Goal: Information Seeking & Learning: Learn about a topic

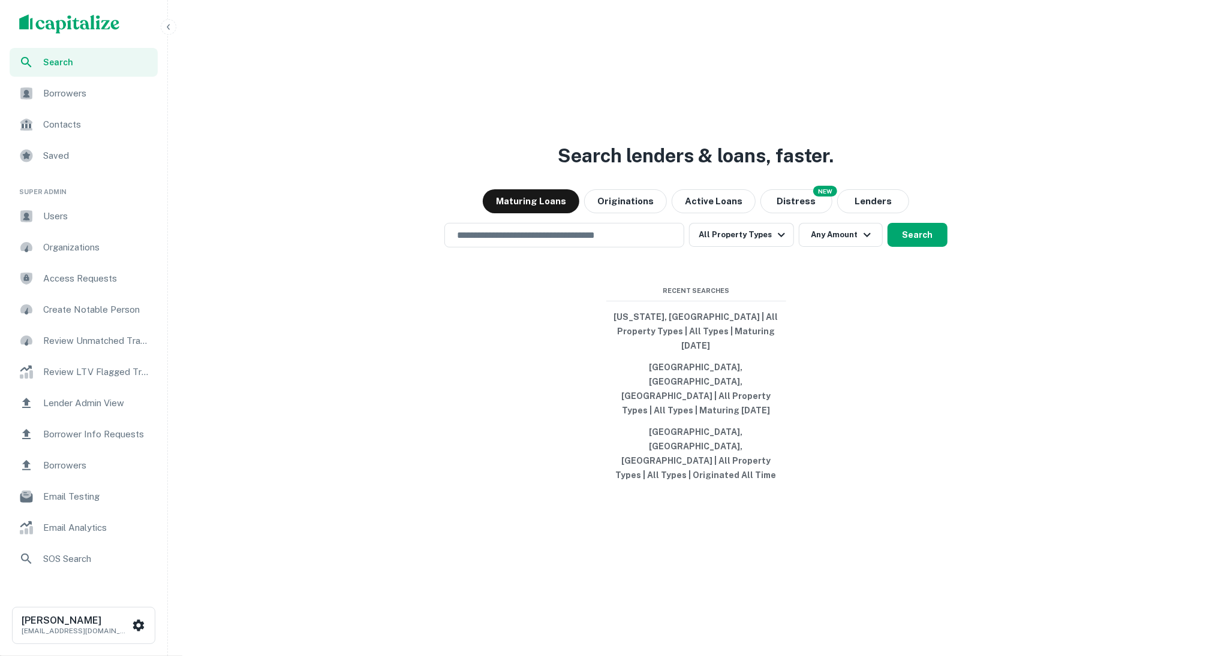
click at [167, 30] on icon "button" at bounding box center [169, 27] width 10 height 10
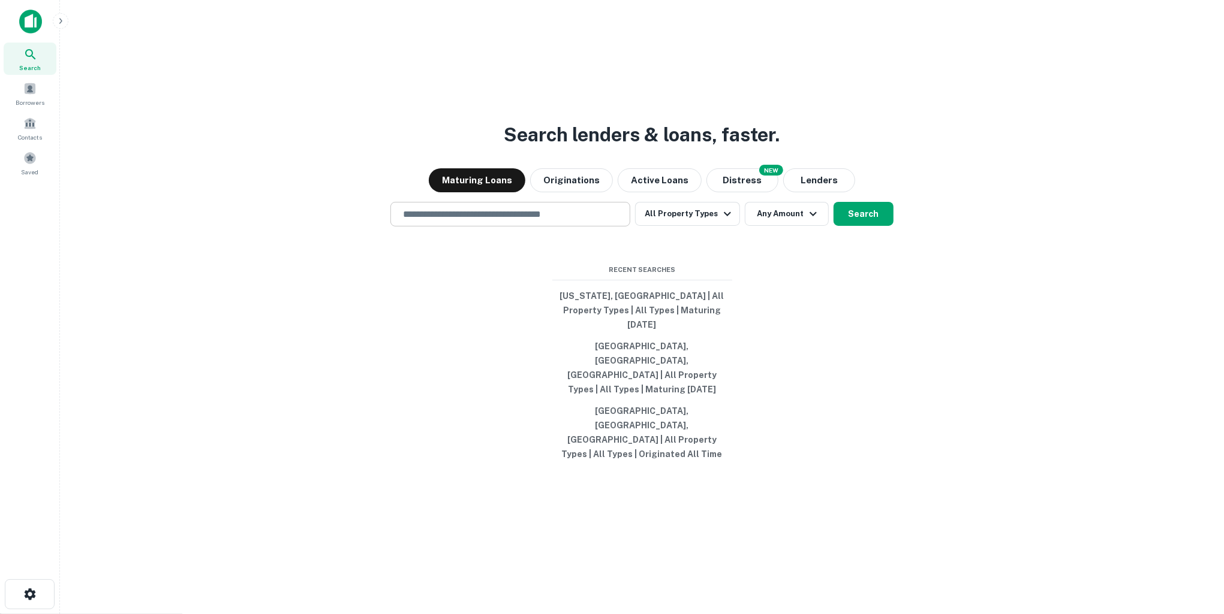
click at [602, 221] on input "text" at bounding box center [510, 214] width 229 height 14
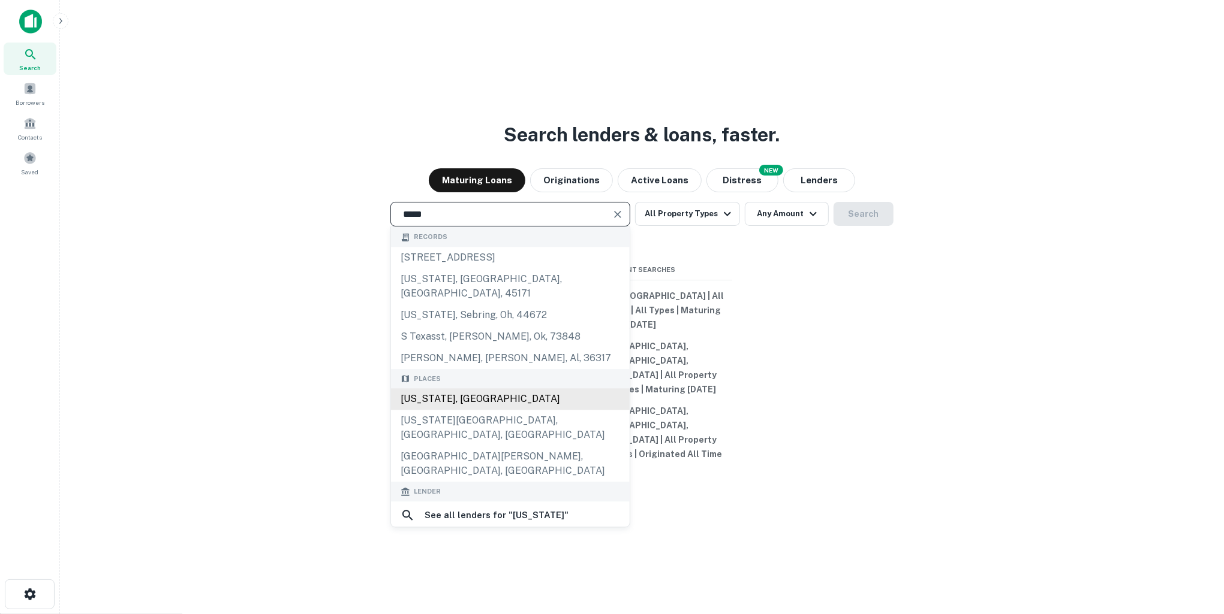
click at [466, 411] on div "[US_STATE], [GEOGRAPHIC_DATA]" at bounding box center [510, 400] width 239 height 22
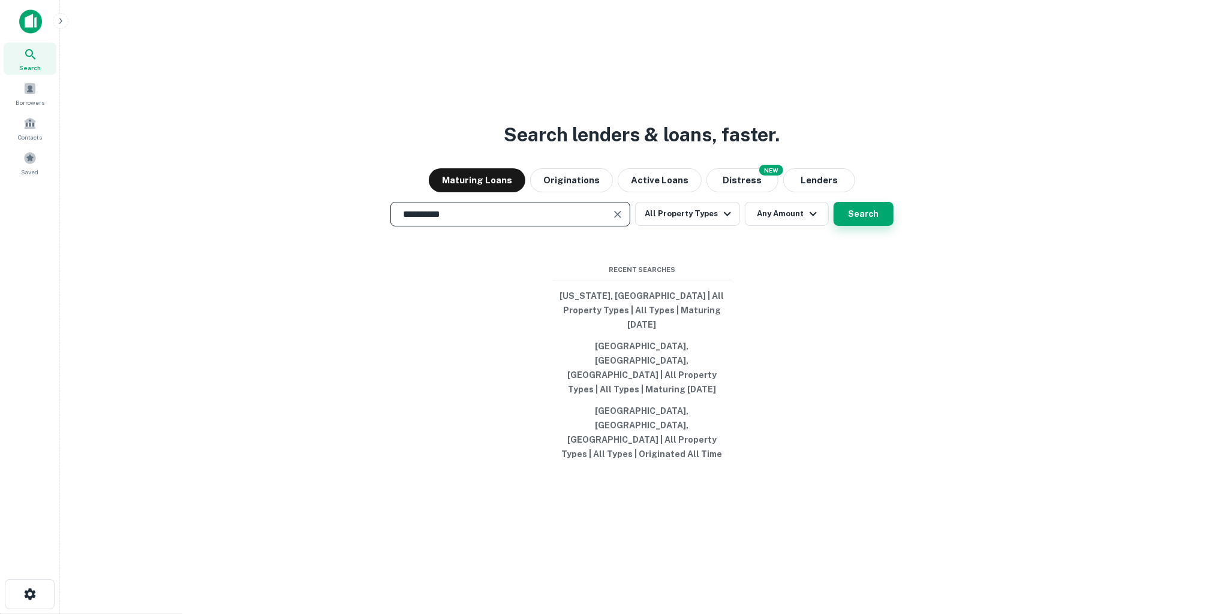
type input "**********"
click at [877, 226] on button "Search" at bounding box center [863, 214] width 60 height 24
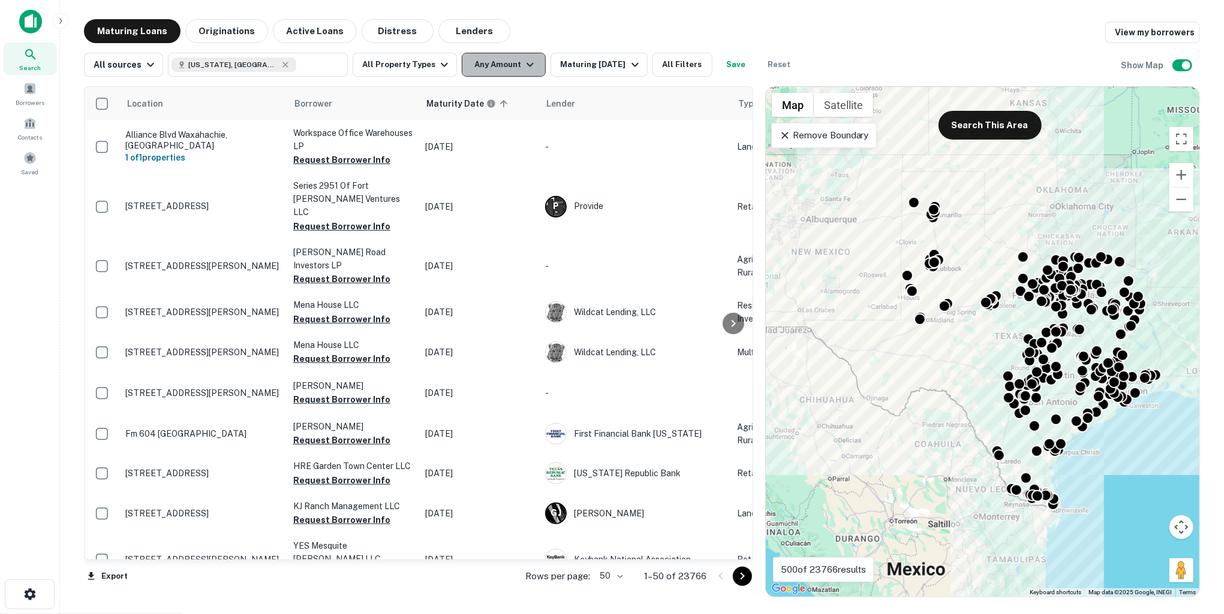
click at [528, 61] on icon "button" at bounding box center [530, 65] width 14 height 14
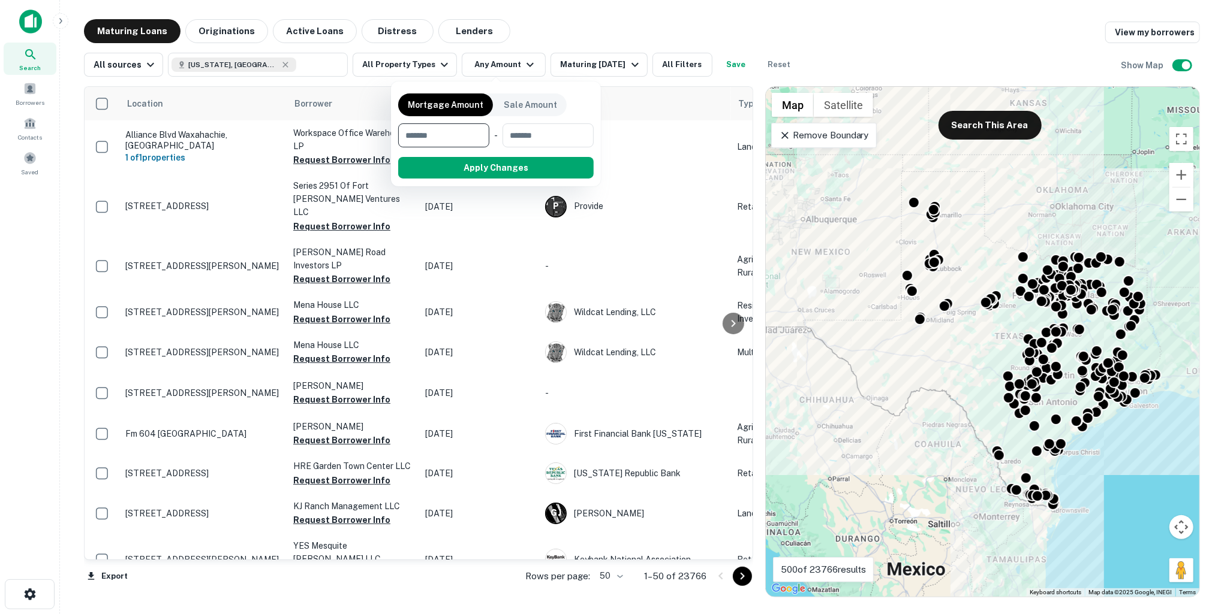
click at [439, 61] on div at bounding box center [612, 307] width 1224 height 614
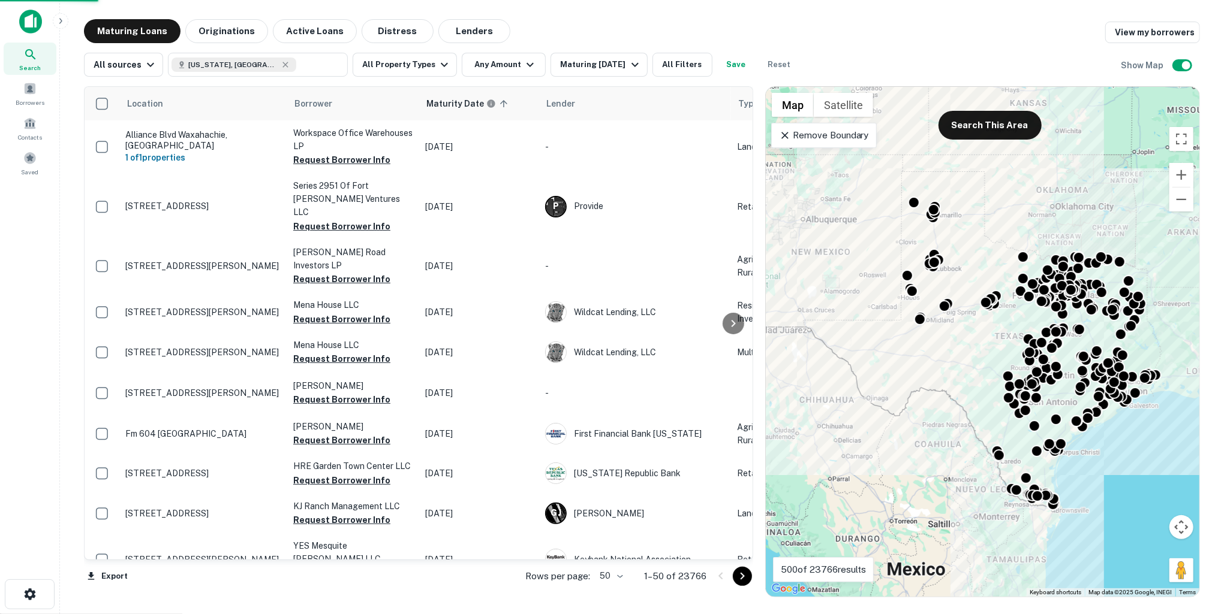
click at [436, 61] on div at bounding box center [612, 307] width 1224 height 614
click at [436, 61] on div "Mortgage Amount Sale Amount ​ - ​ Apply Changes" at bounding box center [612, 307] width 1224 height 614
click at [725, 35] on div "Mortgage Amount Sale Amount ​ - ​ Apply Changes" at bounding box center [612, 307] width 1224 height 614
click at [441, 70] on div "Mortgage Amount Sale Amount ​ - ​ Apply Changes" at bounding box center [612, 307] width 1224 height 614
click at [432, 64] on div "Mortgage Amount Sale Amount ​ - ​ Apply Changes" at bounding box center [612, 307] width 1224 height 614
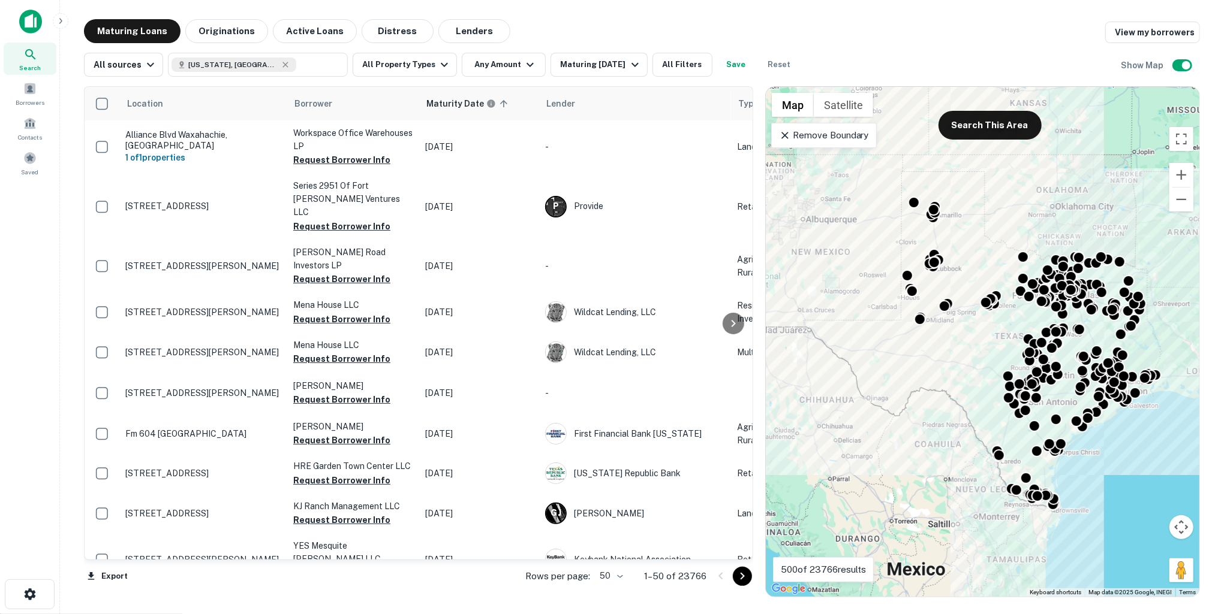
click at [498, 82] on span at bounding box center [496, 82] width 8 height 6
click at [507, 63] on div "Mortgage Amount Sale Amount ​ - ​ Apply Changes" at bounding box center [612, 307] width 1224 height 614
click at [608, 69] on div "Mortgage Amount Sale Amount ​ - ​ Apply Changes" at bounding box center [612, 307] width 1224 height 614
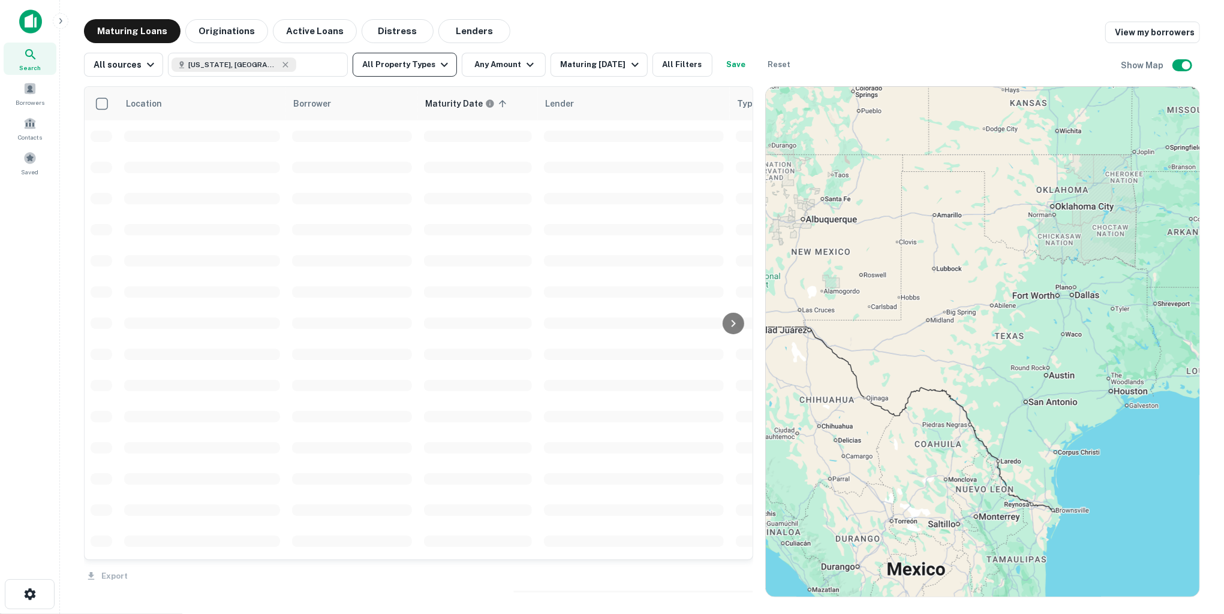
click at [437, 65] on icon "button" at bounding box center [444, 65] width 14 height 14
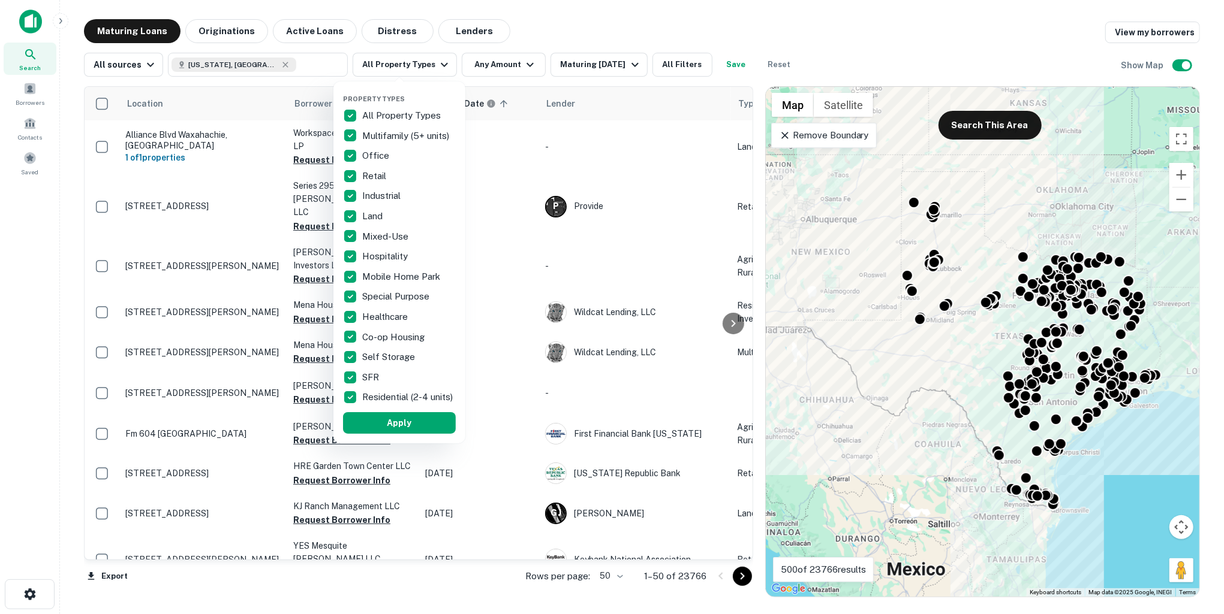
click at [550, 41] on div at bounding box center [612, 307] width 1224 height 614
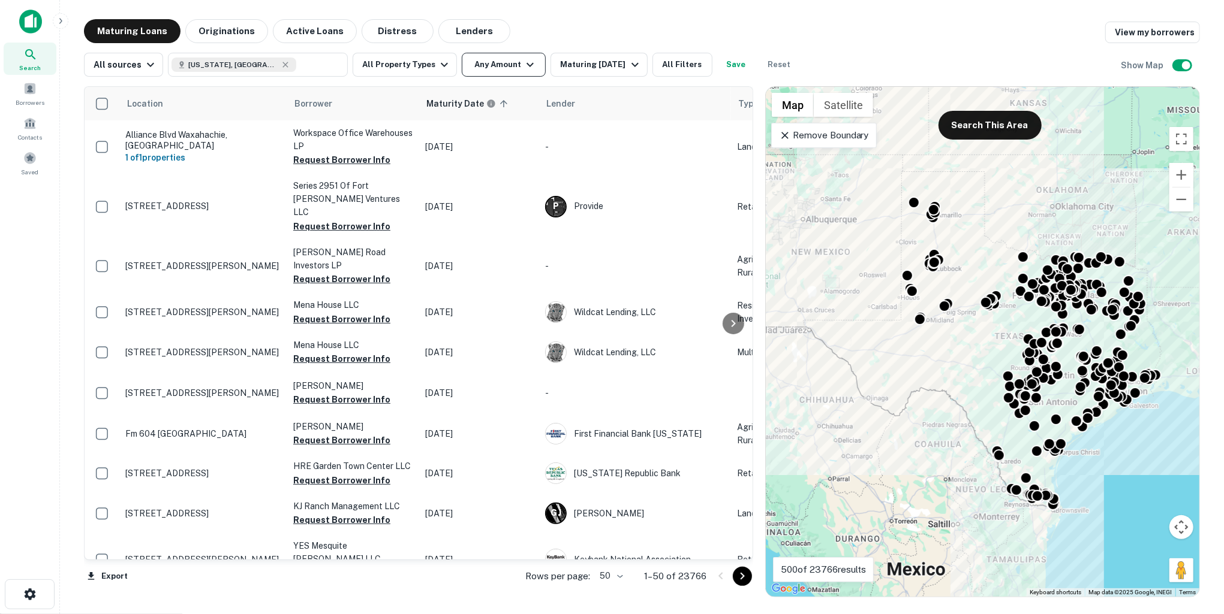
click at [526, 58] on icon "button" at bounding box center [530, 65] width 14 height 14
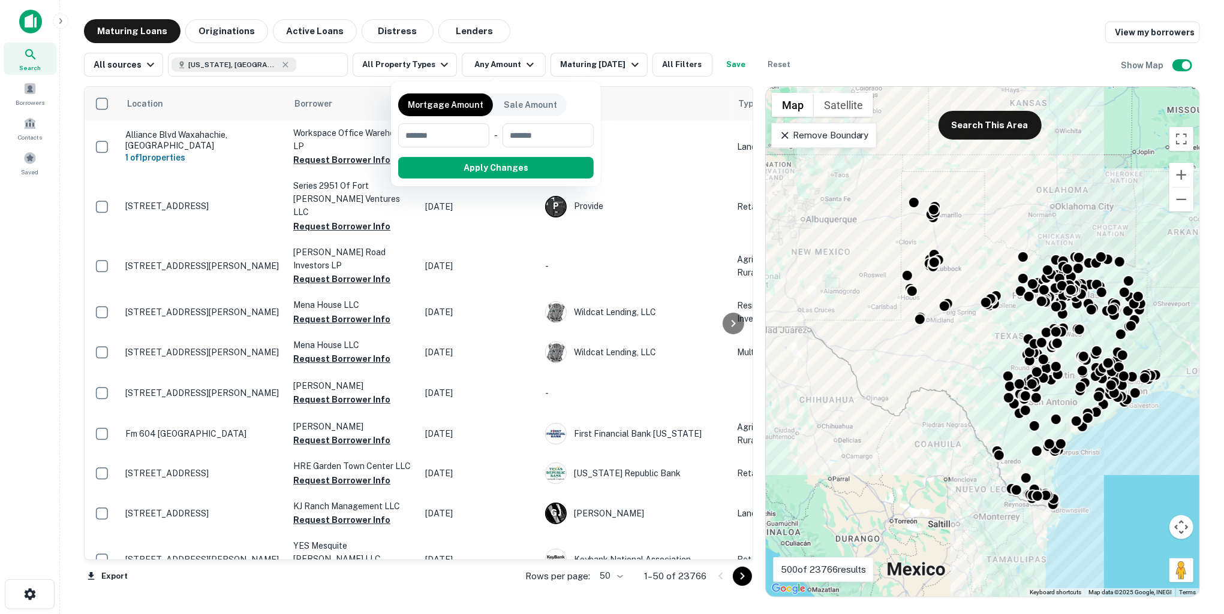
click at [583, 26] on div at bounding box center [612, 307] width 1224 height 614
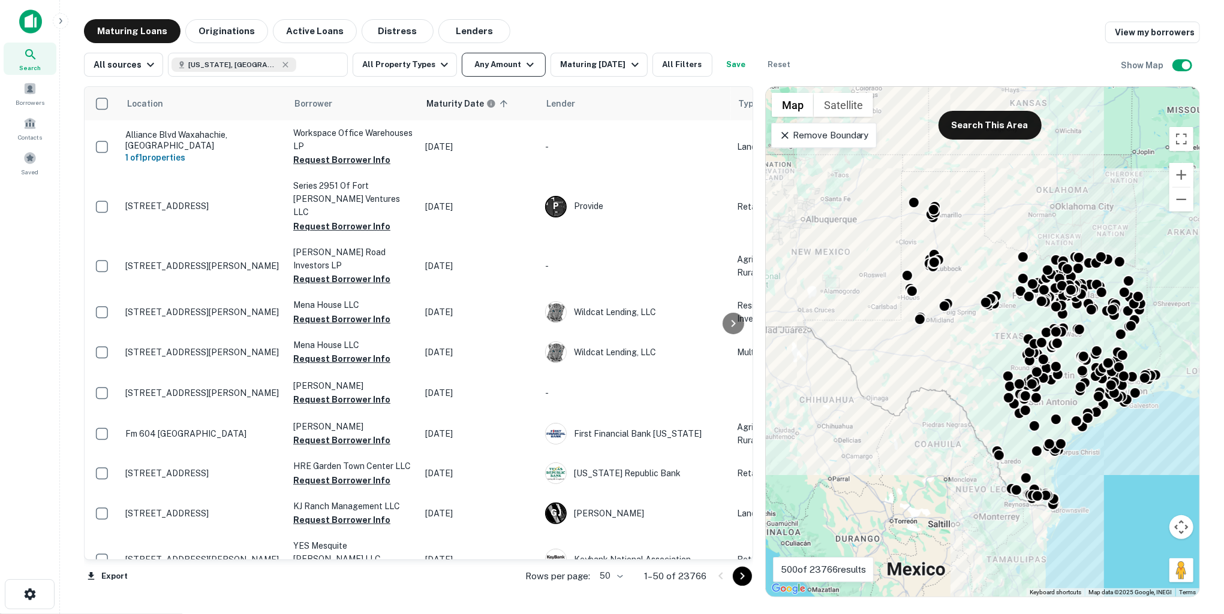
click at [531, 59] on button "Any Amount" at bounding box center [504, 65] width 84 height 24
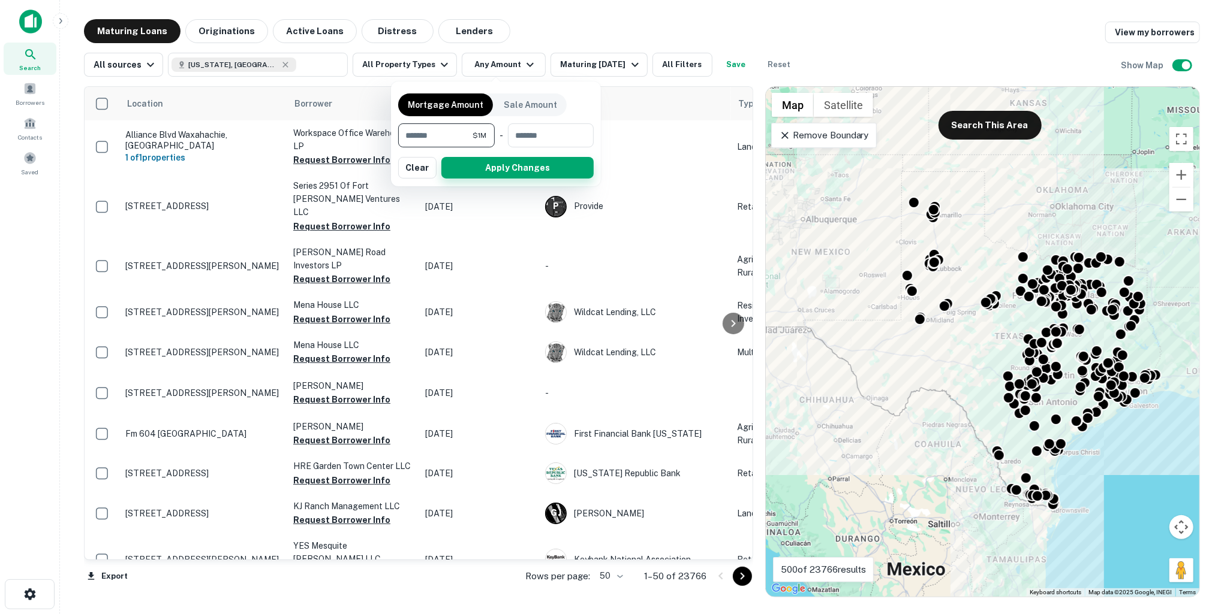
type input "*******"
click at [479, 171] on button "Apply Changes" at bounding box center [517, 168] width 152 height 22
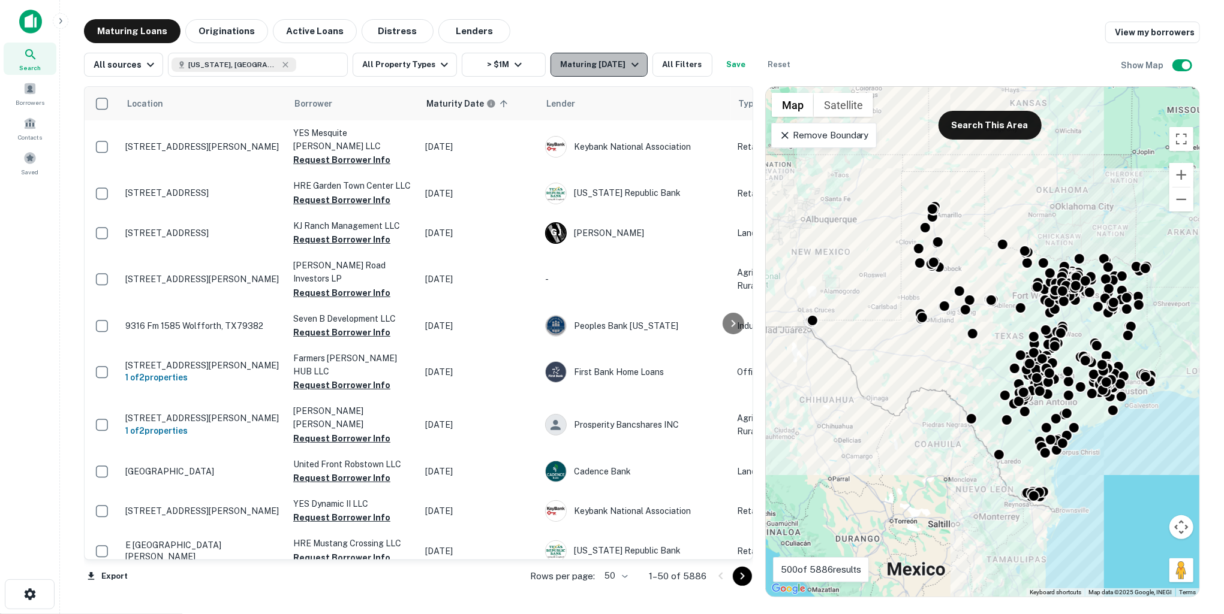
click at [613, 56] on button "Maturing In 1 Year" at bounding box center [598, 65] width 97 height 24
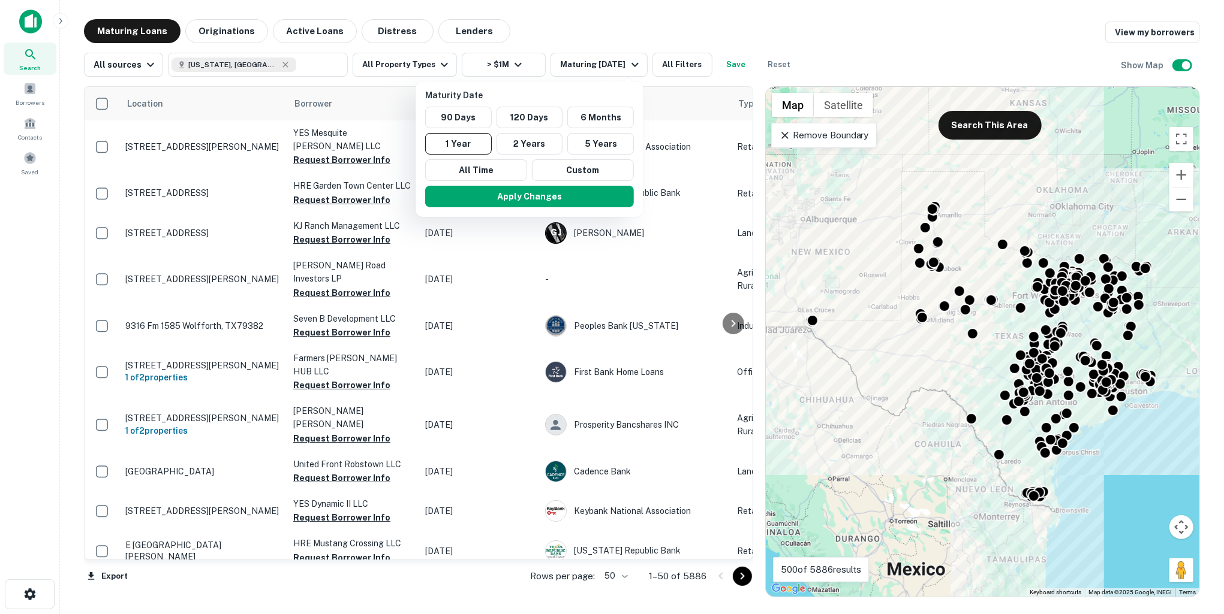
click at [645, 15] on div at bounding box center [612, 307] width 1224 height 614
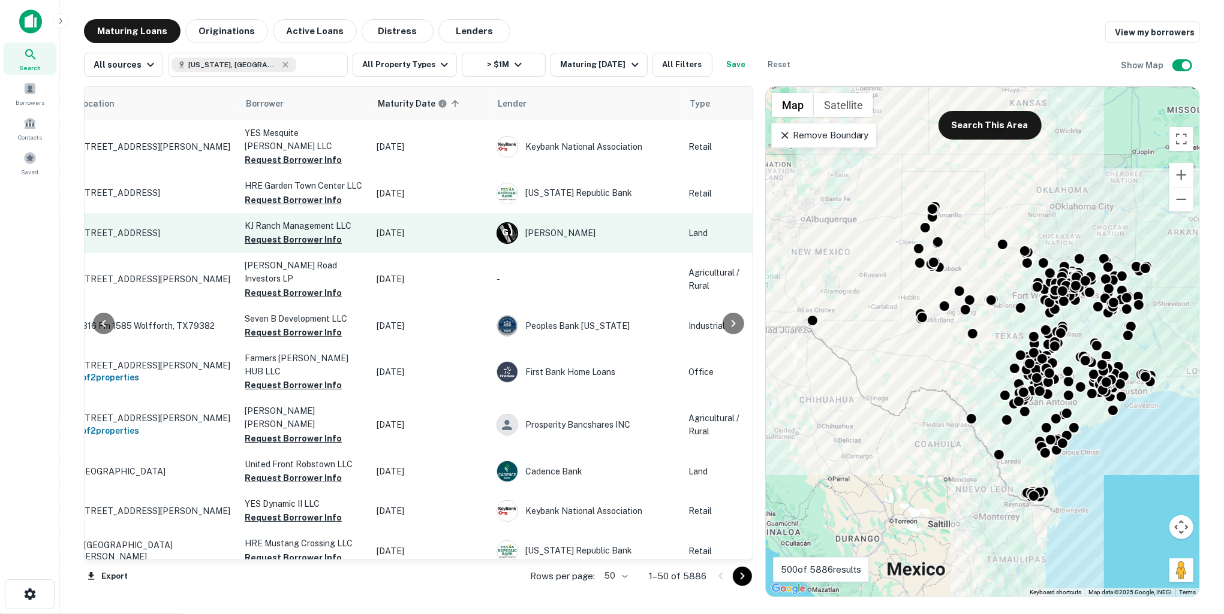
scroll to position [0, 26]
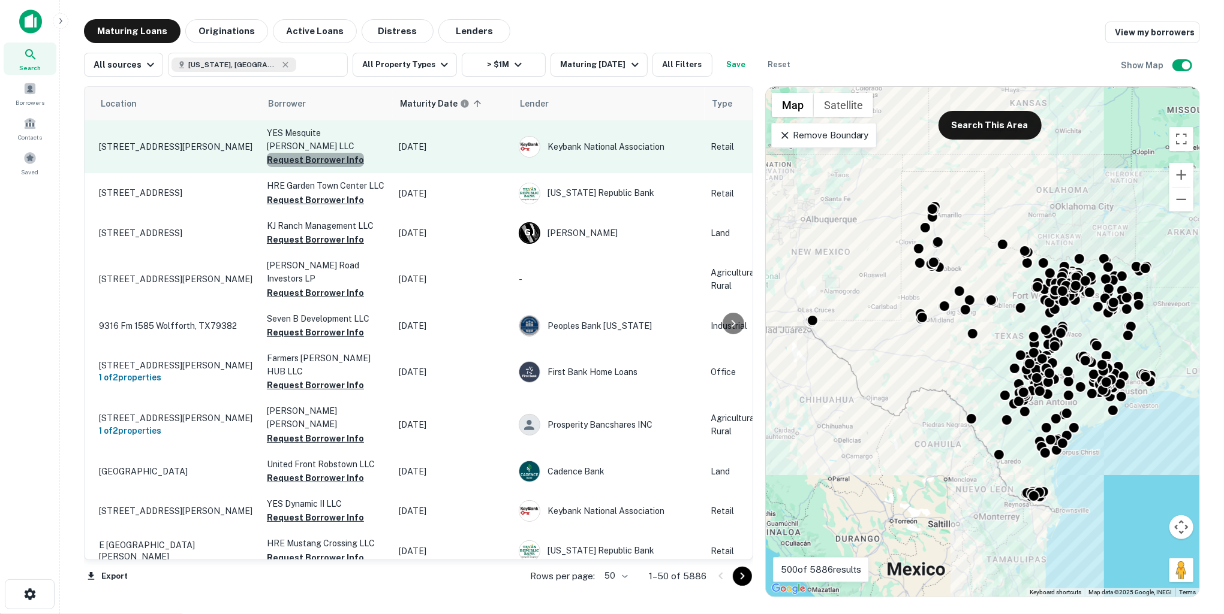
click at [342, 153] on button "Request Borrower Info" at bounding box center [315, 160] width 97 height 14
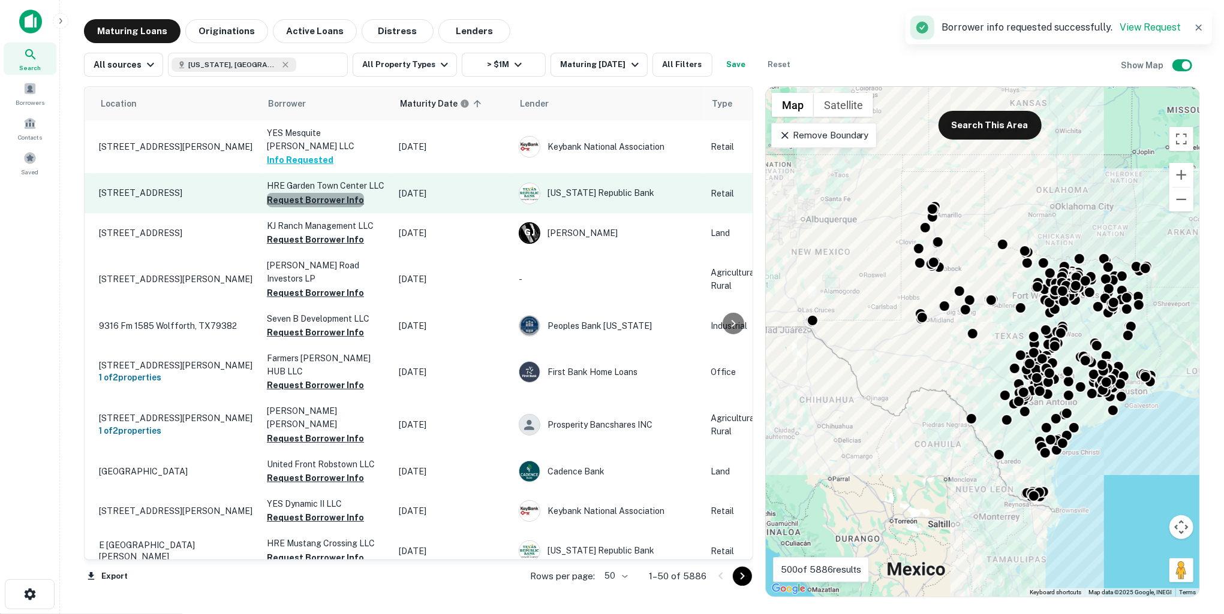
click at [338, 193] on button "Request Borrower Info" at bounding box center [315, 200] width 97 height 14
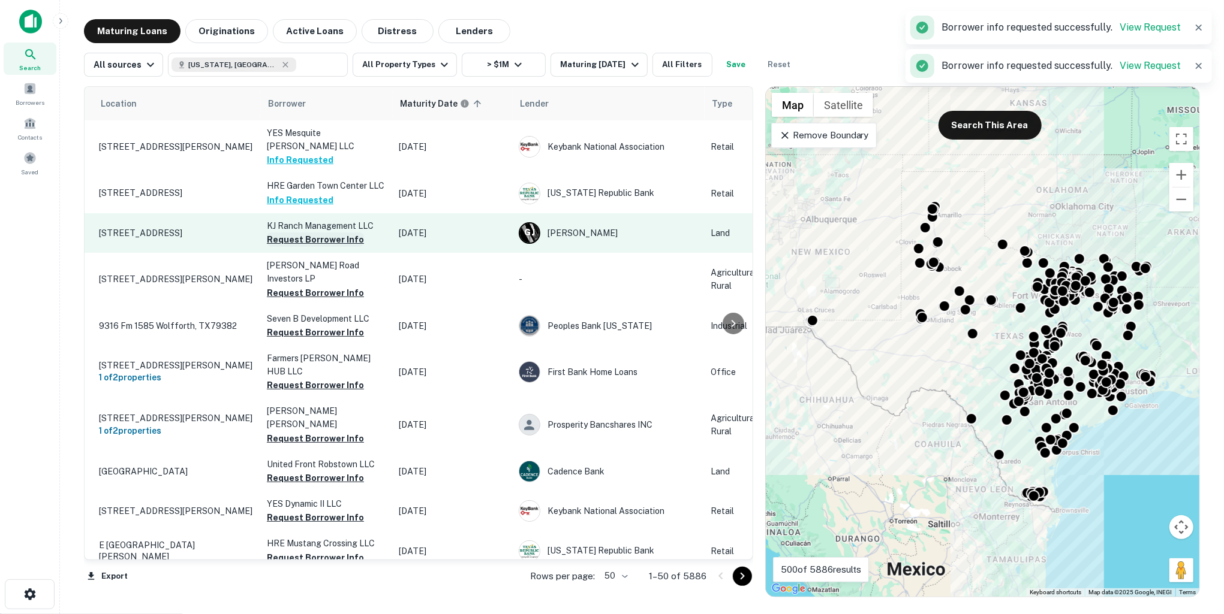
click at [332, 233] on button "Request Borrower Info" at bounding box center [315, 240] width 97 height 14
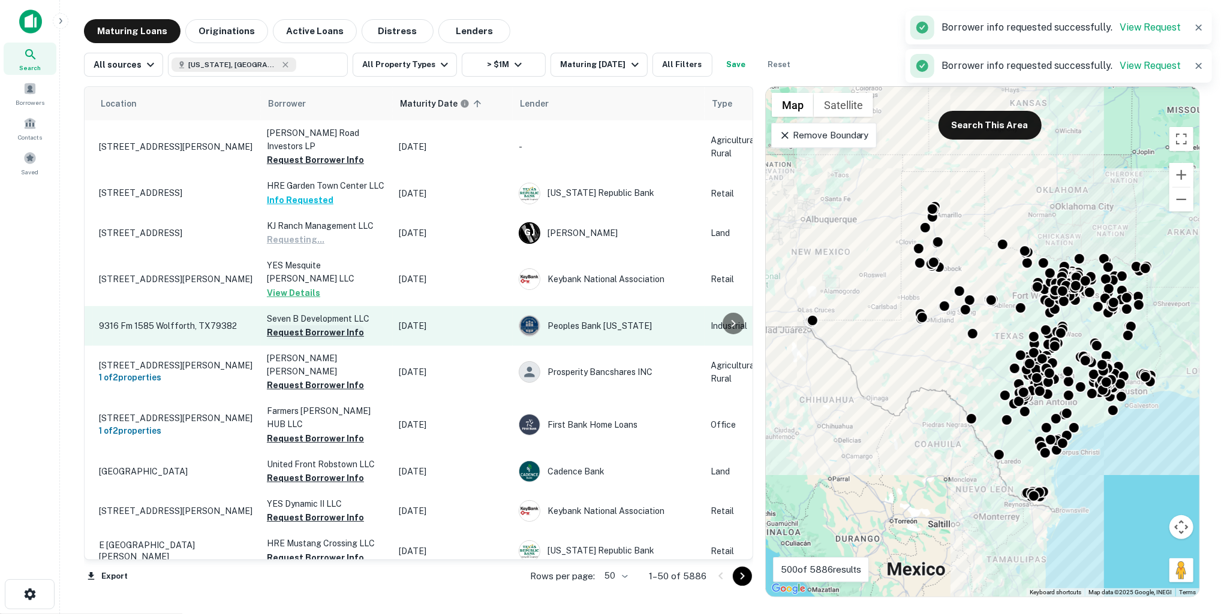
click at [318, 326] on button "Request Borrower Info" at bounding box center [315, 333] width 97 height 14
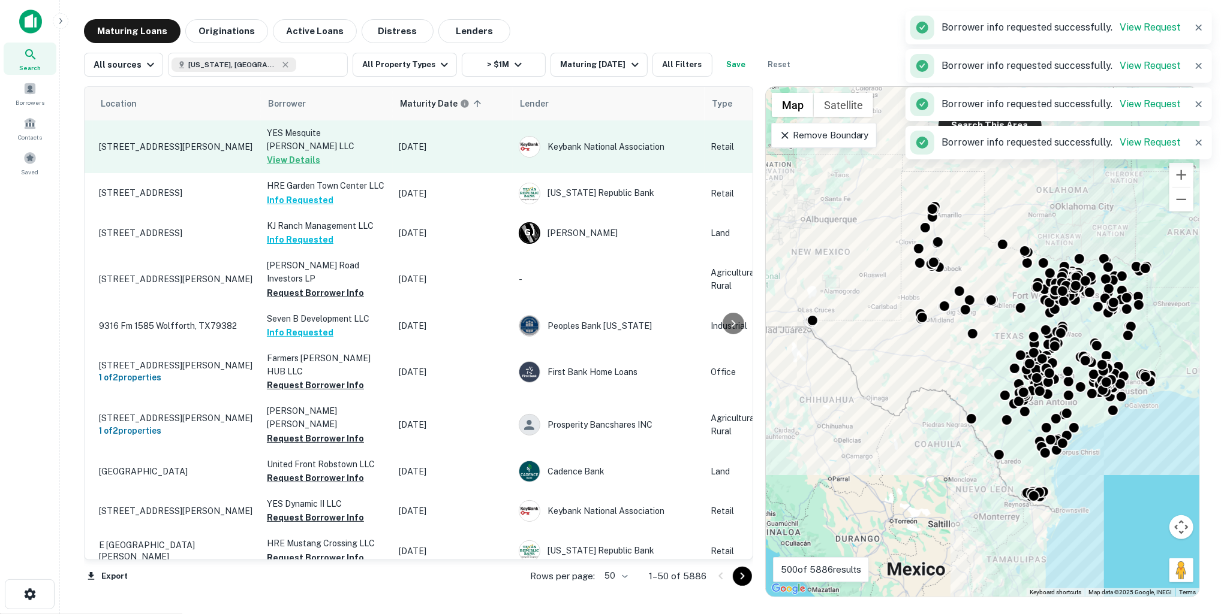
click at [341, 147] on td "YES Mesquite Meadows LLC View Details" at bounding box center [327, 146] width 132 height 53
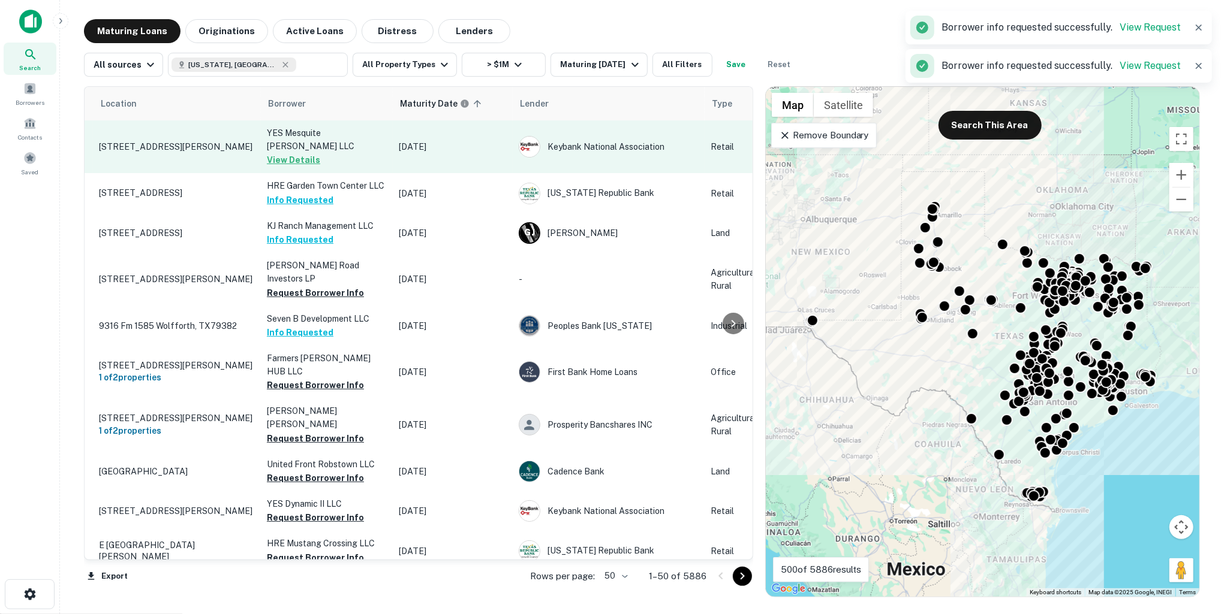
click at [204, 141] on p "14647 Lasater Rd Dallas, TX75253" at bounding box center [177, 146] width 156 height 11
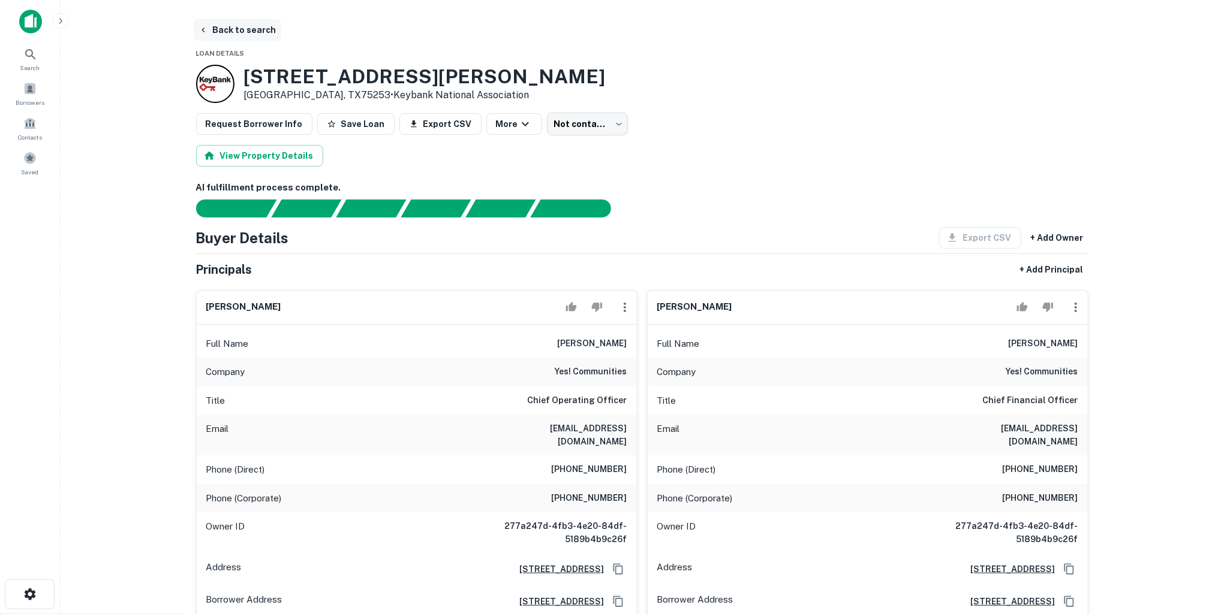
click at [248, 23] on button "Back to search" at bounding box center [238, 30] width 88 height 22
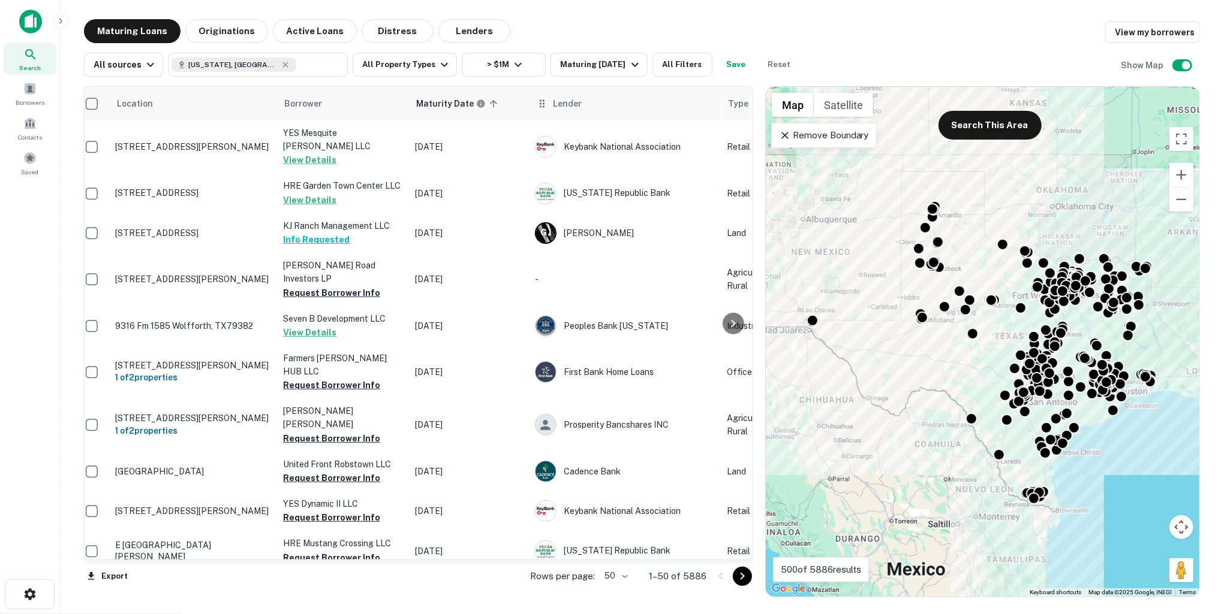
scroll to position [0, 13]
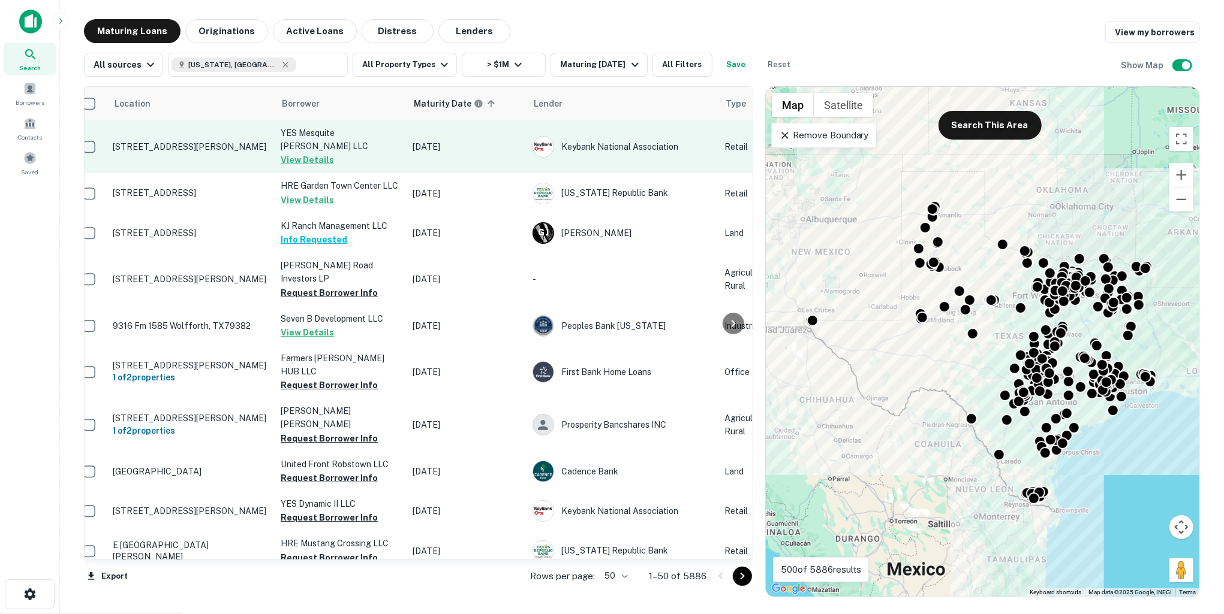
click at [206, 152] on td "14647 Lasater Rd Dallas, TX75253" at bounding box center [191, 146] width 168 height 53
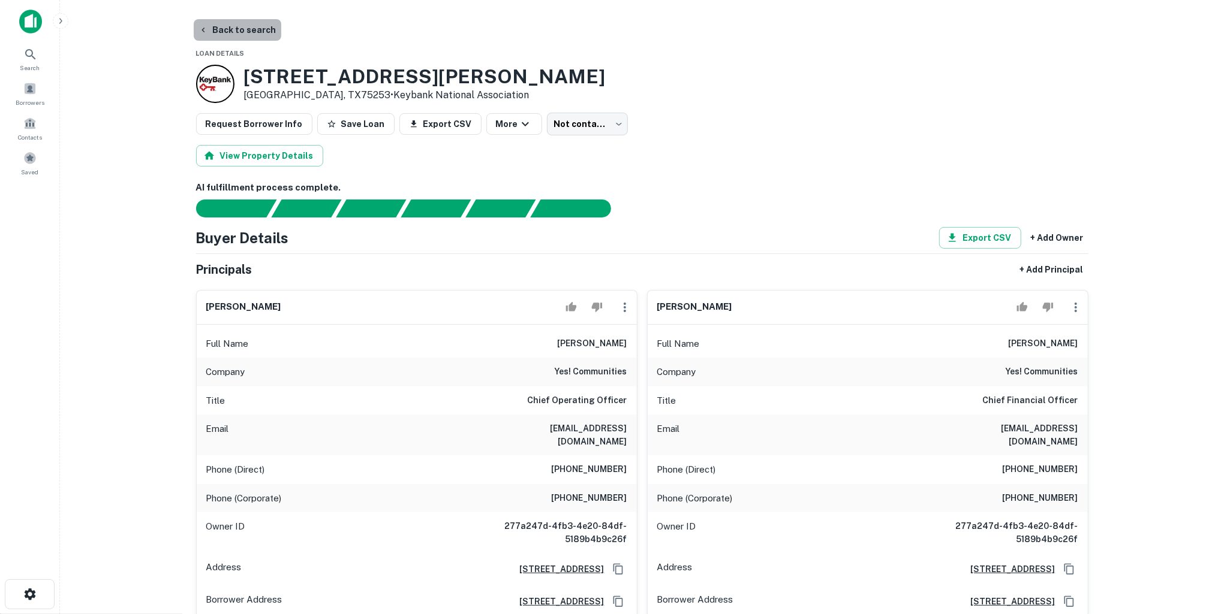
click at [242, 34] on button "Back to search" at bounding box center [238, 30] width 88 height 22
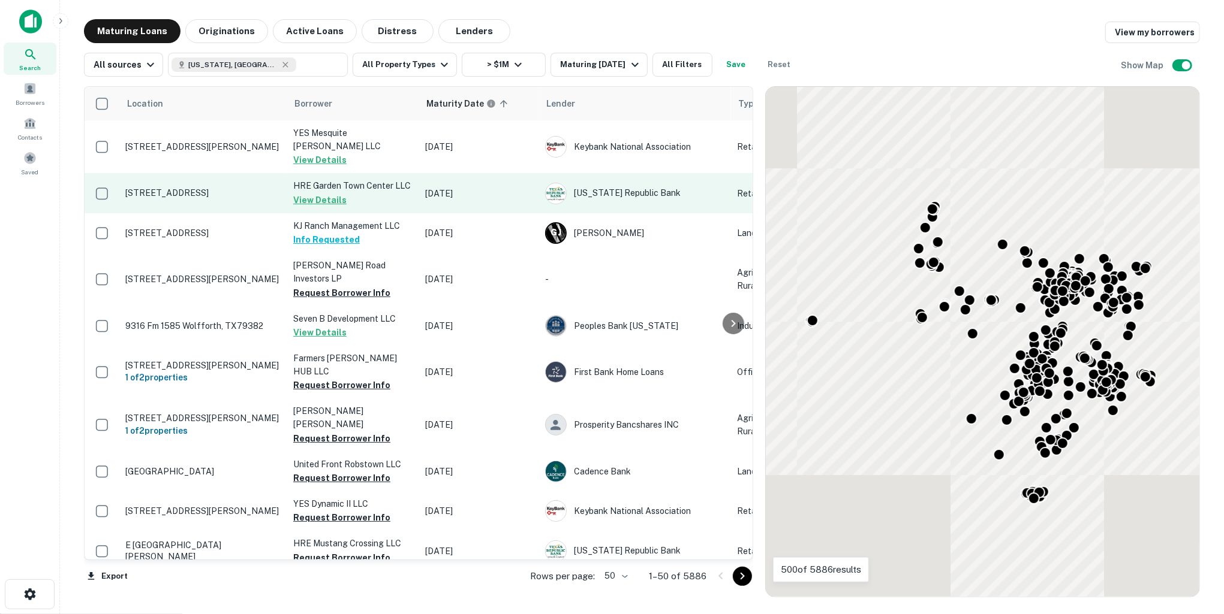
click at [212, 192] on td "2513 W Pleasant Ridge Rd Arlington, TX76016" at bounding box center [203, 193] width 168 height 40
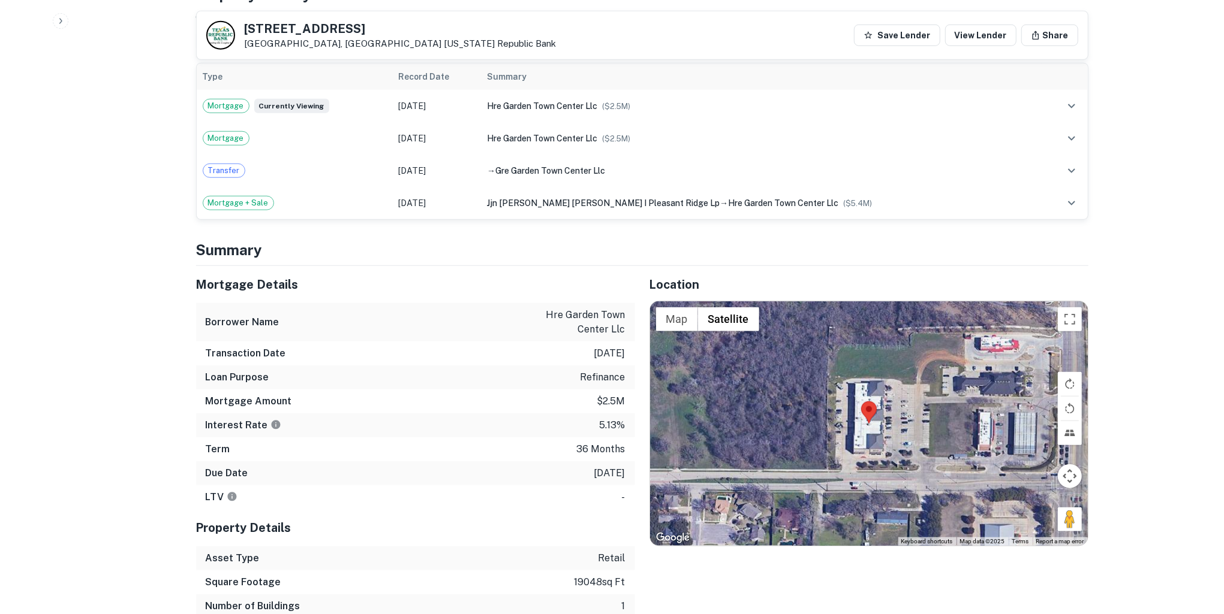
scroll to position [851, 0]
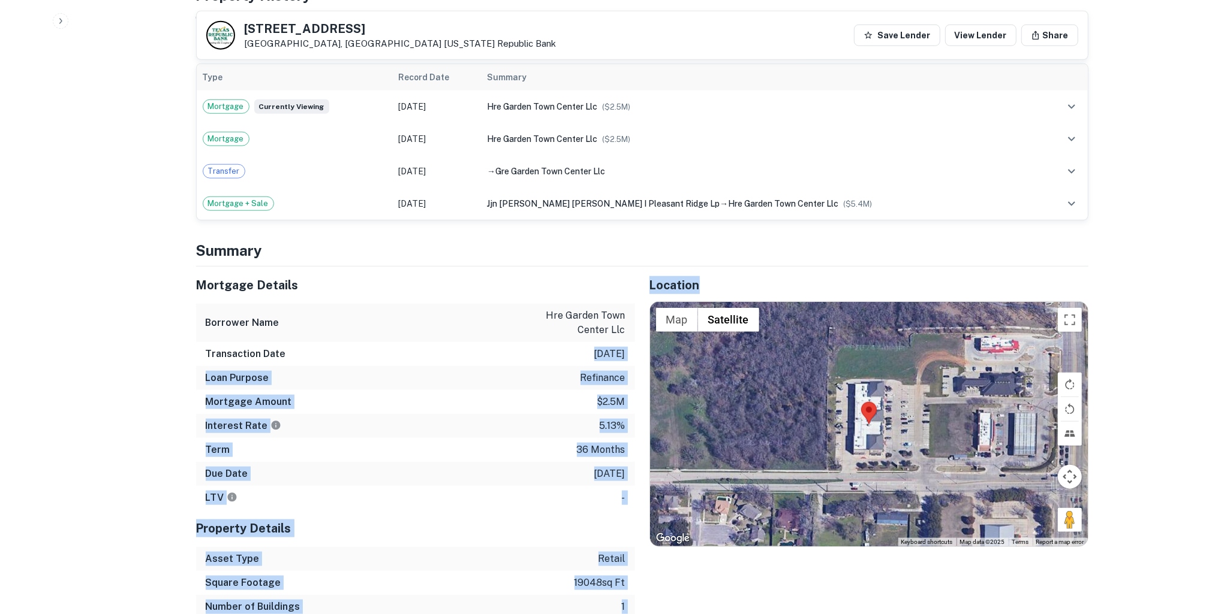
drag, startPoint x: 577, startPoint y: 339, endPoint x: 637, endPoint y: 339, distance: 60.5
click at [637, 339] on div "Mortgage Details Borrower Name hre garden town center llc Transaction Date 9/18…" at bounding box center [635, 455] width 906 height 376
click at [637, 339] on div "Location ← Move left → Move right ↑ Move up ↓ Move down + Zoom in - Zoom out Ho…" at bounding box center [861, 455] width 453 height 376
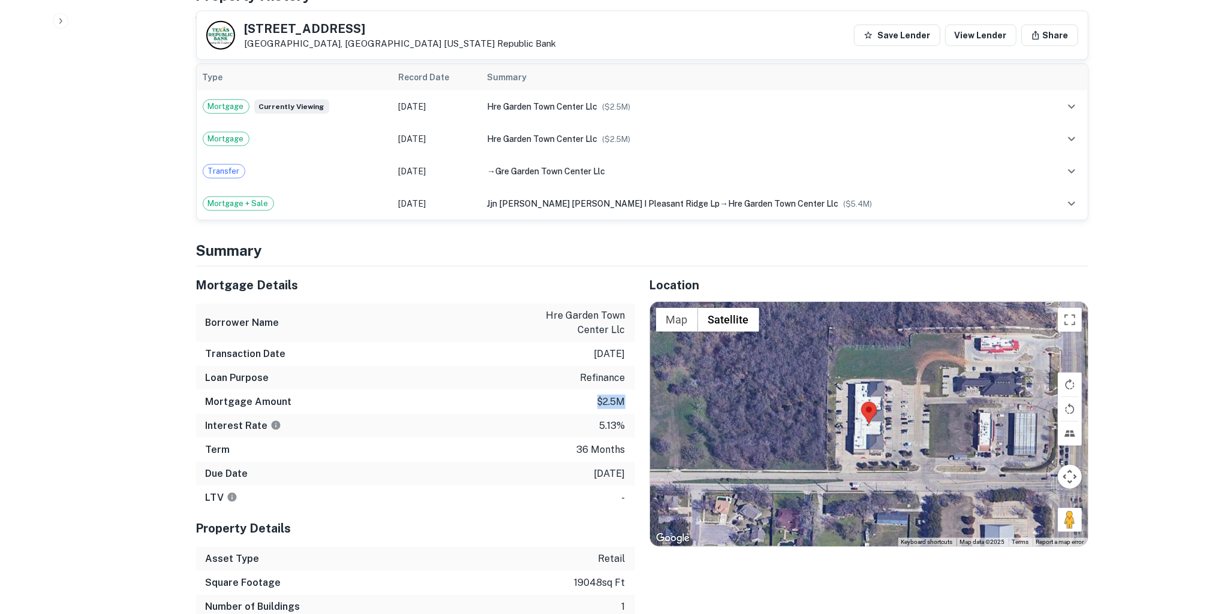
drag, startPoint x: 625, startPoint y: 384, endPoint x: 592, endPoint y: 384, distance: 32.4
click at [592, 390] on div "Mortgage Amount $2.5m" at bounding box center [415, 402] width 439 height 24
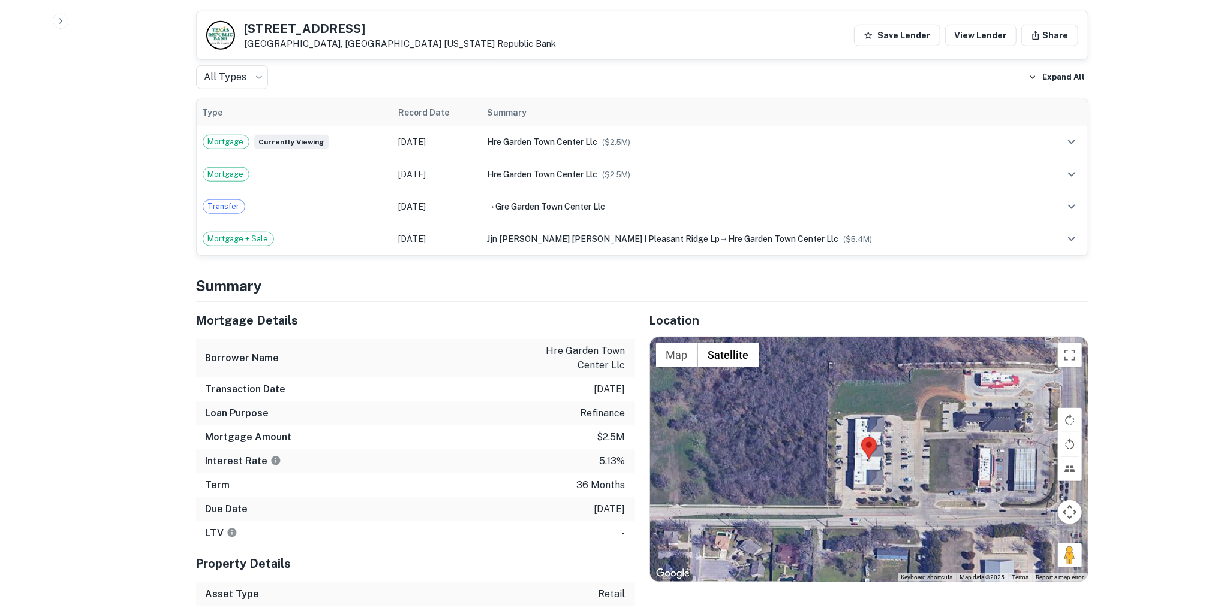
click at [532, 344] on p "hre garden town center llc" at bounding box center [571, 358] width 108 height 29
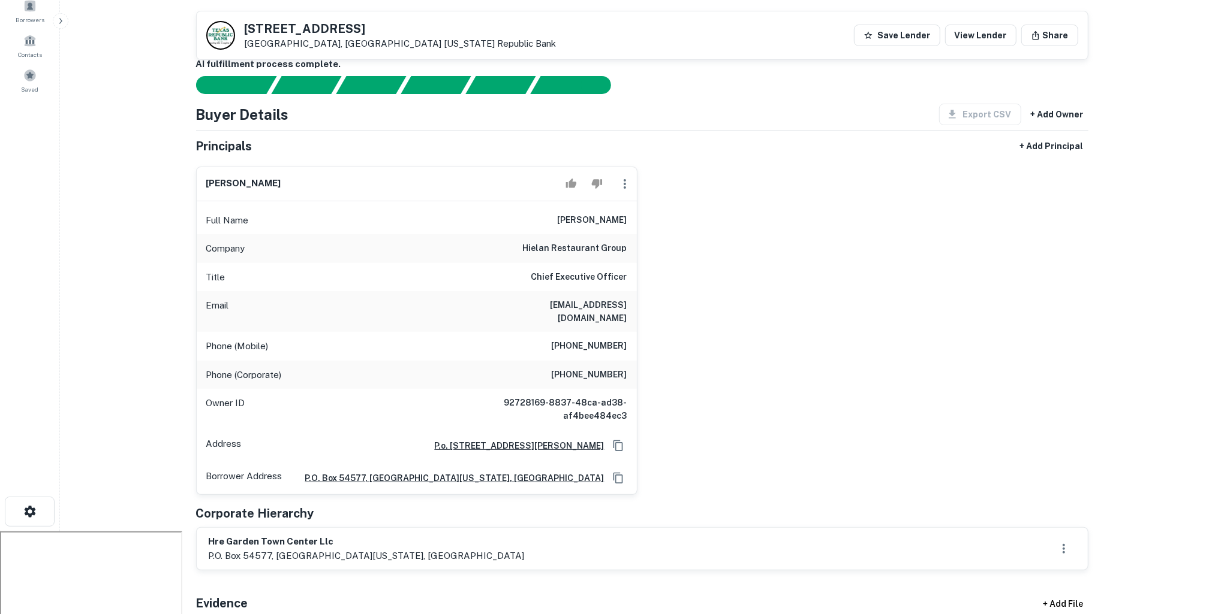
scroll to position [80, 0]
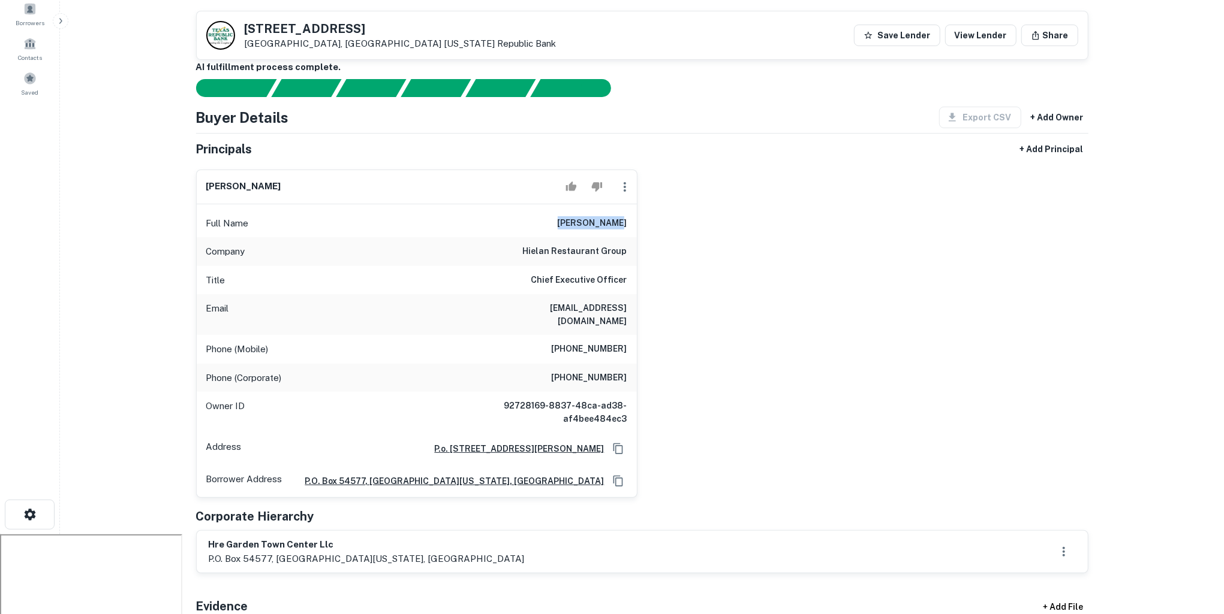
drag, startPoint x: 568, startPoint y: 218, endPoint x: 628, endPoint y: 219, distance: 59.4
click at [628, 219] on div "Full Name mark menking" at bounding box center [417, 223] width 440 height 29
drag, startPoint x: 523, startPoint y: 288, endPoint x: 645, endPoint y: 298, distance: 122.7
click at [645, 298] on div "mark menking Full Name mark menking Company hielan restaurant group Title Chief…" at bounding box center [637, 329] width 902 height 339
click at [570, 335] on div "Phone (Mobile) (214) 636-9801" at bounding box center [417, 349] width 440 height 29
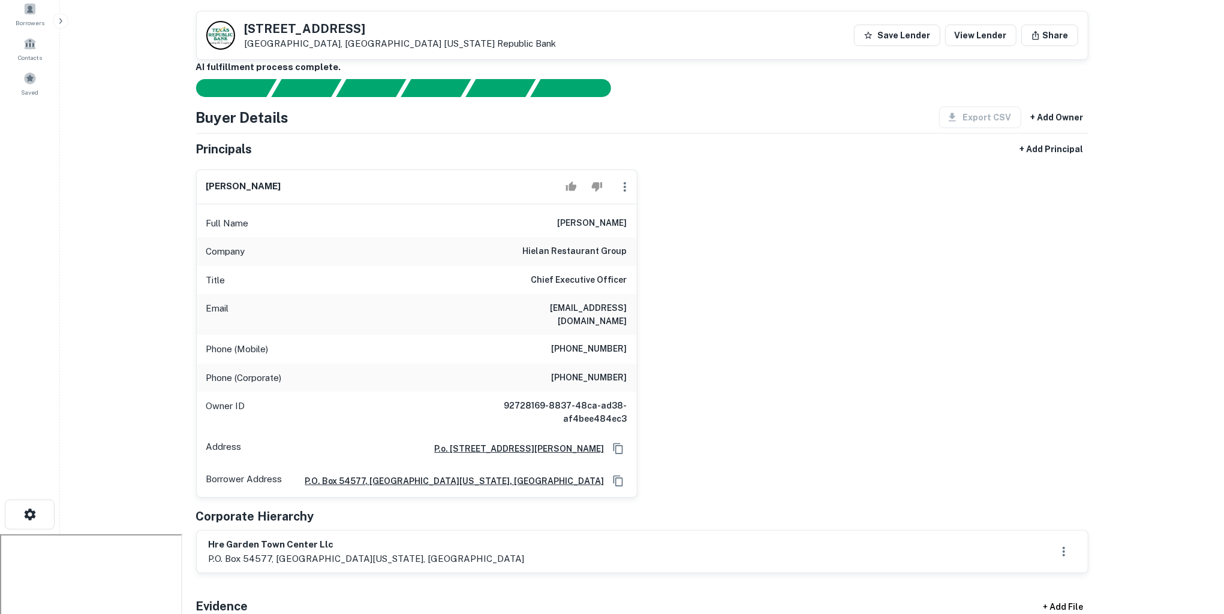
click at [696, 426] on div "mark menking Full Name mark menking Company hielan restaurant group Title Chief…" at bounding box center [637, 329] width 902 height 339
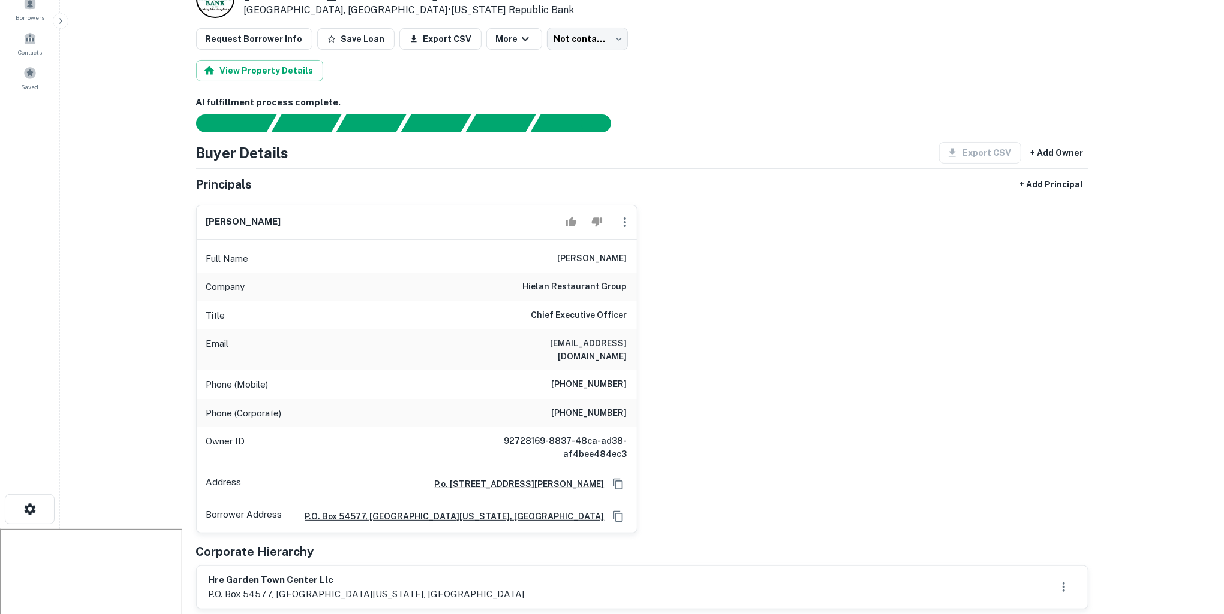
scroll to position [0, 0]
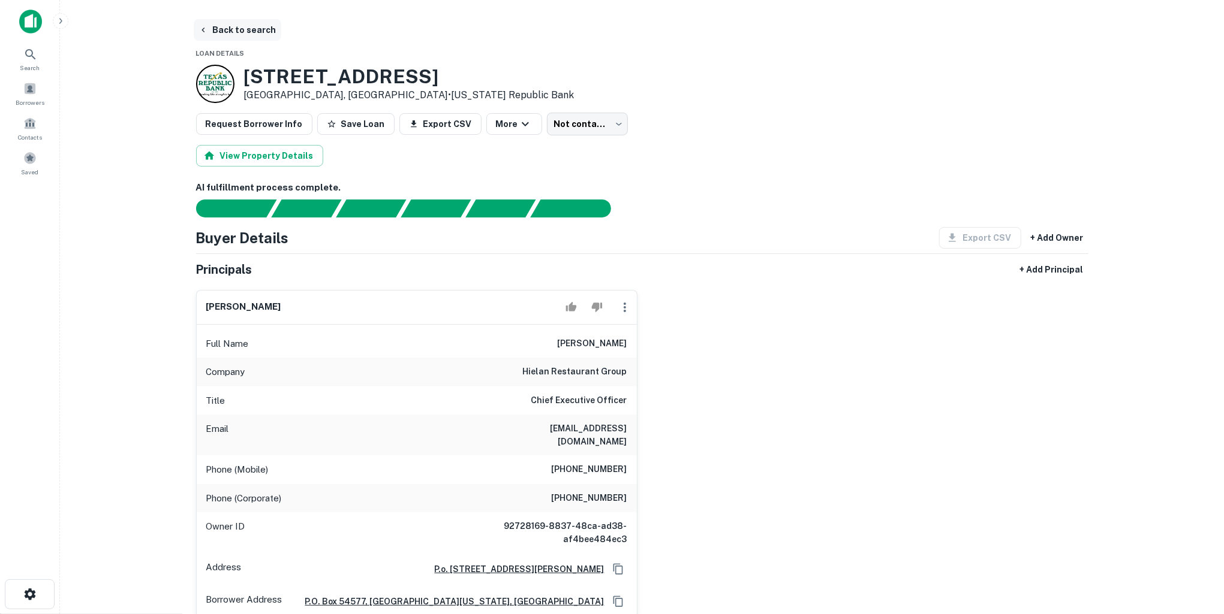
click at [234, 29] on button "Back to search" at bounding box center [238, 30] width 88 height 22
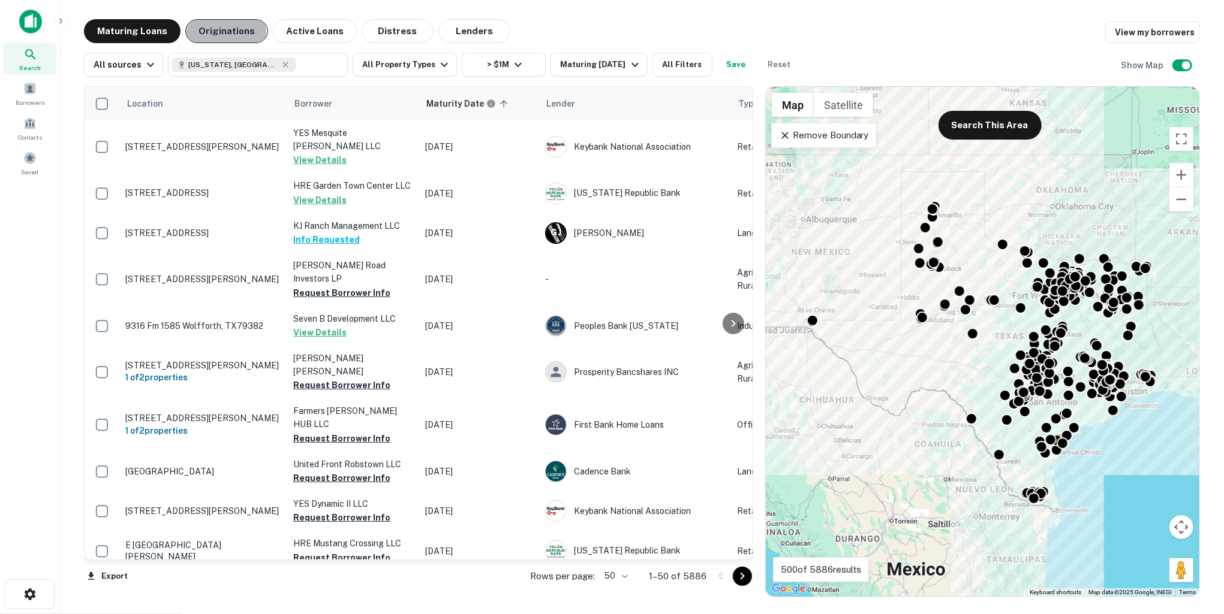
click at [208, 33] on button "Originations" at bounding box center [226, 31] width 83 height 24
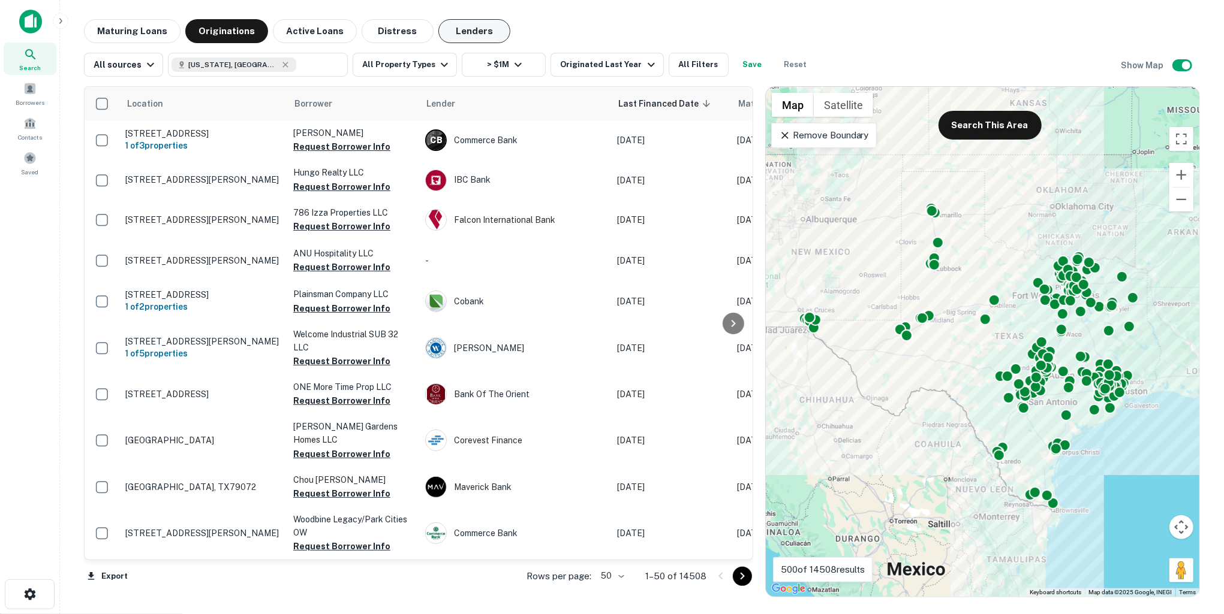
click at [465, 33] on button "Lenders" at bounding box center [474, 31] width 72 height 24
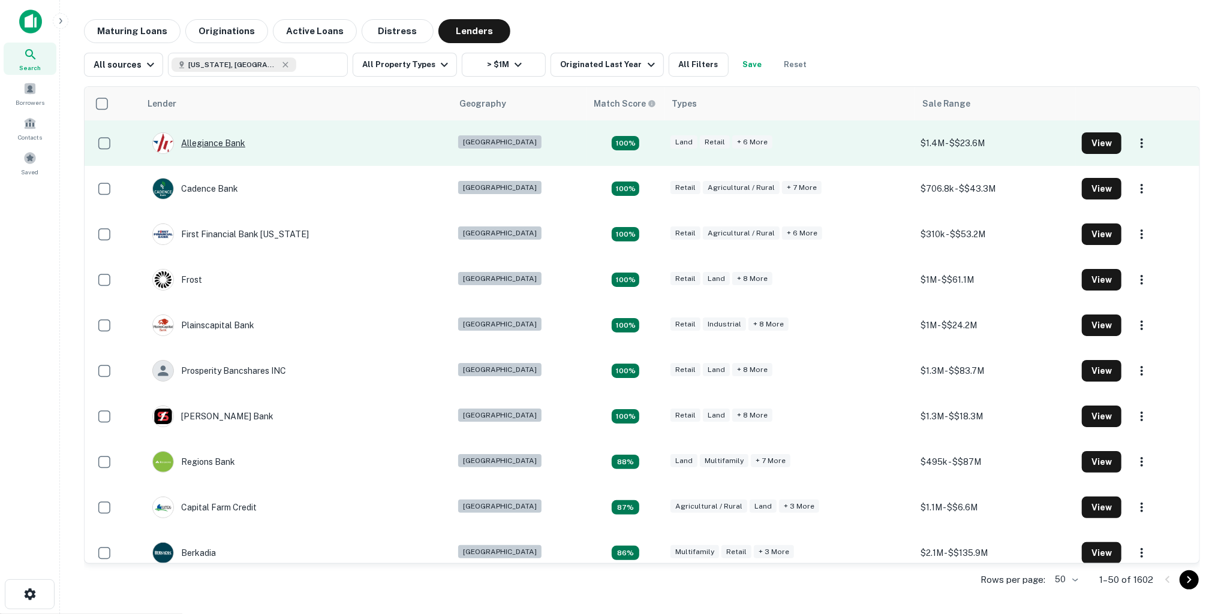
click at [226, 144] on div "Allegiance Bank" at bounding box center [198, 143] width 93 height 22
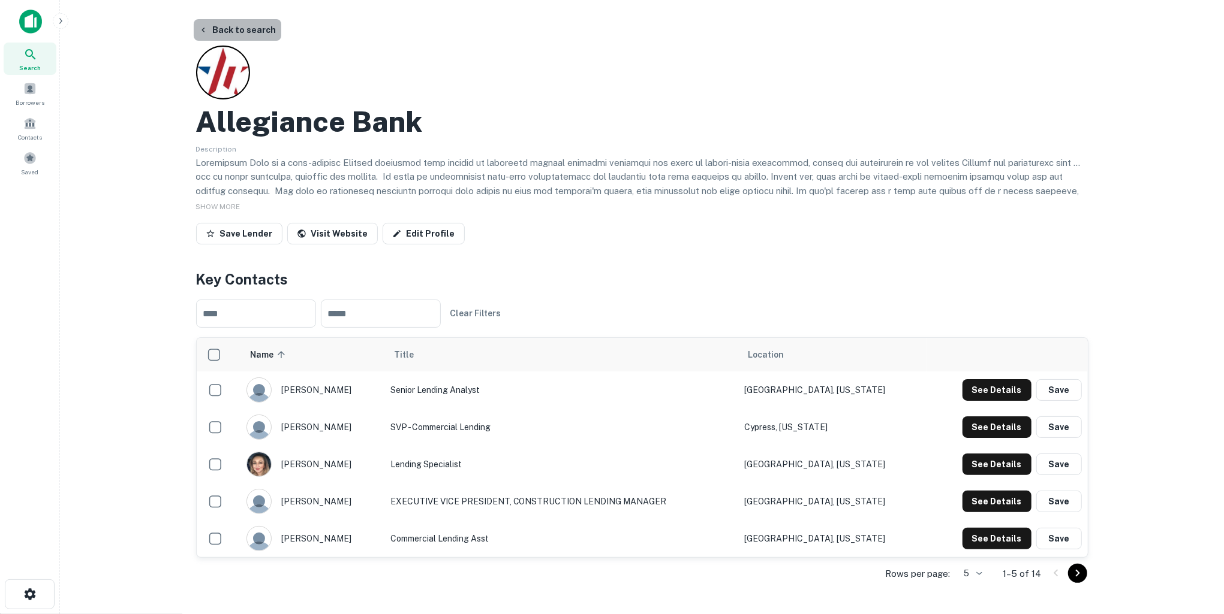
click at [239, 23] on button "Back to search" at bounding box center [238, 30] width 88 height 22
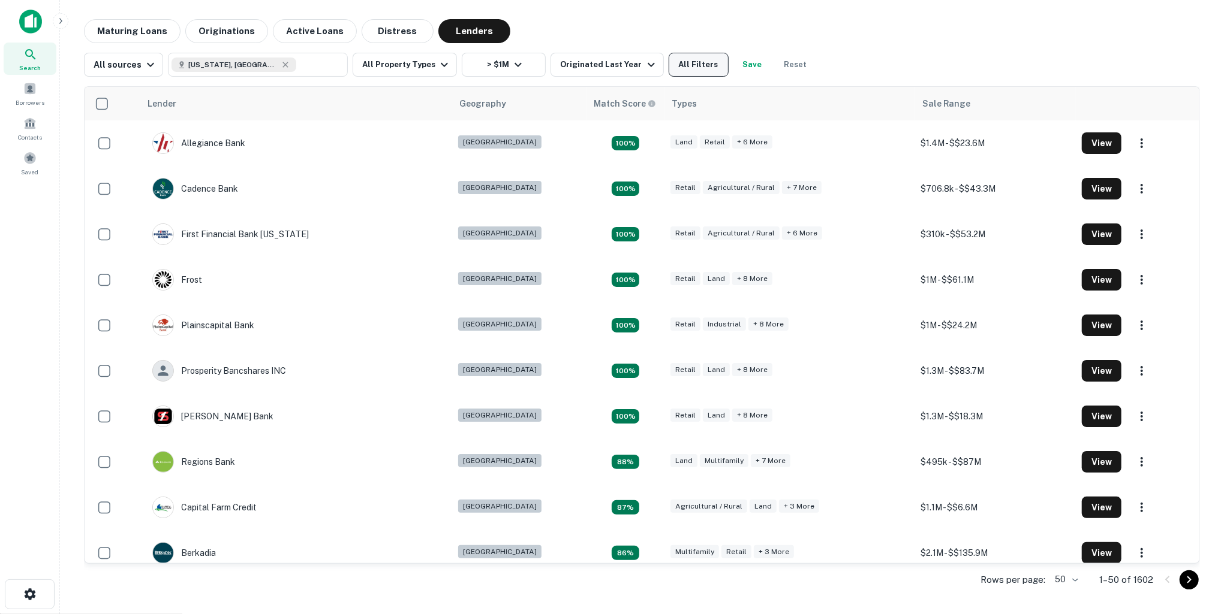
click at [682, 69] on button "All Filters" at bounding box center [698, 65] width 60 height 24
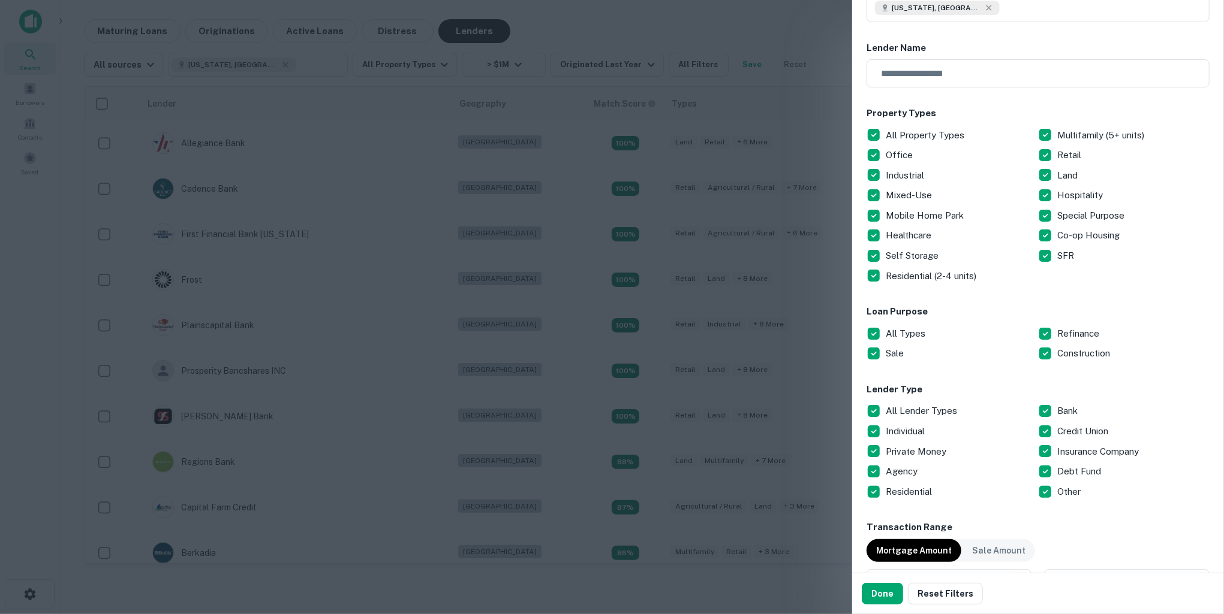
scroll to position [117, 0]
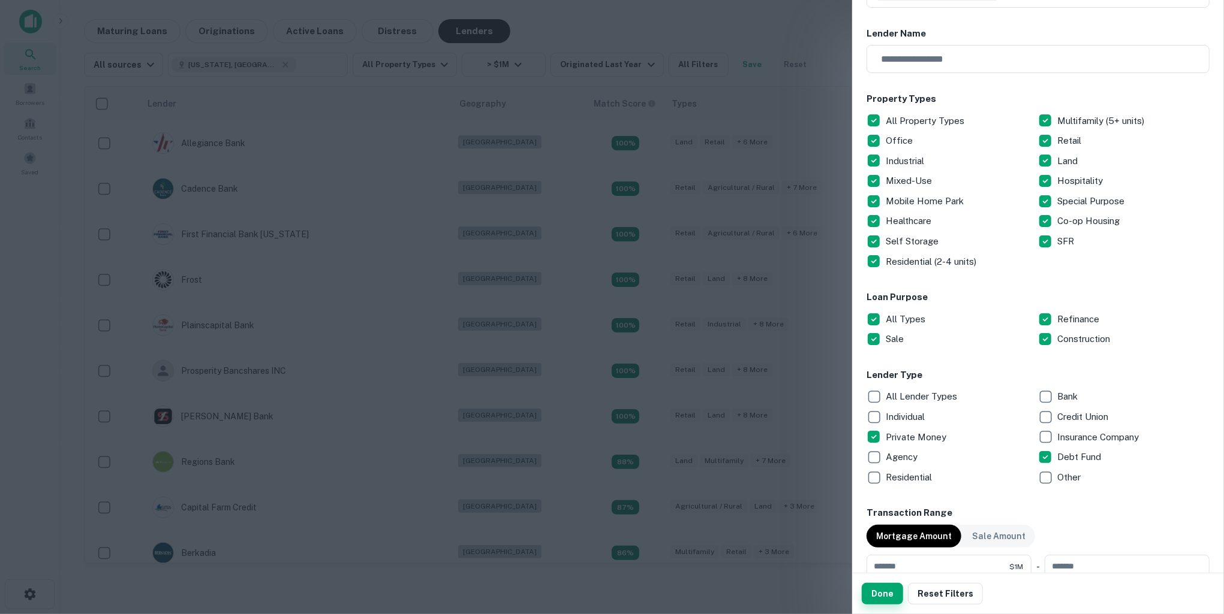
click at [865, 598] on button "Done" at bounding box center [881, 594] width 41 height 22
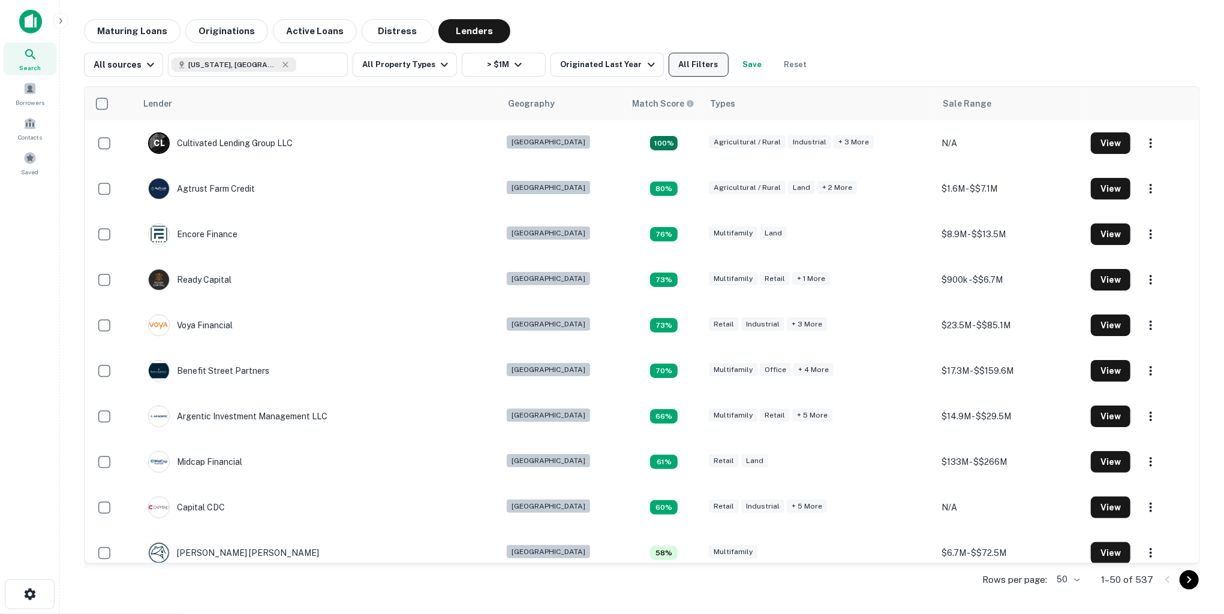
click at [696, 67] on button "All Filters" at bounding box center [698, 65] width 60 height 24
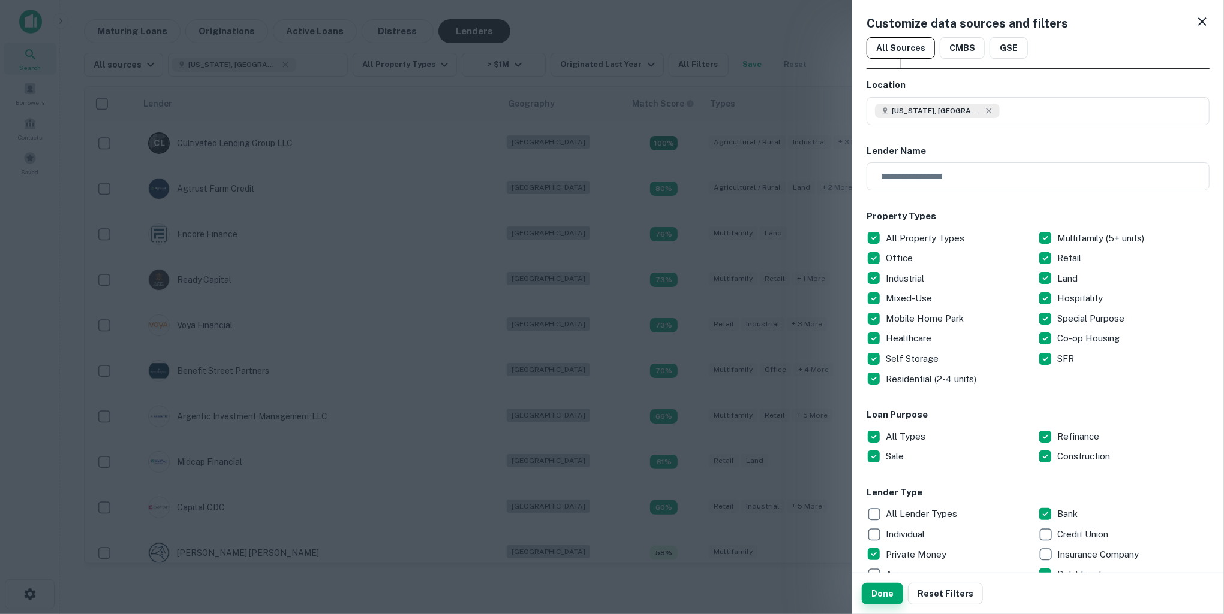
click at [875, 591] on button "Done" at bounding box center [881, 594] width 41 height 22
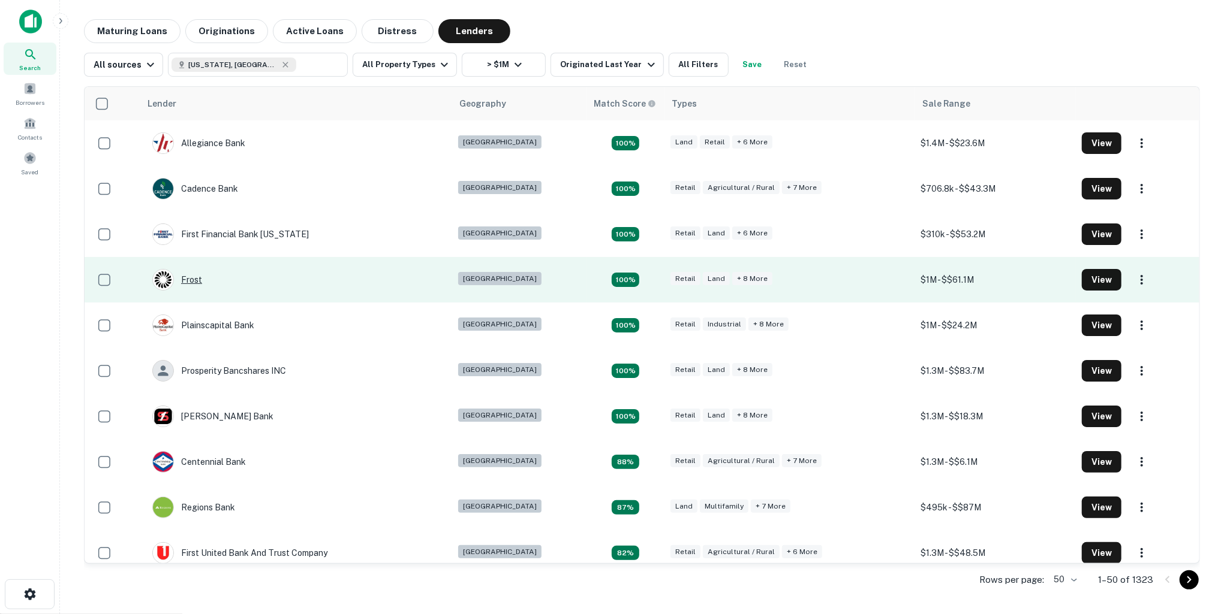
click at [191, 279] on div "Frost" at bounding box center [177, 280] width 50 height 22
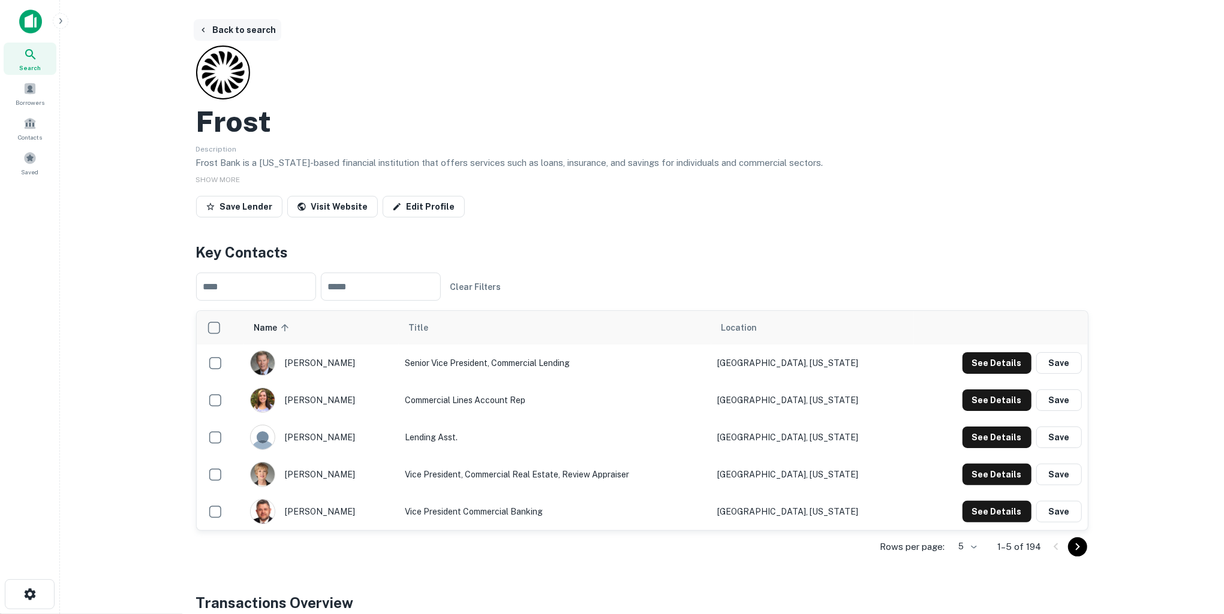
click at [242, 33] on button "Back to search" at bounding box center [238, 30] width 88 height 22
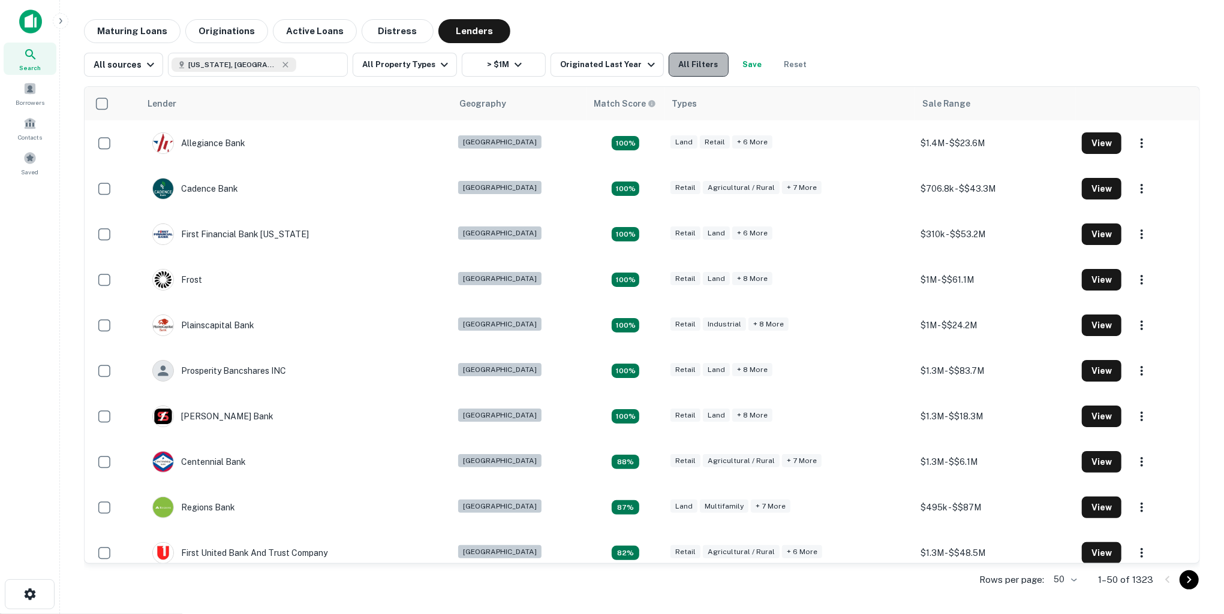
click at [701, 64] on button "All Filters" at bounding box center [698, 65] width 60 height 24
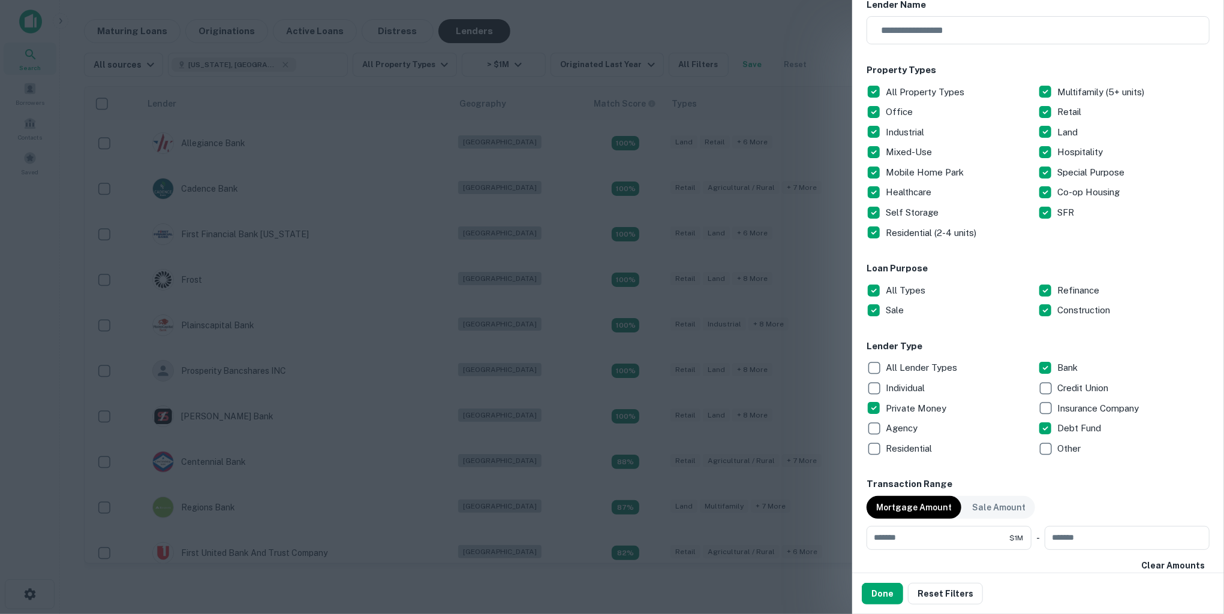
scroll to position [167, 0]
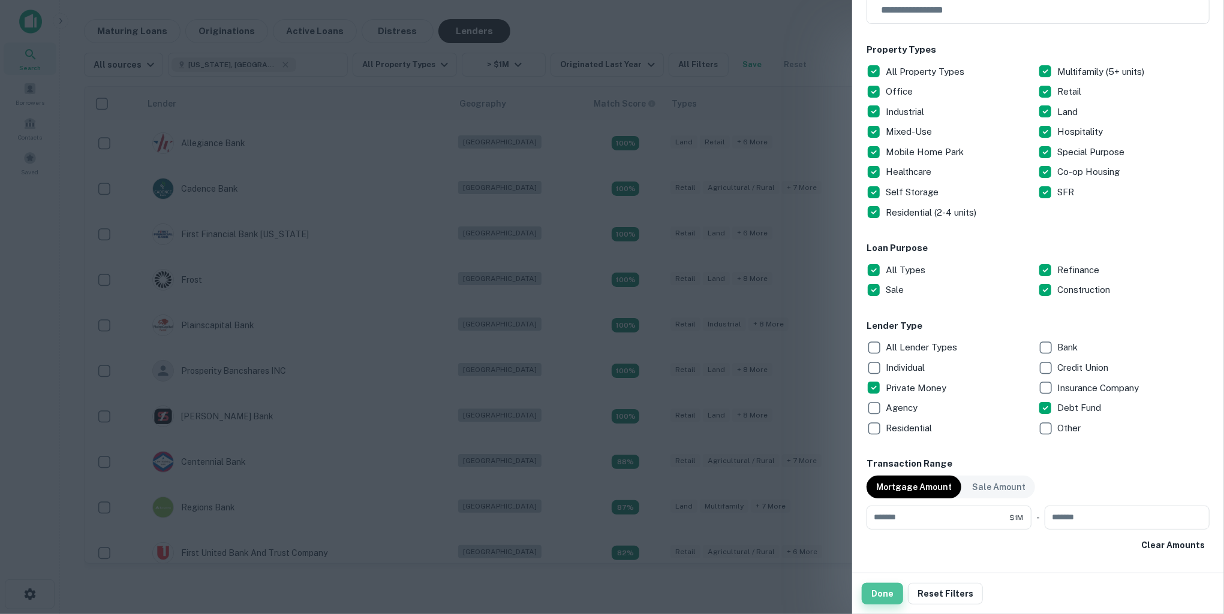
click at [890, 594] on button "Done" at bounding box center [881, 594] width 41 height 22
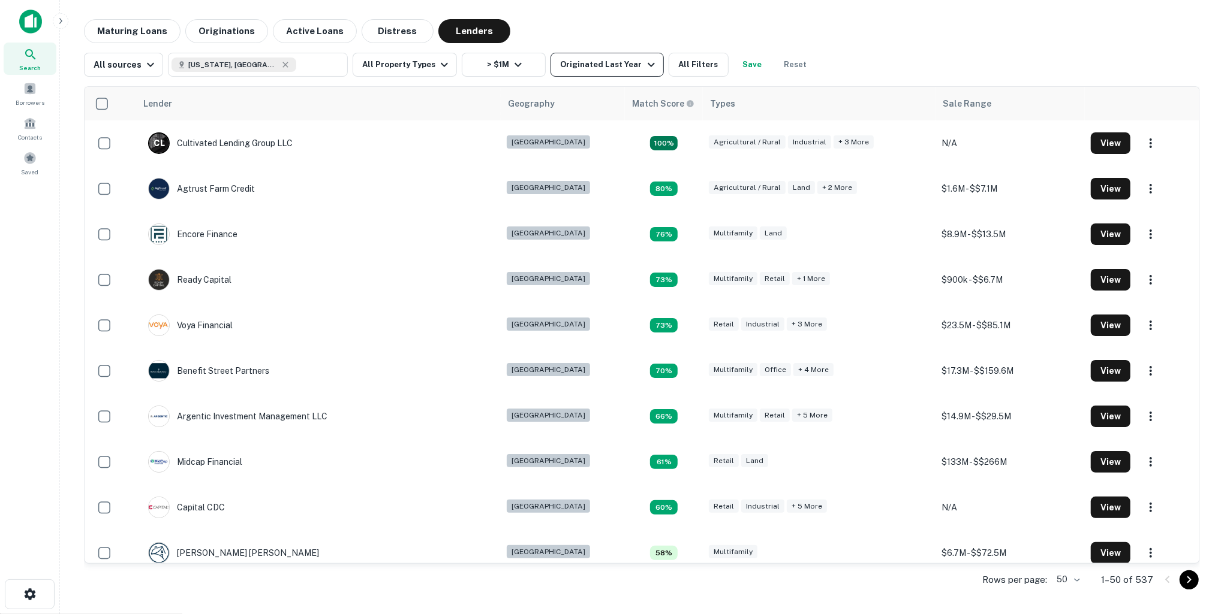
click at [644, 66] on icon "button" at bounding box center [651, 65] width 14 height 14
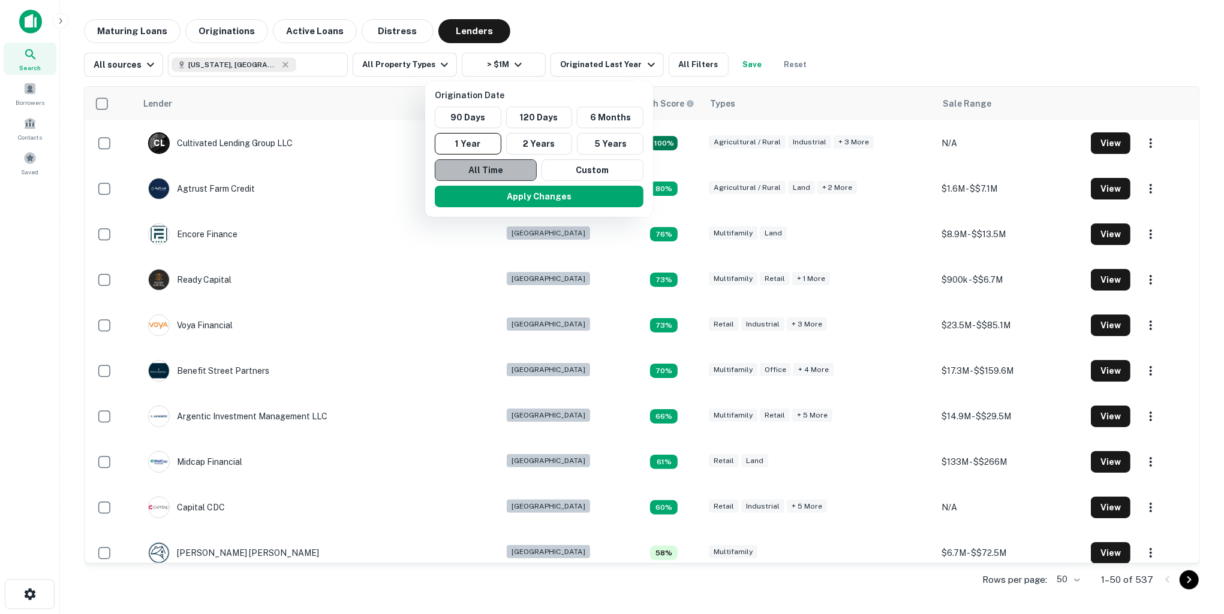
click at [503, 168] on button "All Time" at bounding box center [486, 170] width 102 height 22
click at [531, 197] on button "Apply Changes" at bounding box center [535, 197] width 209 height 22
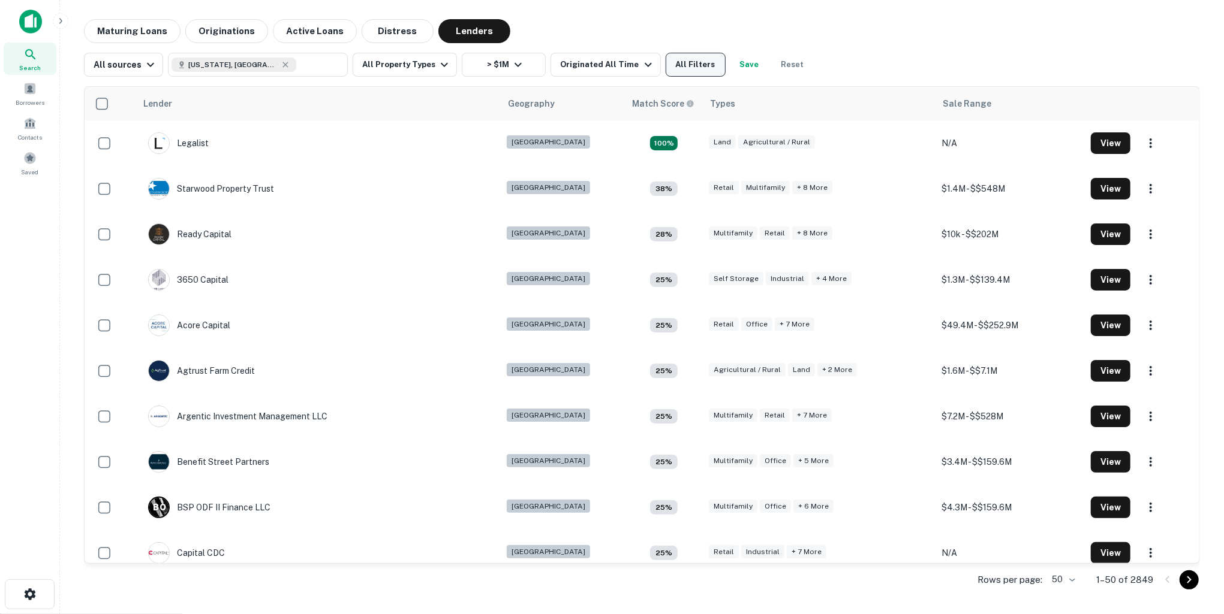
click at [676, 67] on button "All Filters" at bounding box center [695, 65] width 60 height 24
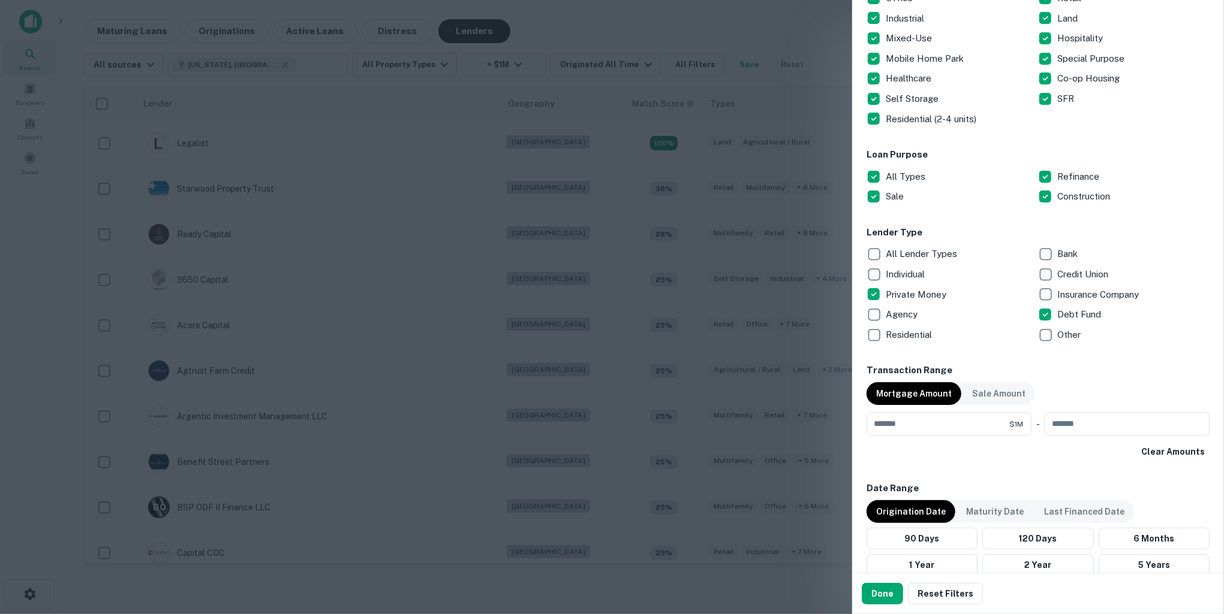
scroll to position [294, 0]
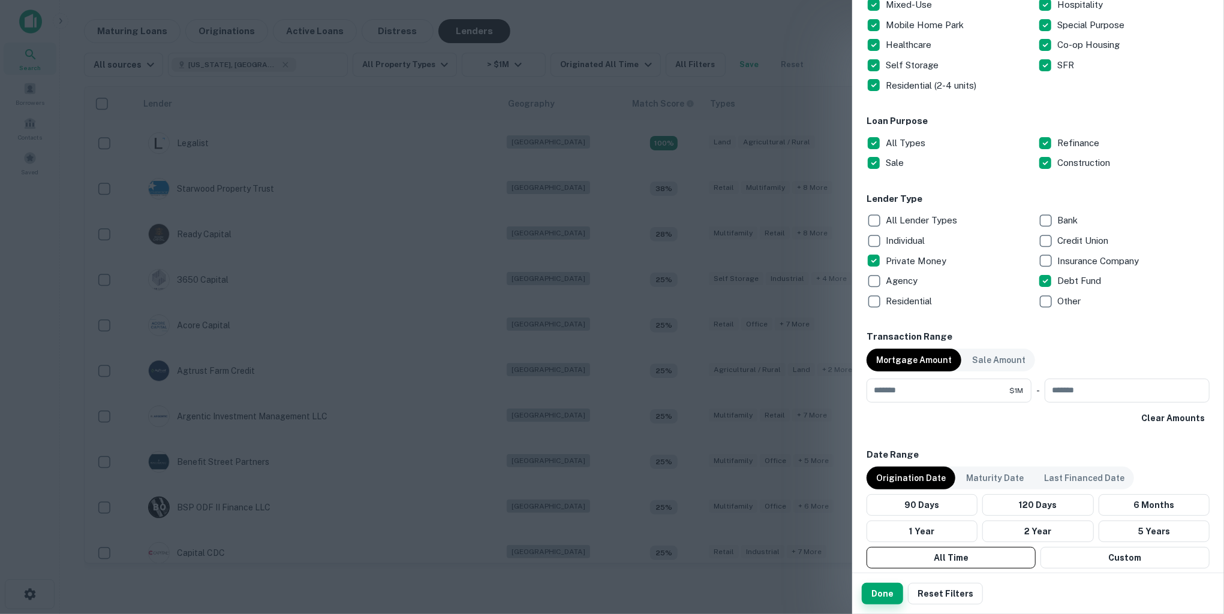
click at [885, 598] on button "Done" at bounding box center [881, 594] width 41 height 22
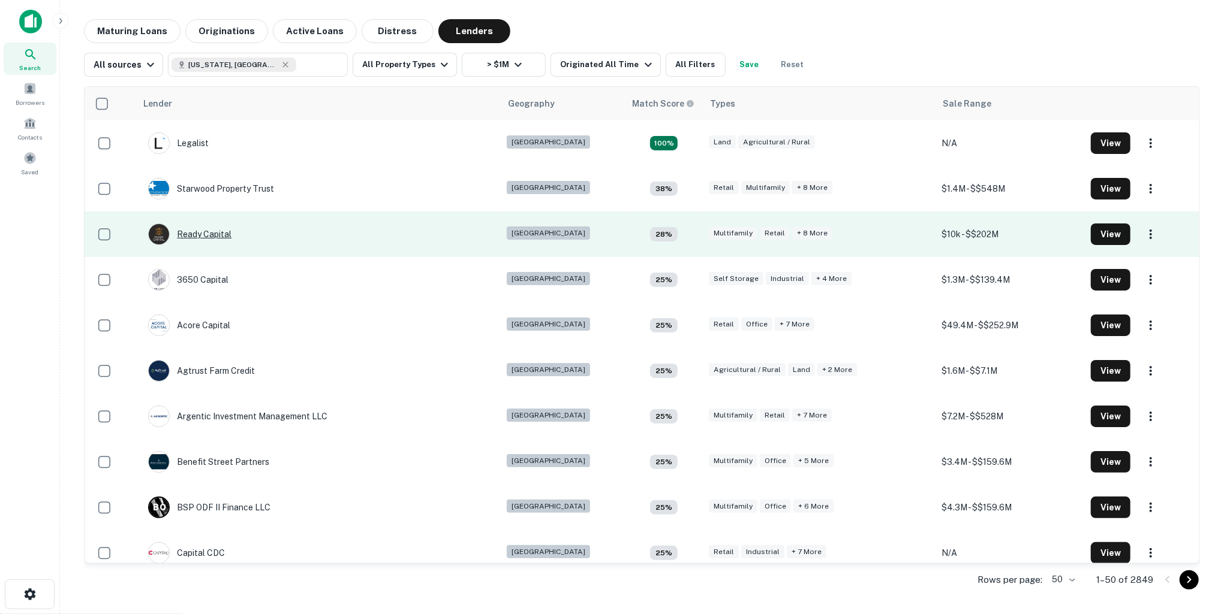
click at [217, 228] on div "Ready Capital" at bounding box center [189, 235] width 83 height 22
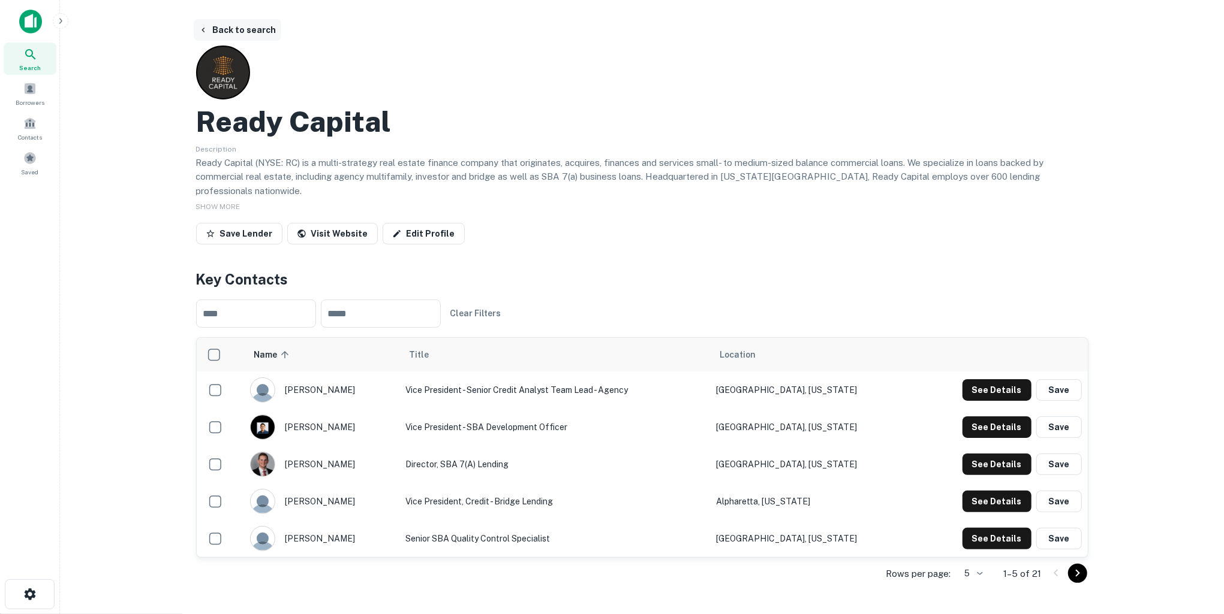
click at [223, 29] on button "Back to search" at bounding box center [238, 30] width 88 height 22
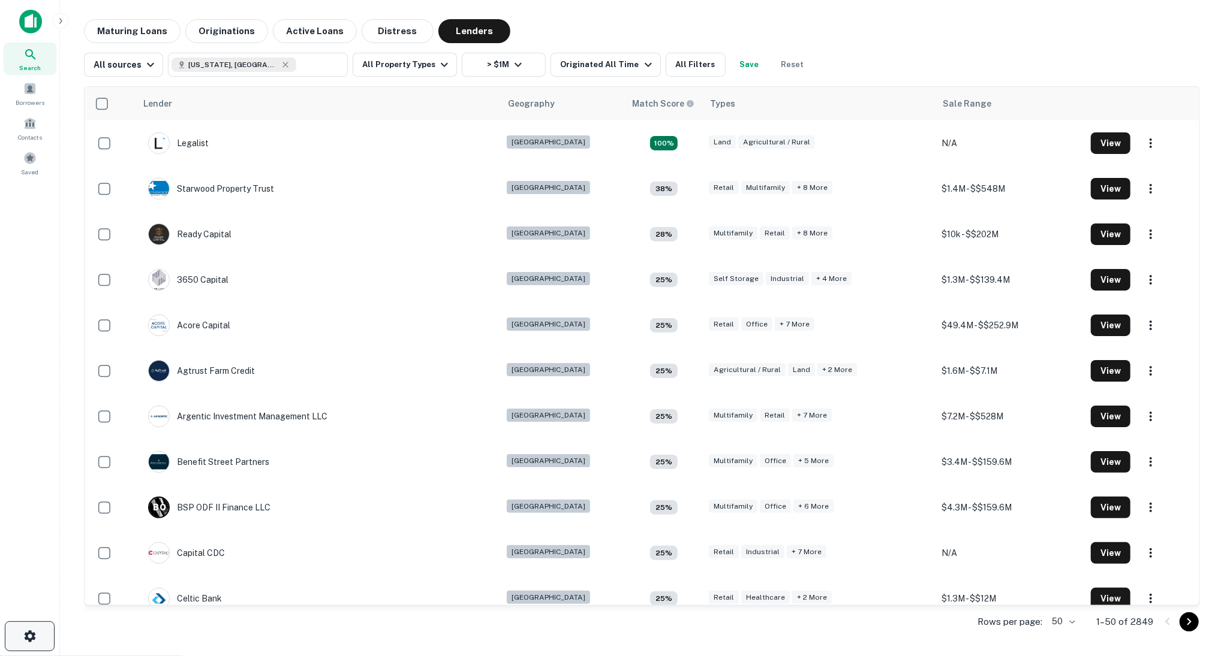
click at [22, 614] on button "button" at bounding box center [30, 637] width 50 height 30
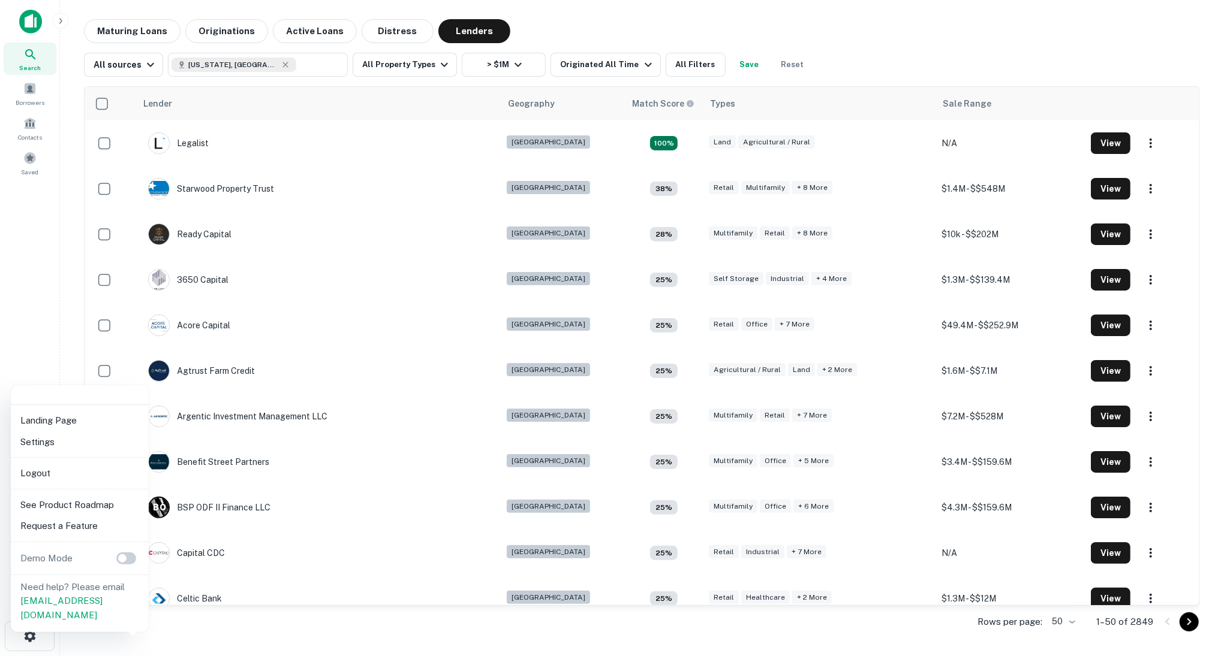
click at [53, 477] on li "Logout" at bounding box center [80, 474] width 128 height 22
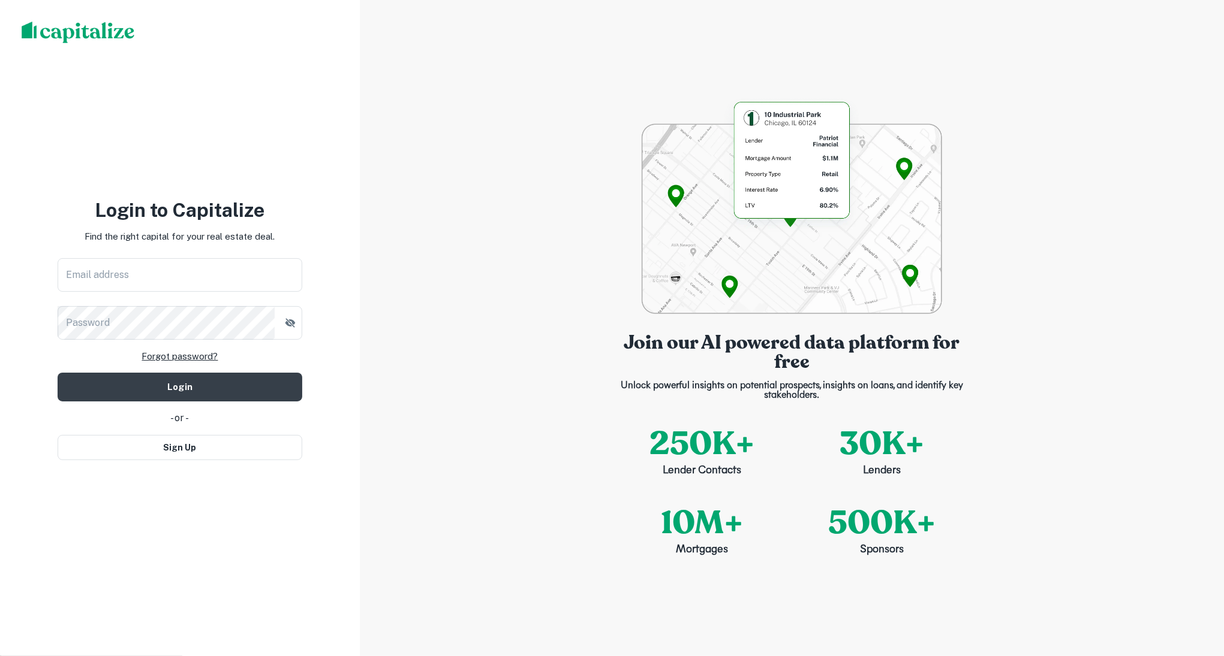
click at [111, 36] on img at bounding box center [78, 33] width 113 height 22
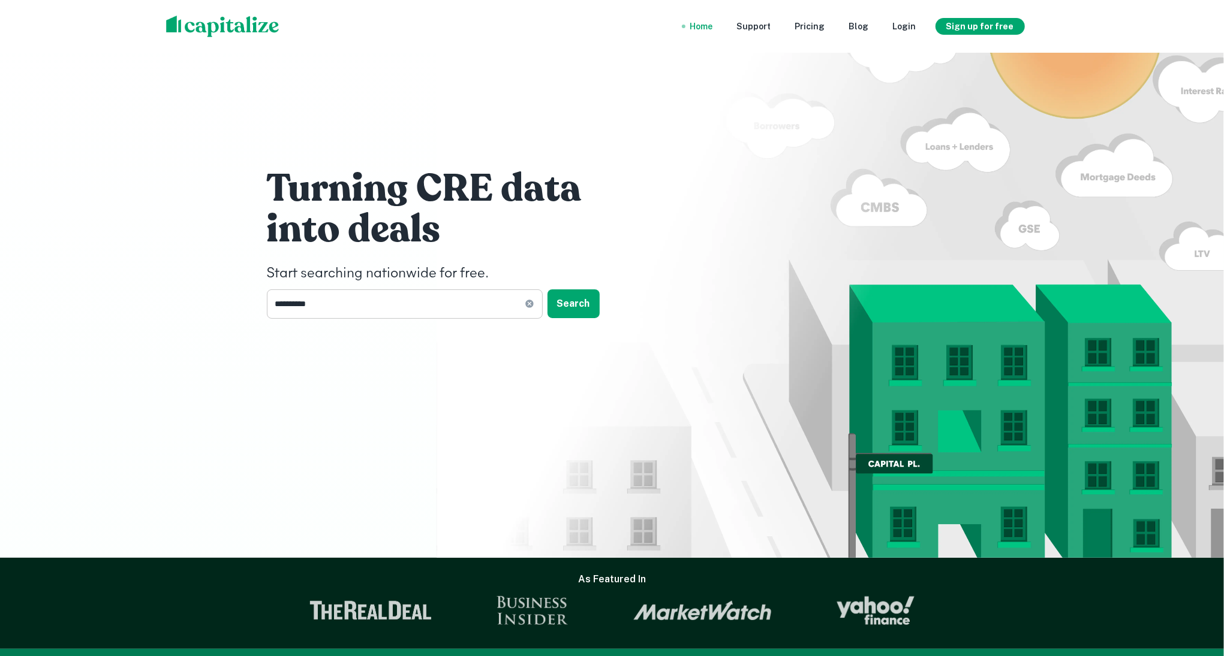
click at [456, 315] on input "**********" at bounding box center [396, 304] width 258 height 29
type input "**********"
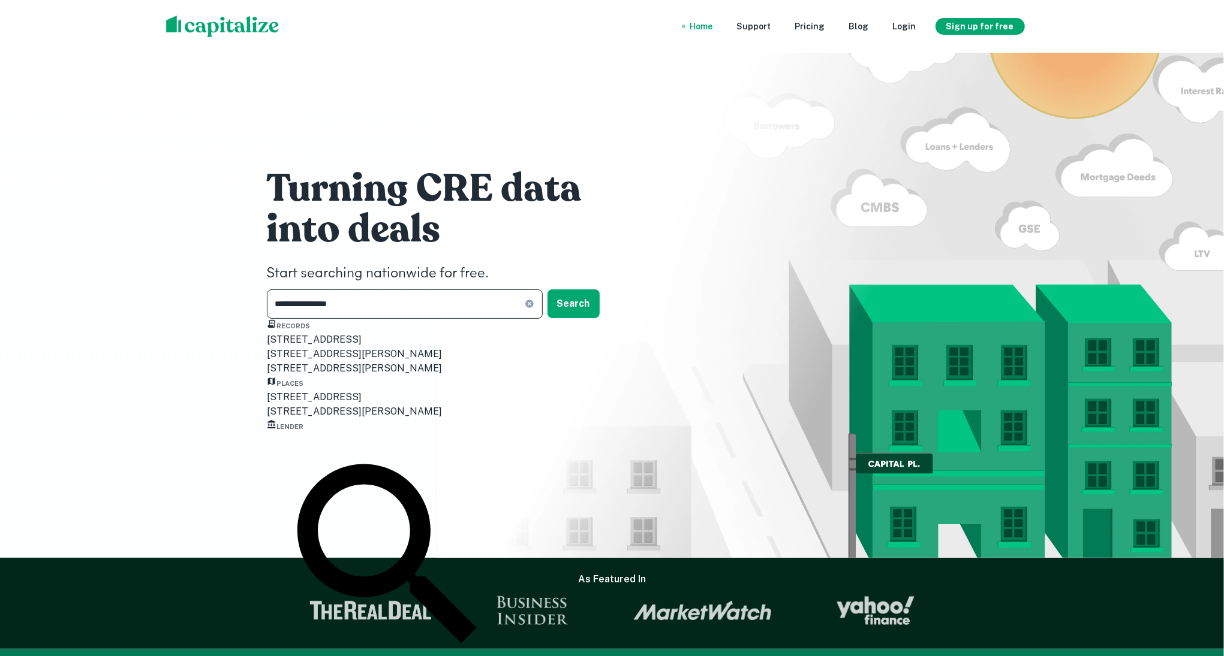
click at [435, 307] on input "**********" at bounding box center [396, 304] width 258 height 29
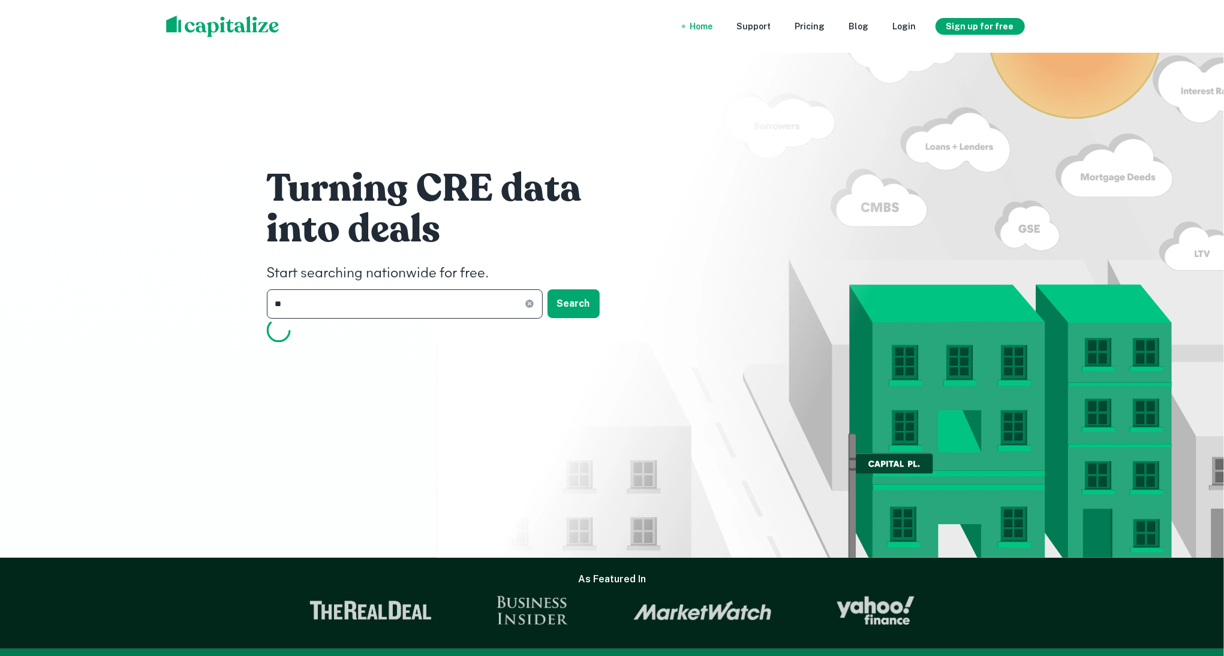
type input "*"
type input "**********"
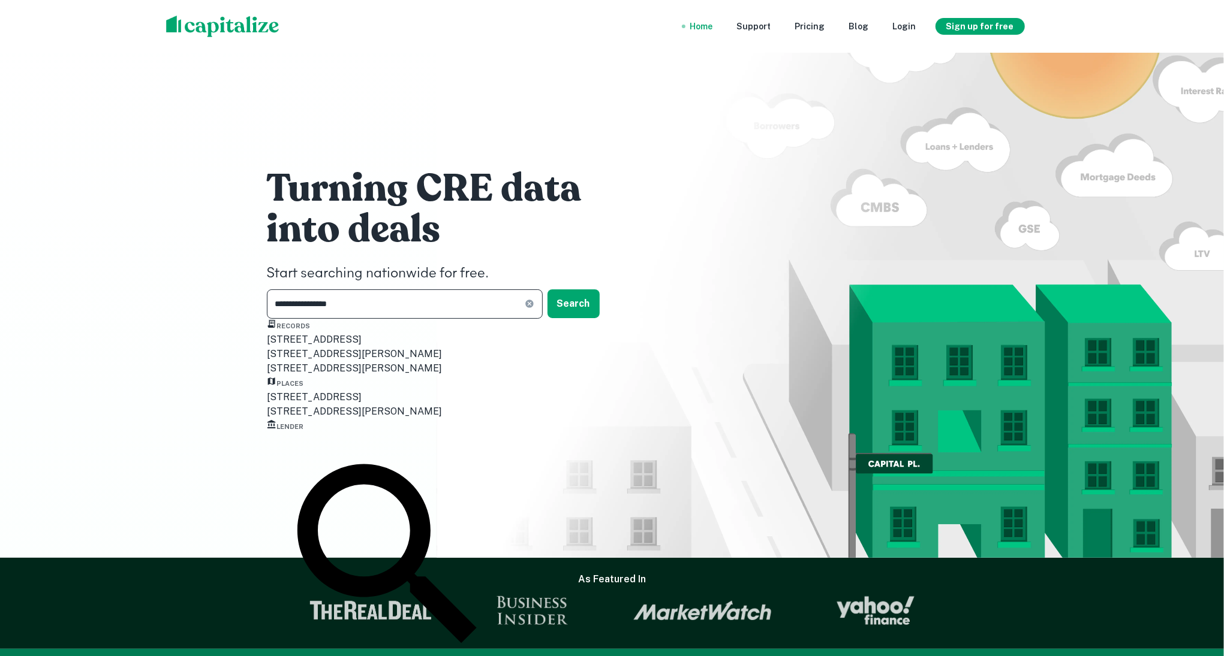
click at [430, 405] on div "805 Lea Avenue, Nashville, TN, USA" at bounding box center [390, 397] width 246 height 14
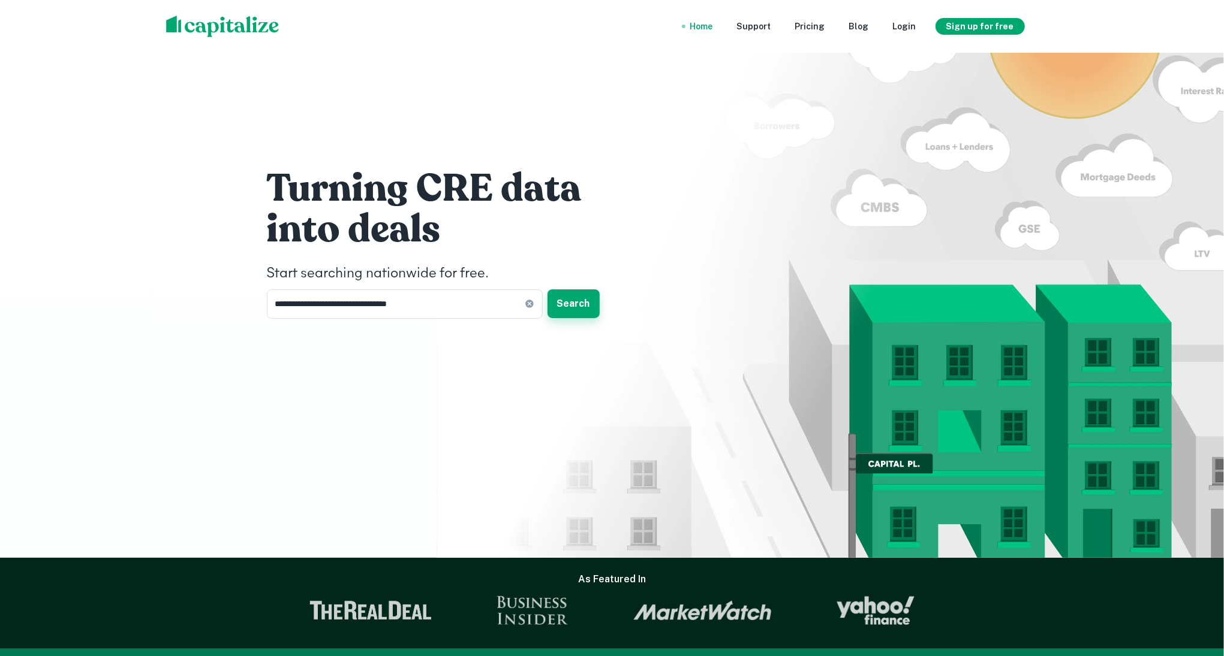
click at [580, 296] on button "Search" at bounding box center [573, 304] width 52 height 29
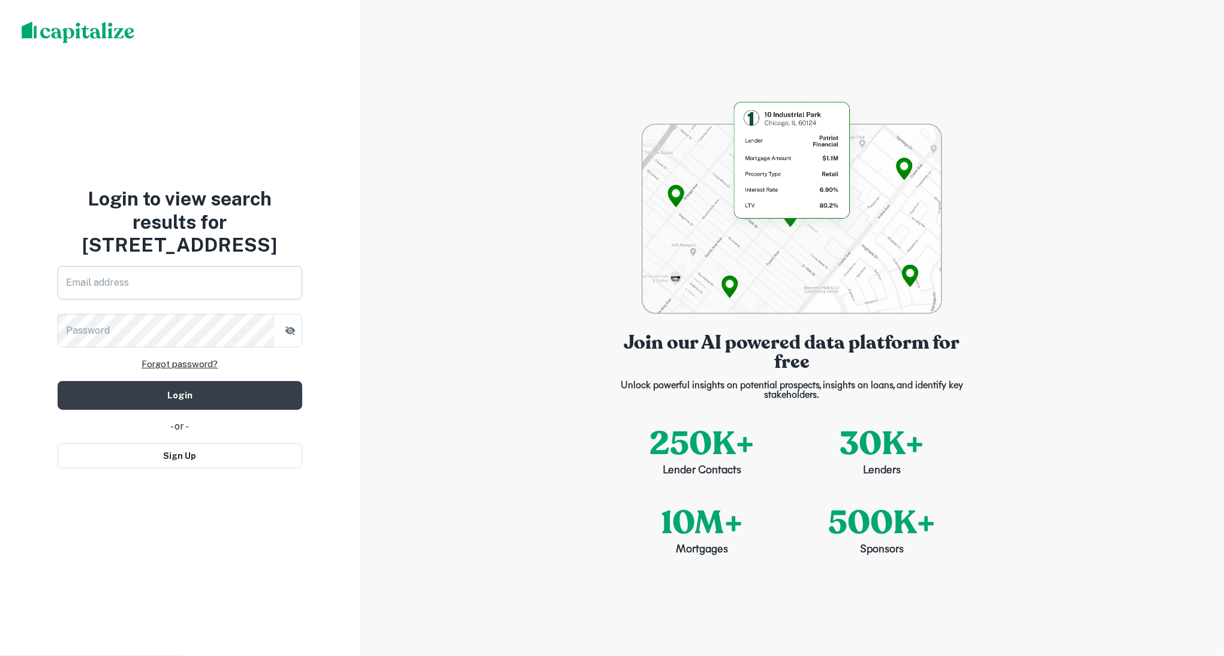
click at [238, 292] on input "Email address" at bounding box center [180, 283] width 245 height 34
type input "**********"
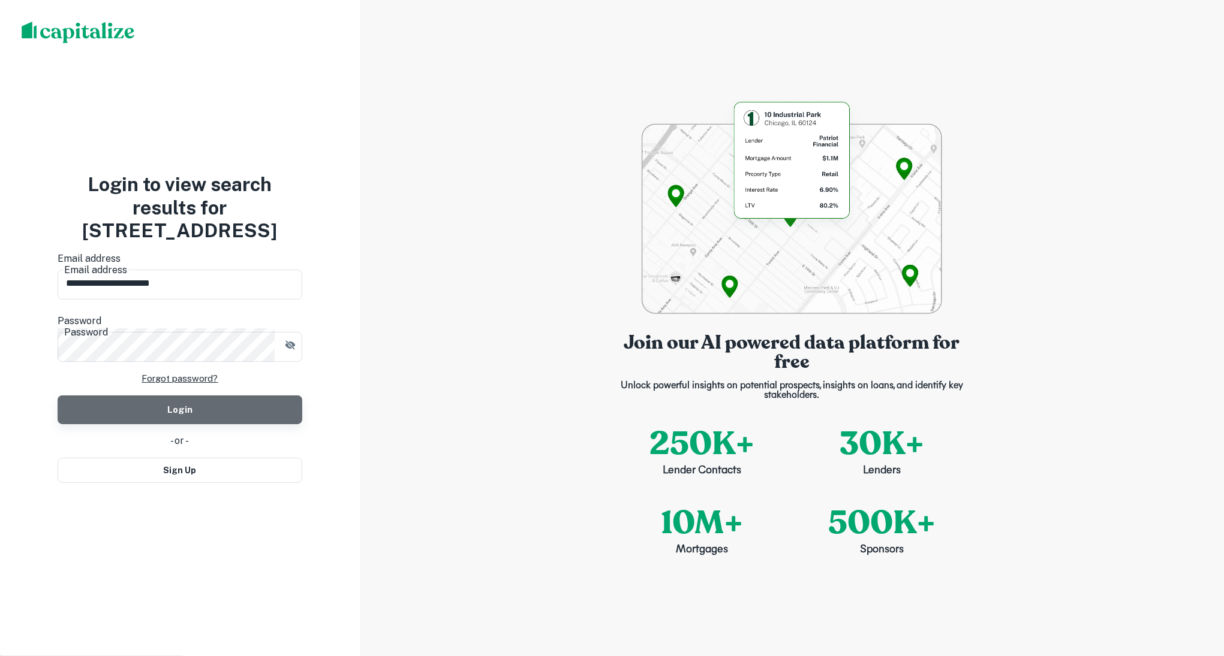
click at [240, 396] on button "Login" at bounding box center [180, 410] width 245 height 29
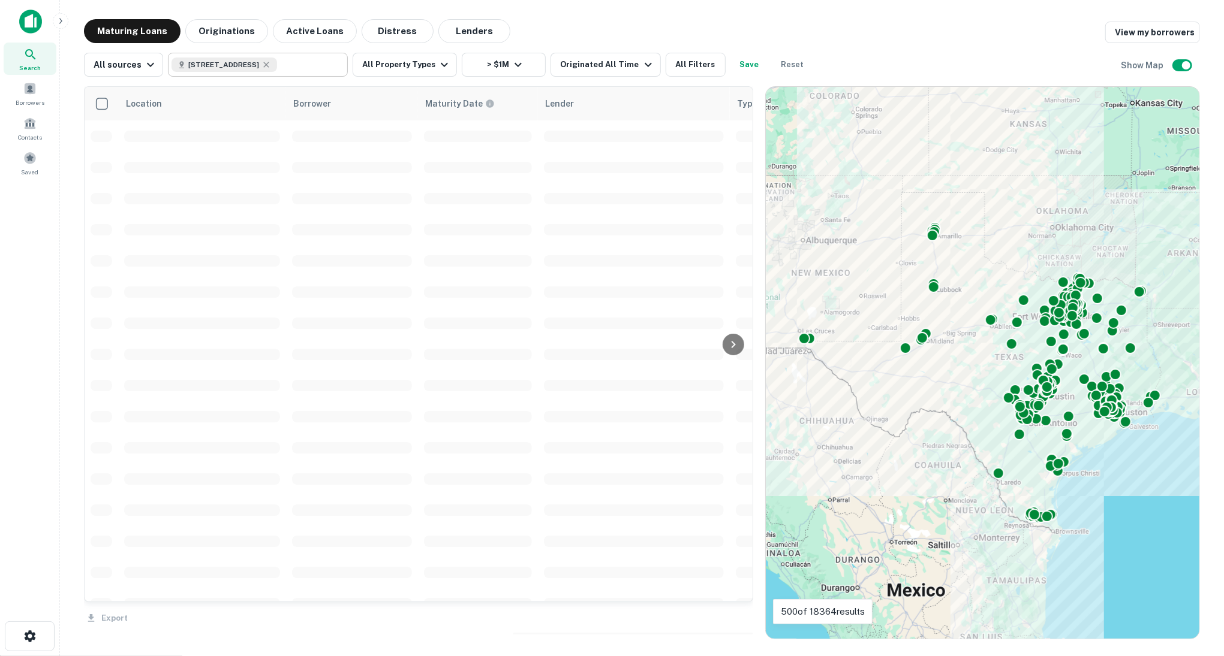
click at [303, 60] on input "text" at bounding box center [309, 64] width 65 height 17
type input "**********"
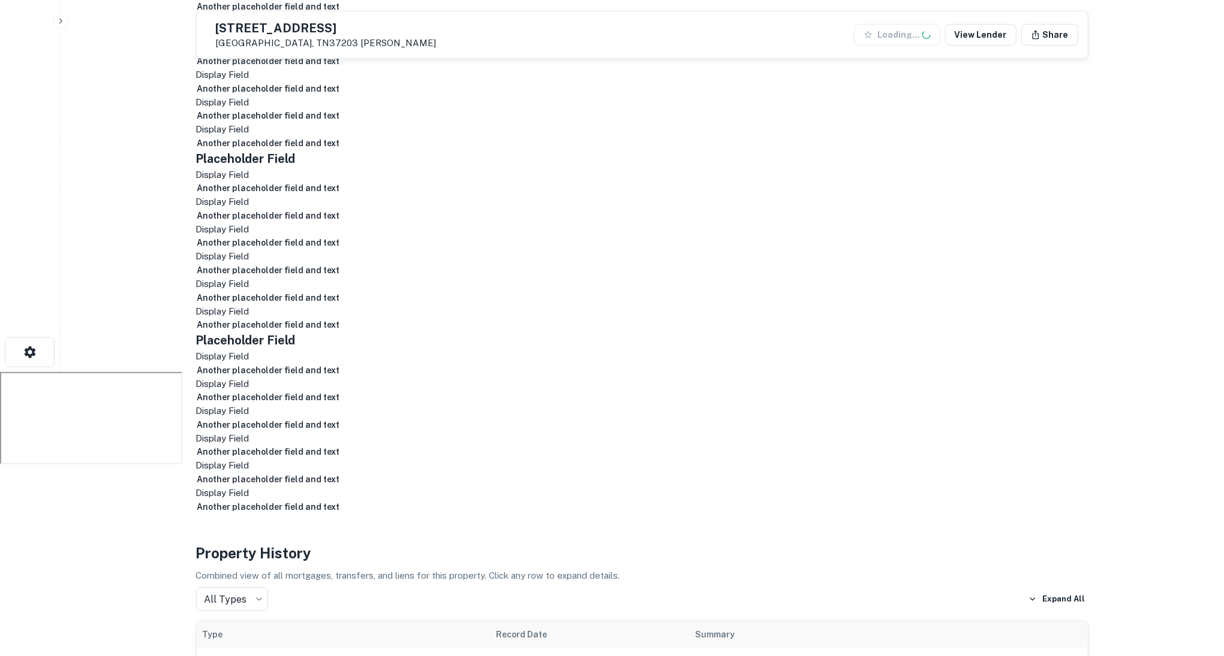
scroll to position [303, 0]
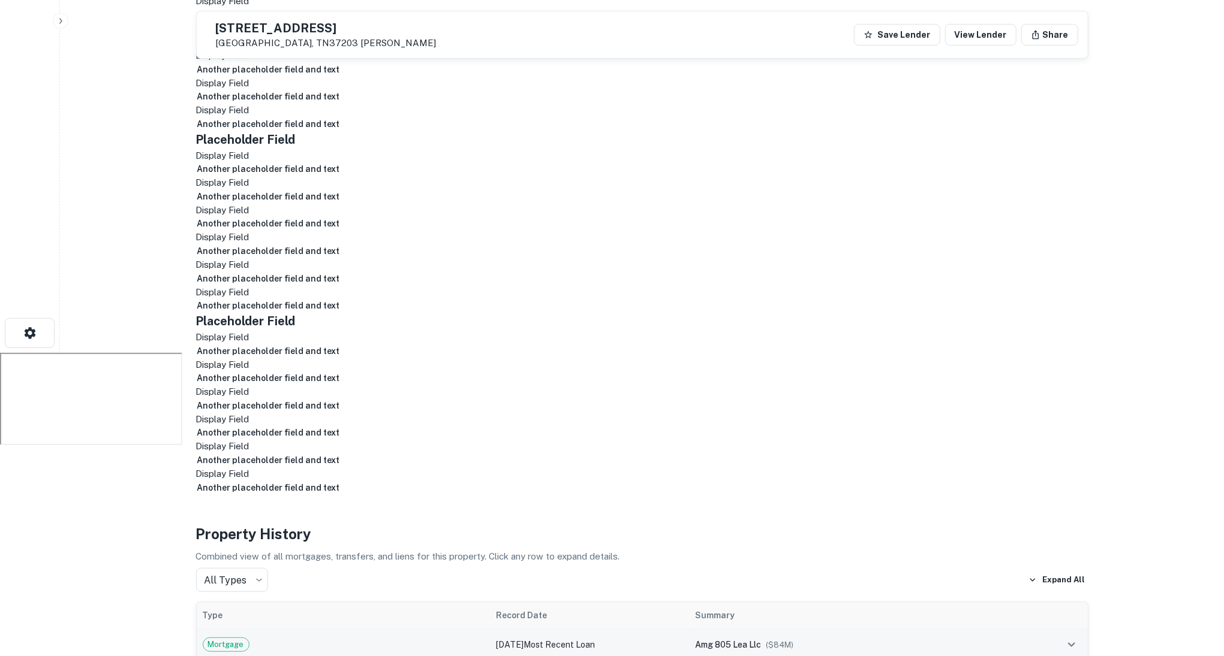
click at [662, 614] on td "Jul 08, 2025 Most Recent Loan" at bounding box center [590, 645] width 200 height 32
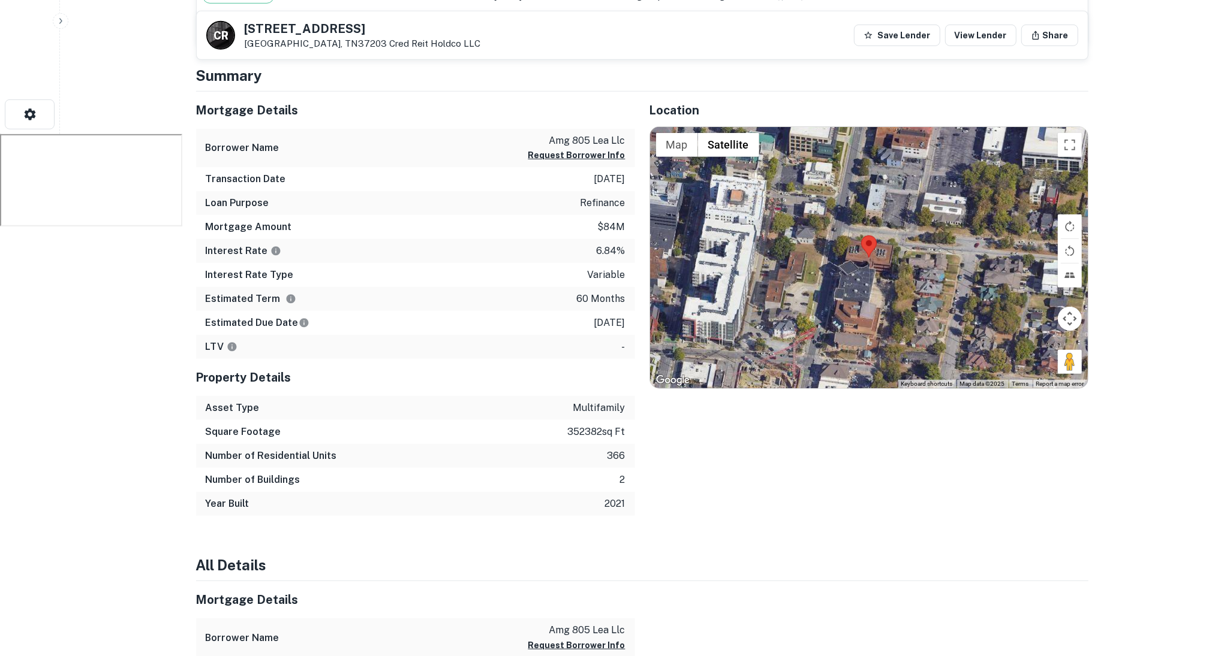
scroll to position [523, 0]
drag, startPoint x: 598, startPoint y: 222, endPoint x: 627, endPoint y: 222, distance: 28.8
click at [627, 222] on div "Mortgage Amount $84m" at bounding box center [415, 227] width 439 height 24
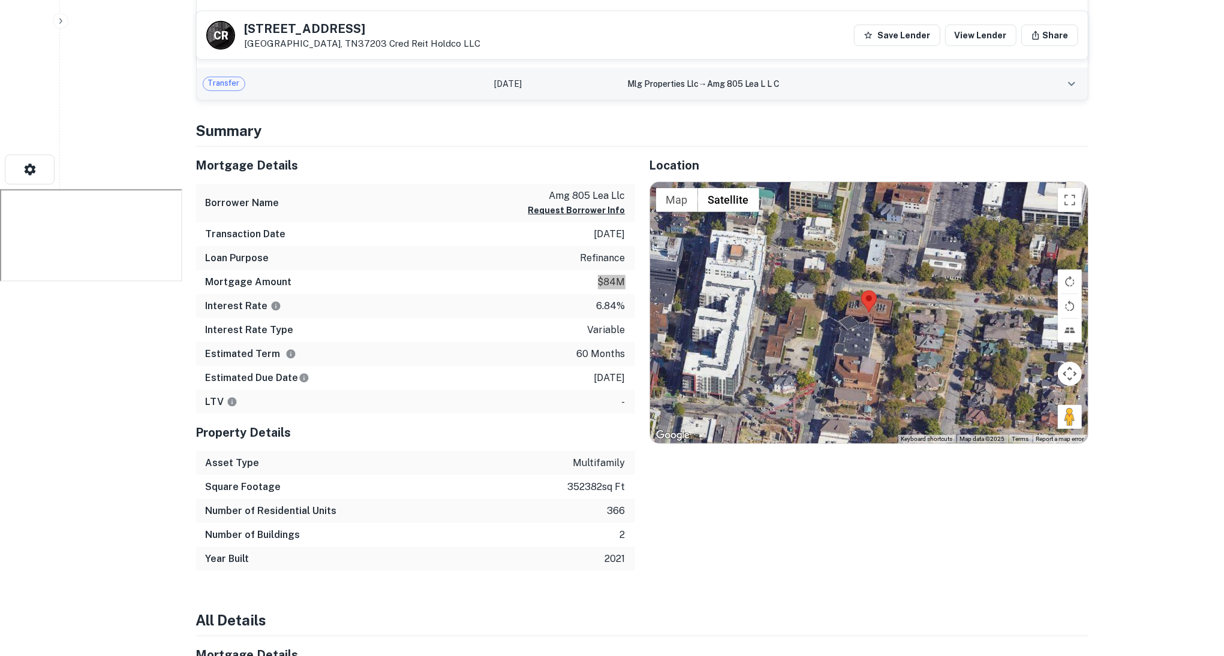
scroll to position [0, 0]
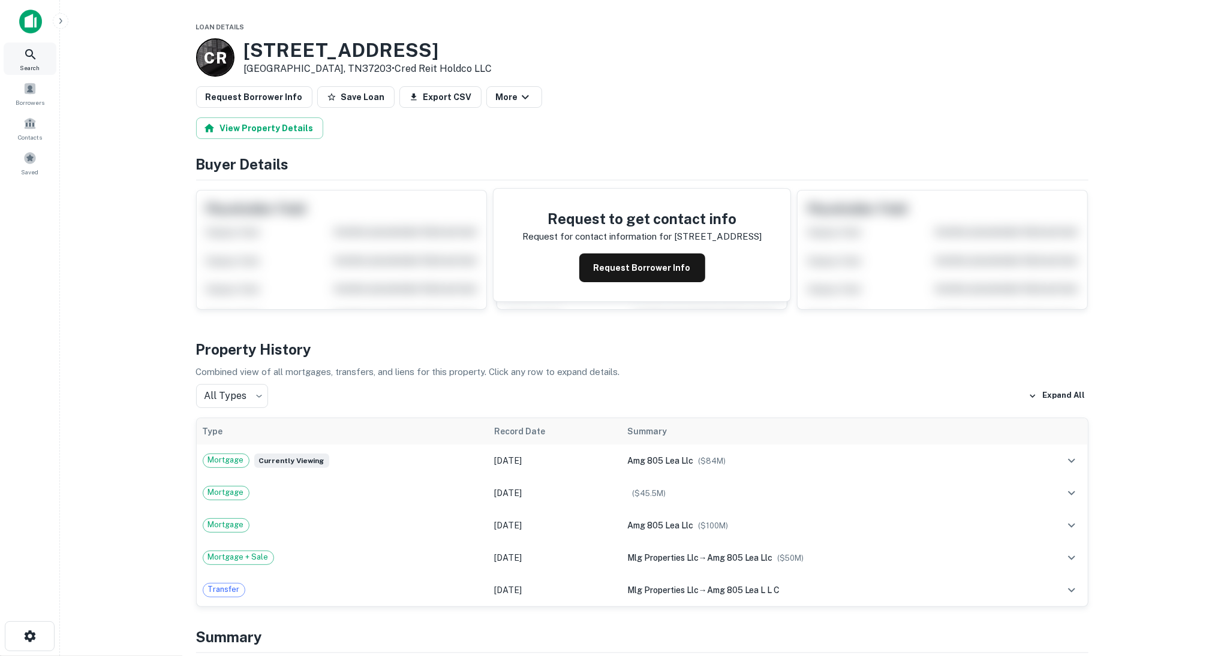
click at [33, 56] on icon at bounding box center [30, 54] width 10 height 10
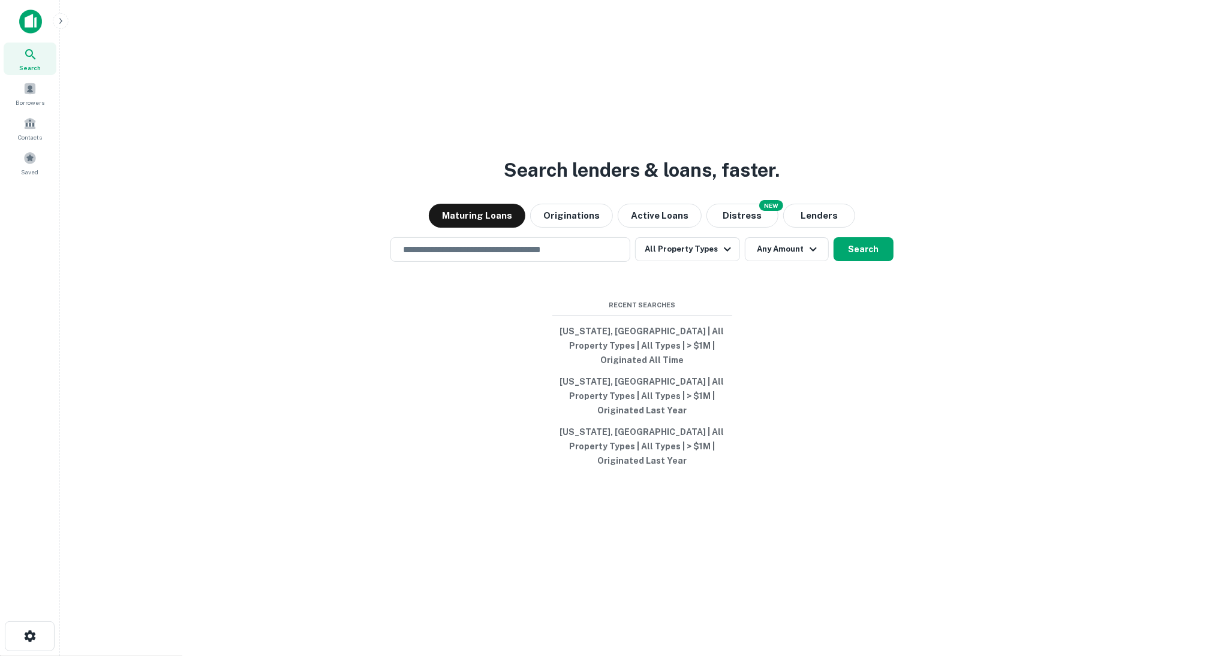
click at [501, 257] on input "text" at bounding box center [510, 250] width 229 height 14
click at [435, 257] on input "**********" at bounding box center [501, 250] width 211 height 14
click at [433, 257] on input "**********" at bounding box center [501, 250] width 211 height 14
click at [430, 257] on input "**********" at bounding box center [501, 250] width 211 height 14
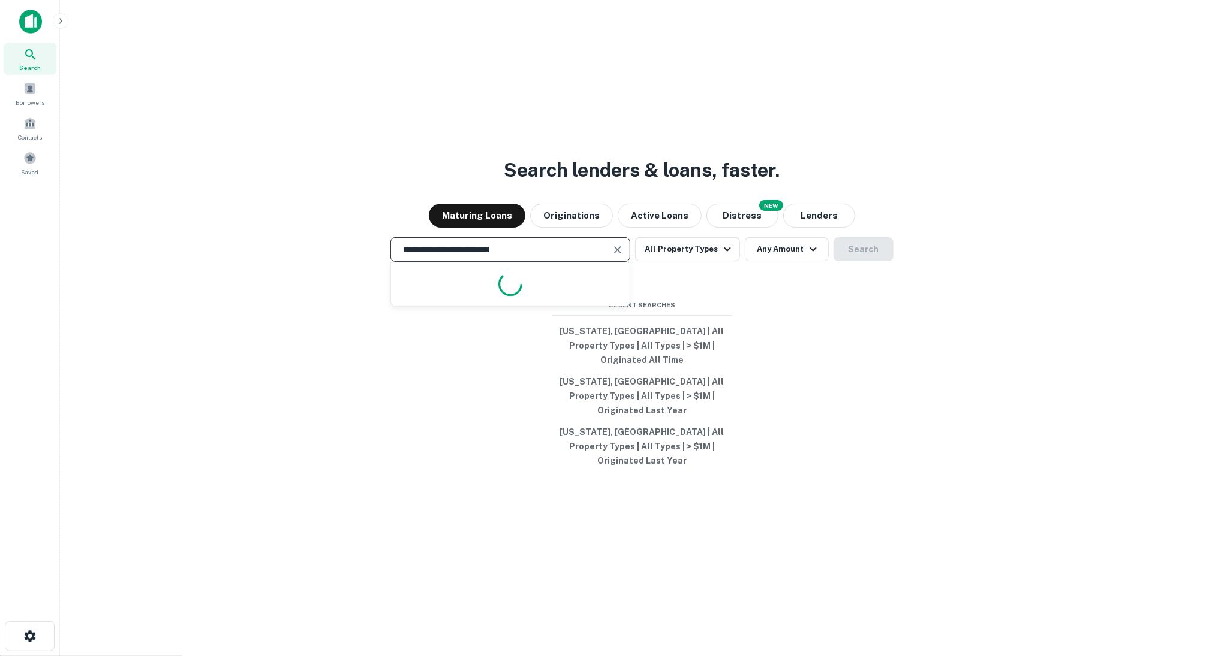
drag, startPoint x: 542, startPoint y: 268, endPoint x: 471, endPoint y: 267, distance: 70.7
click at [471, 257] on input "**********" at bounding box center [501, 250] width 211 height 14
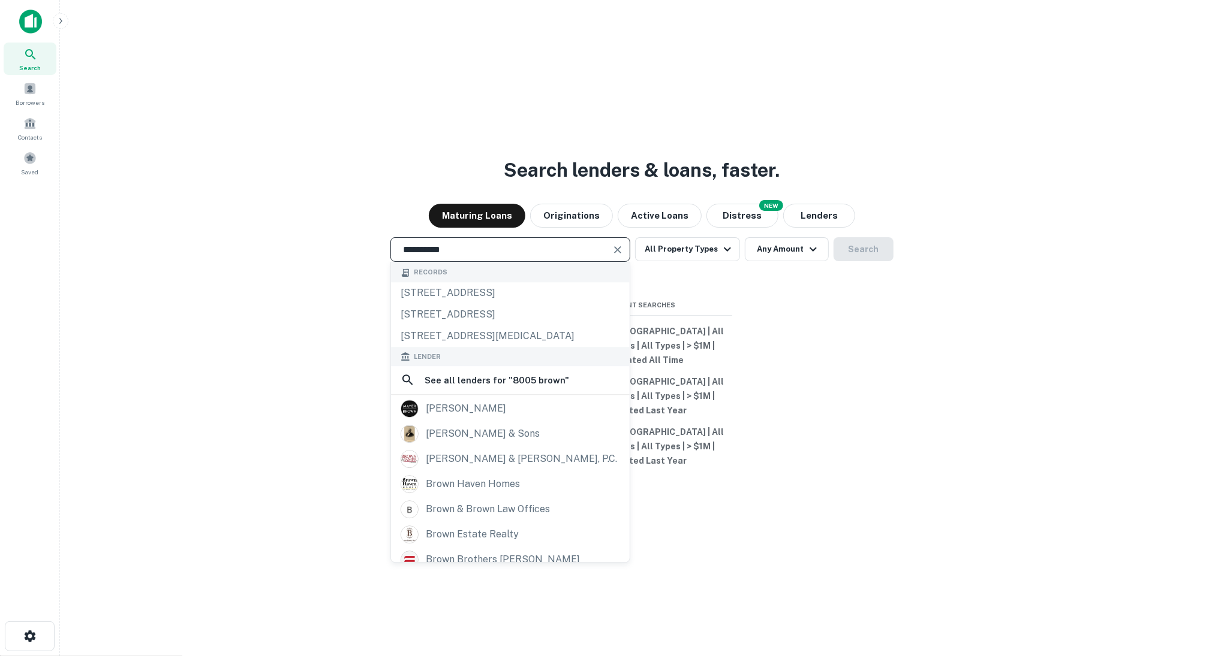
click at [535, 283] on div "Records" at bounding box center [510, 273] width 239 height 20
click at [535, 262] on div "**********" at bounding box center [510, 249] width 240 height 25
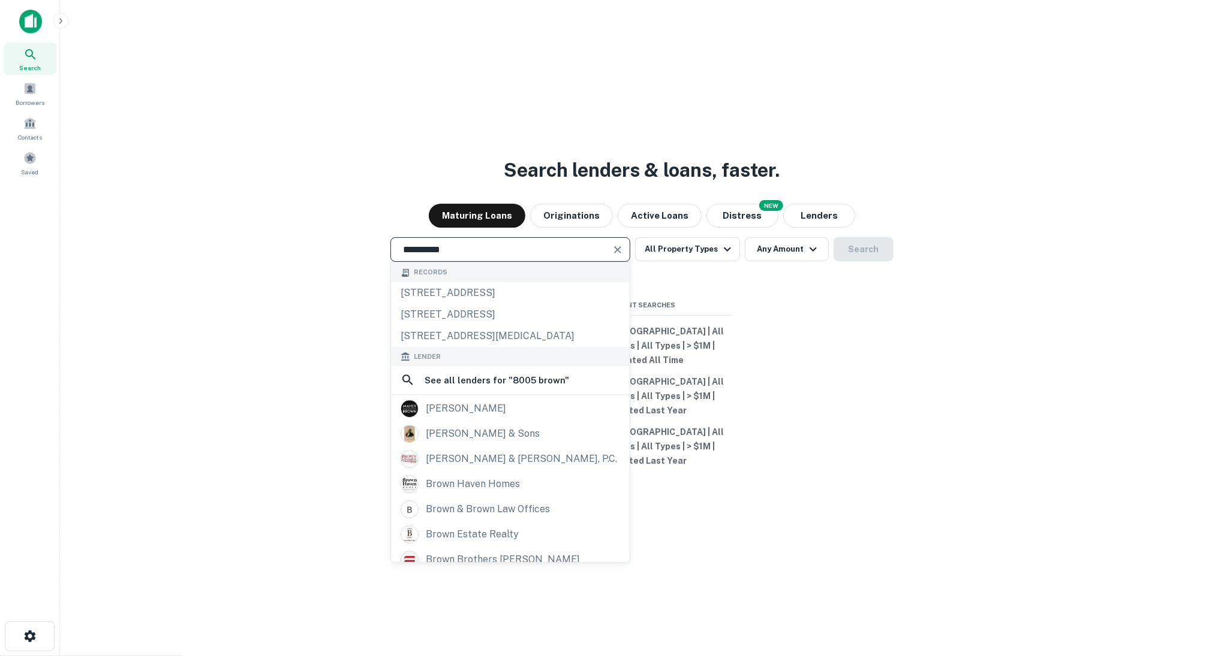
click at [426, 257] on input "**********" at bounding box center [501, 250] width 211 height 14
click at [427, 257] on input "**********" at bounding box center [501, 250] width 211 height 14
click at [431, 257] on input "**********" at bounding box center [501, 250] width 211 height 14
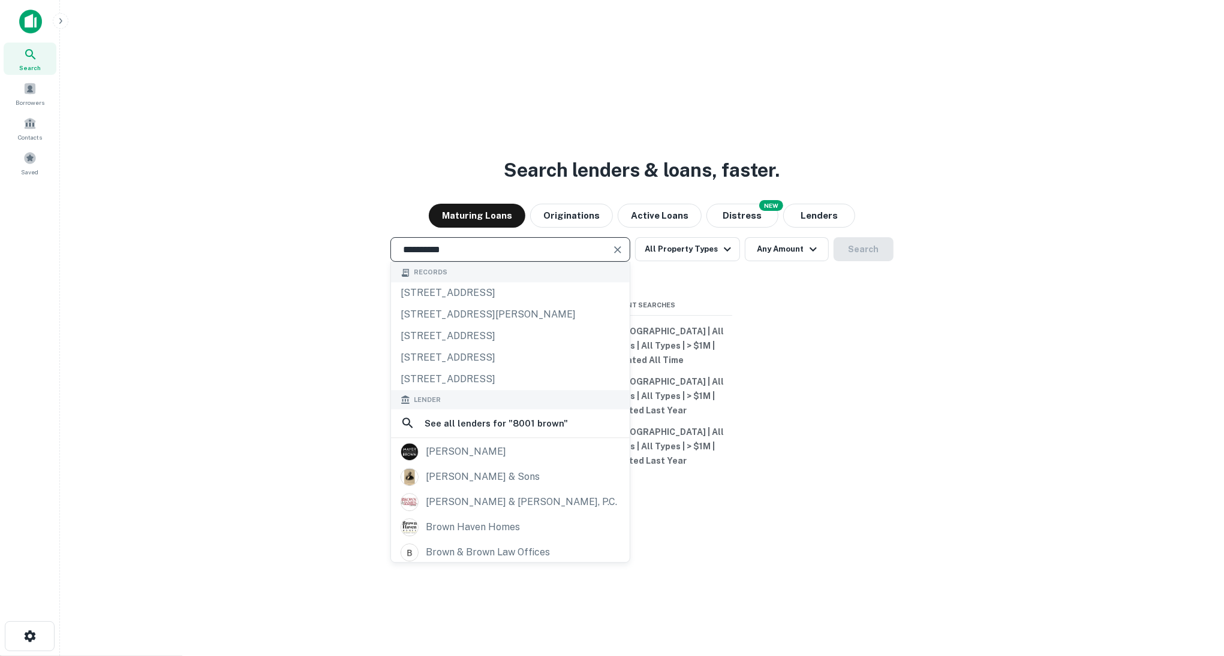
type input "**********"
click at [336, 354] on div "**********" at bounding box center [642, 357] width 1144 height 656
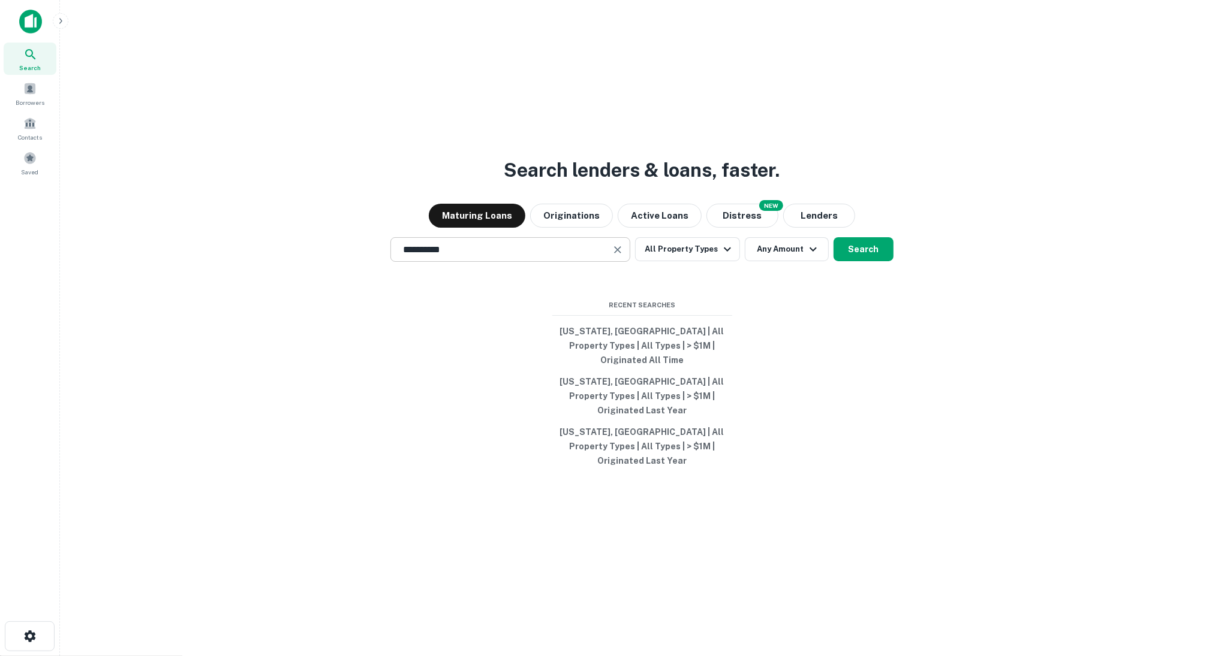
click at [477, 257] on input "**********" at bounding box center [501, 250] width 211 height 14
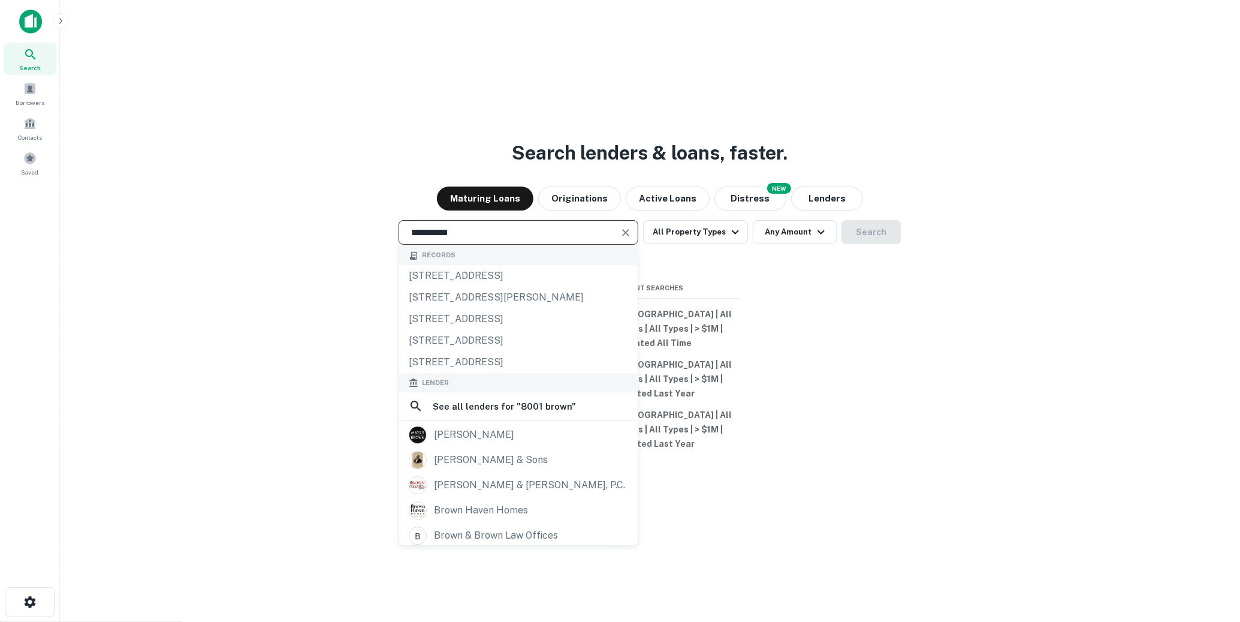
click at [59, 25] on icon "button" at bounding box center [61, 21] width 10 height 10
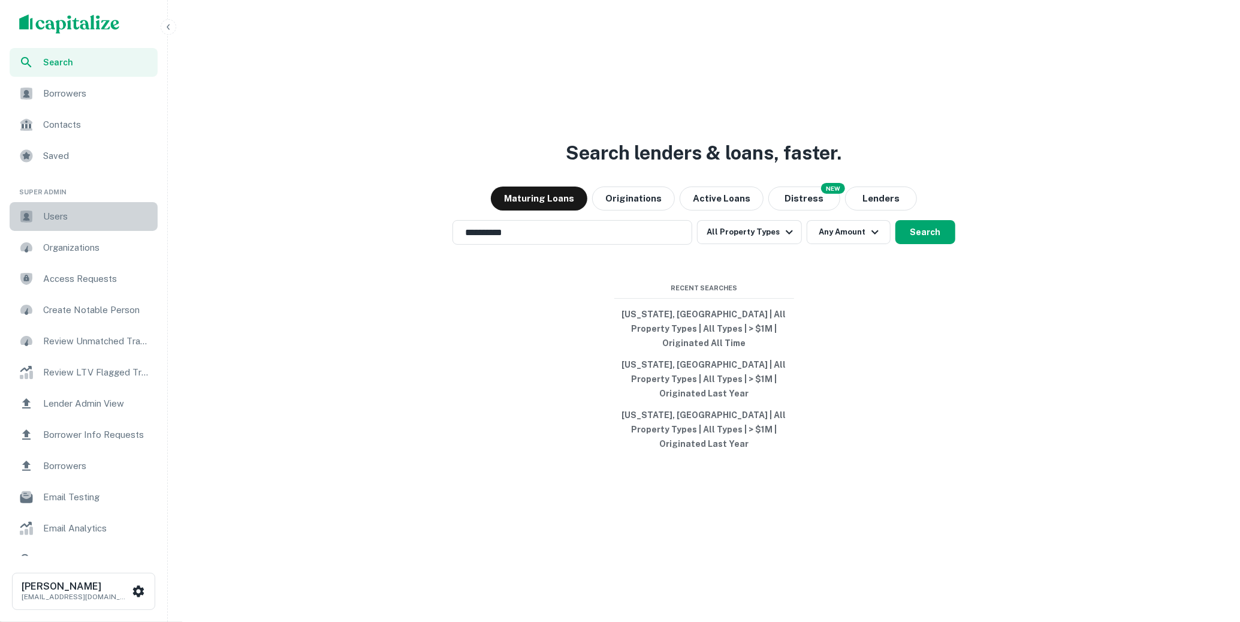
click at [65, 227] on div "Users" at bounding box center [84, 216] width 148 height 29
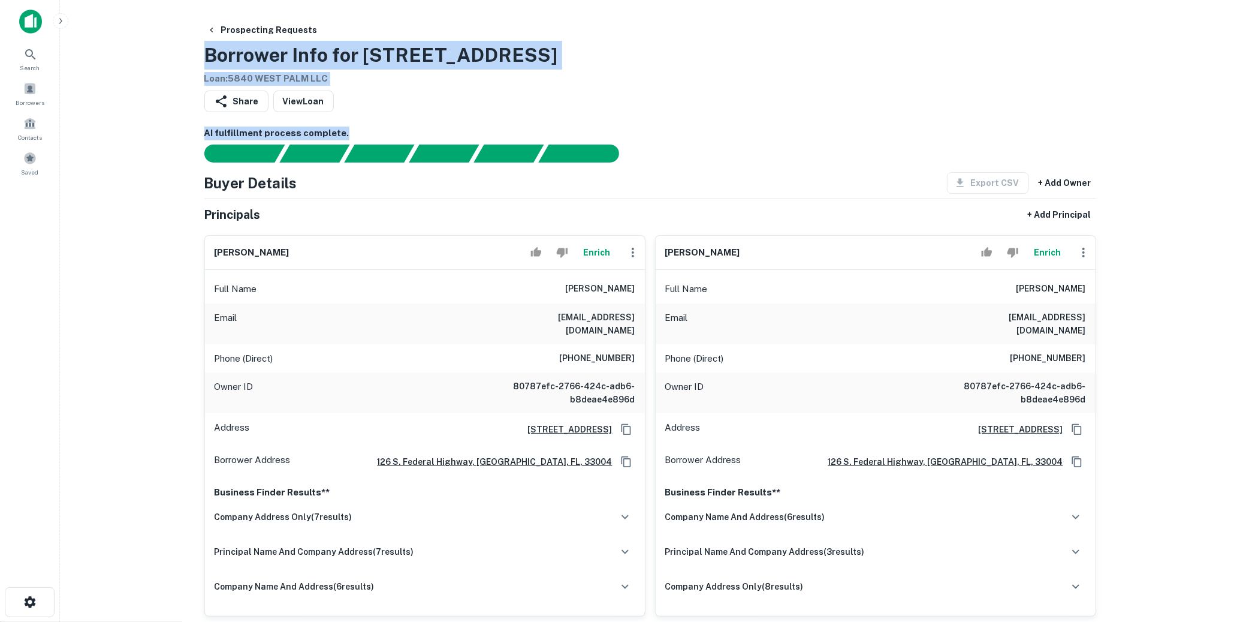
drag, startPoint x: 0, startPoint y: 0, endPoint x: 932, endPoint y: 29, distance: 932.1
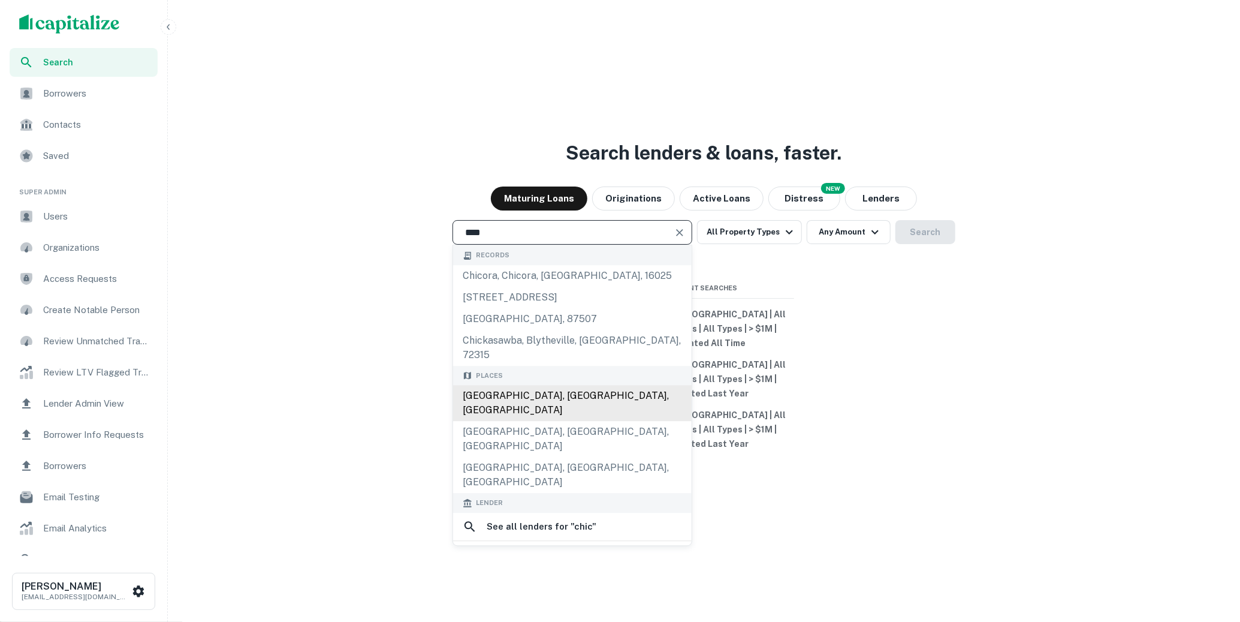
click at [607, 405] on div "[GEOGRAPHIC_DATA], [GEOGRAPHIC_DATA], [GEOGRAPHIC_DATA]" at bounding box center [572, 403] width 239 height 36
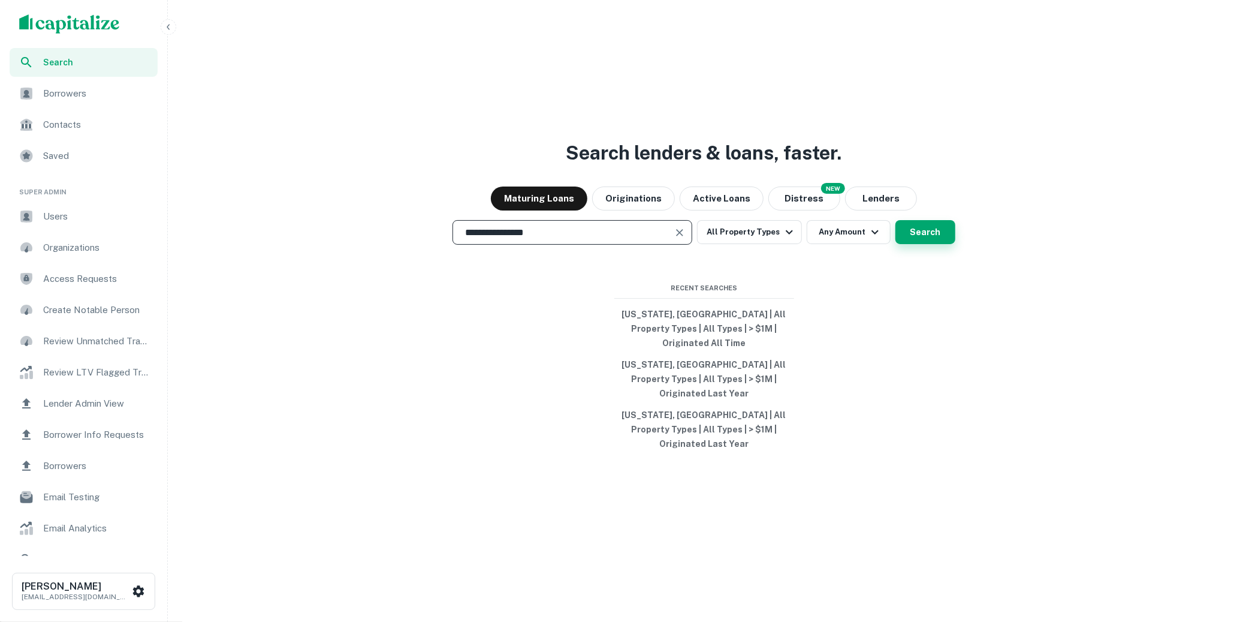
type input "**********"
click at [908, 244] on button "Search" at bounding box center [926, 232] width 60 height 24
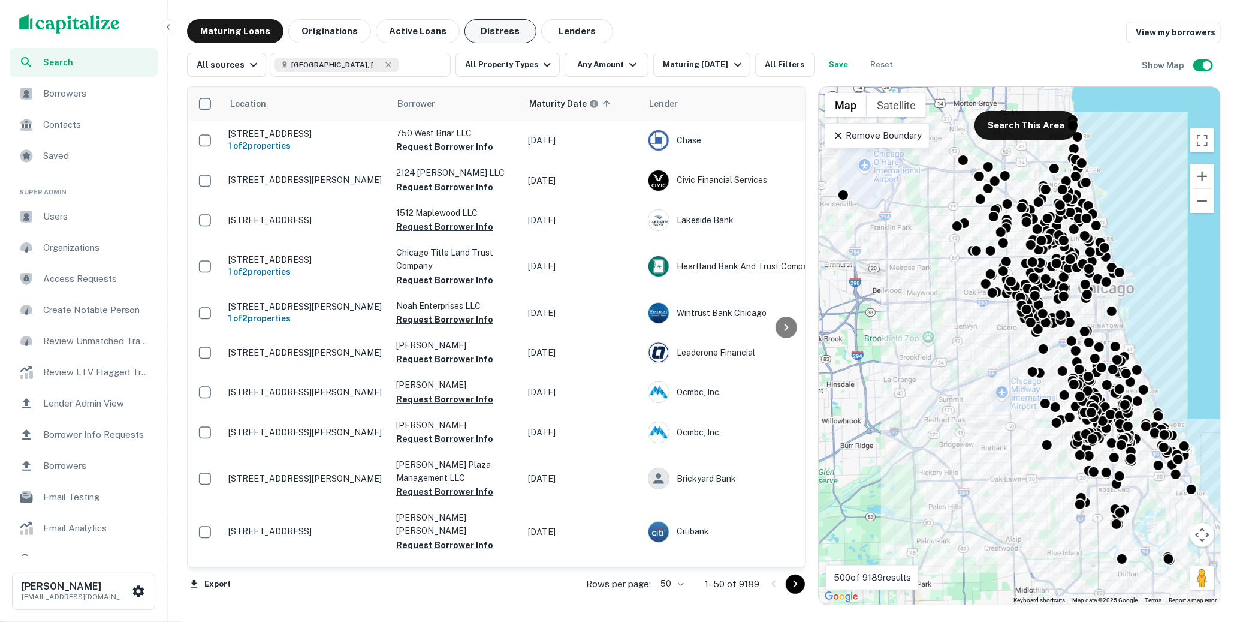
click at [488, 31] on button "Distress" at bounding box center [501, 31] width 72 height 24
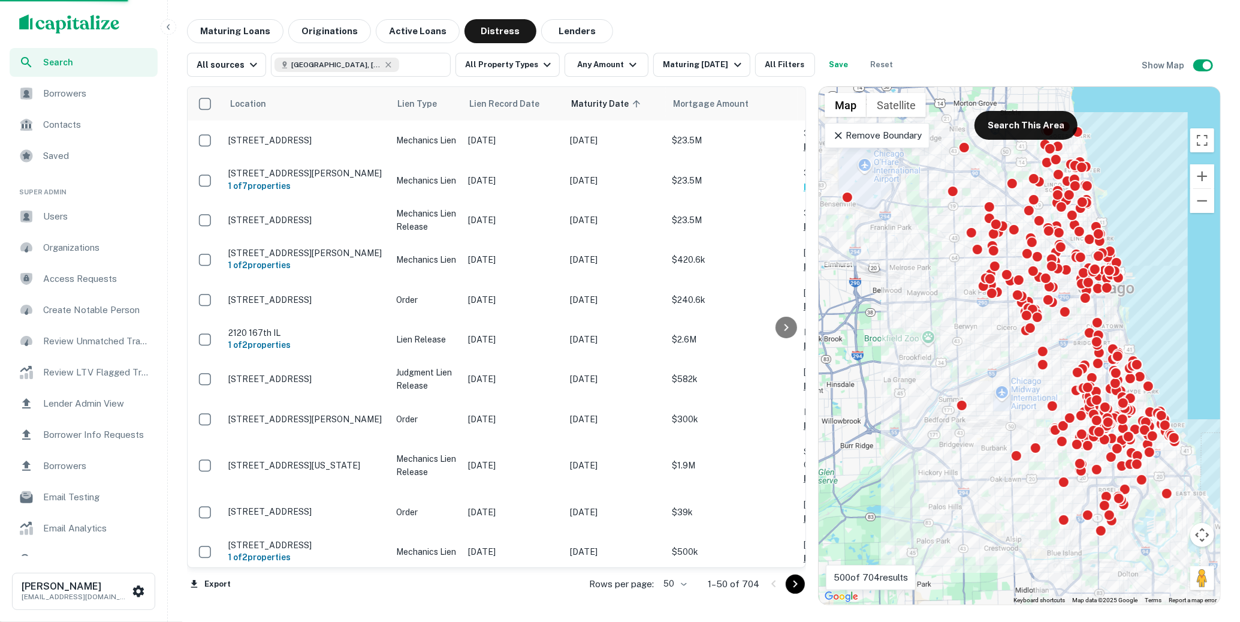
click at [685, 581] on body "Search Borrowers Contacts Saved Super Admin Users Organizations Access Requests…" at bounding box center [620, 311] width 1240 height 622
click at [682, 552] on li "25" at bounding box center [676, 554] width 35 height 22
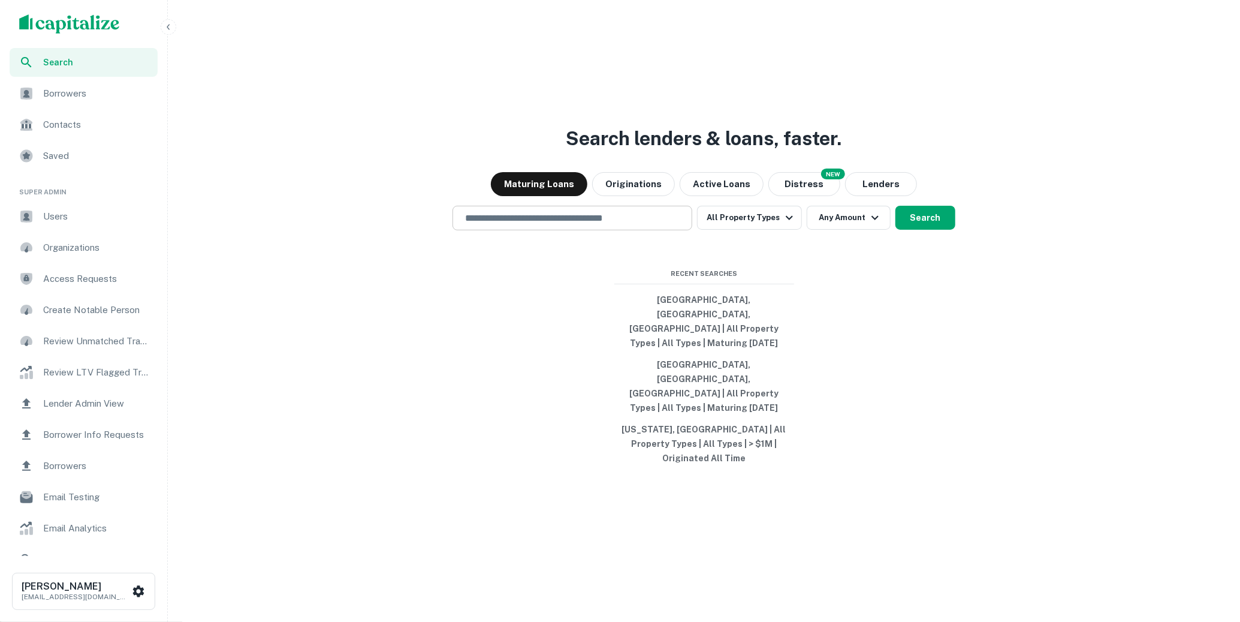
click at [502, 225] on input "text" at bounding box center [572, 218] width 229 height 14
type input "**********"
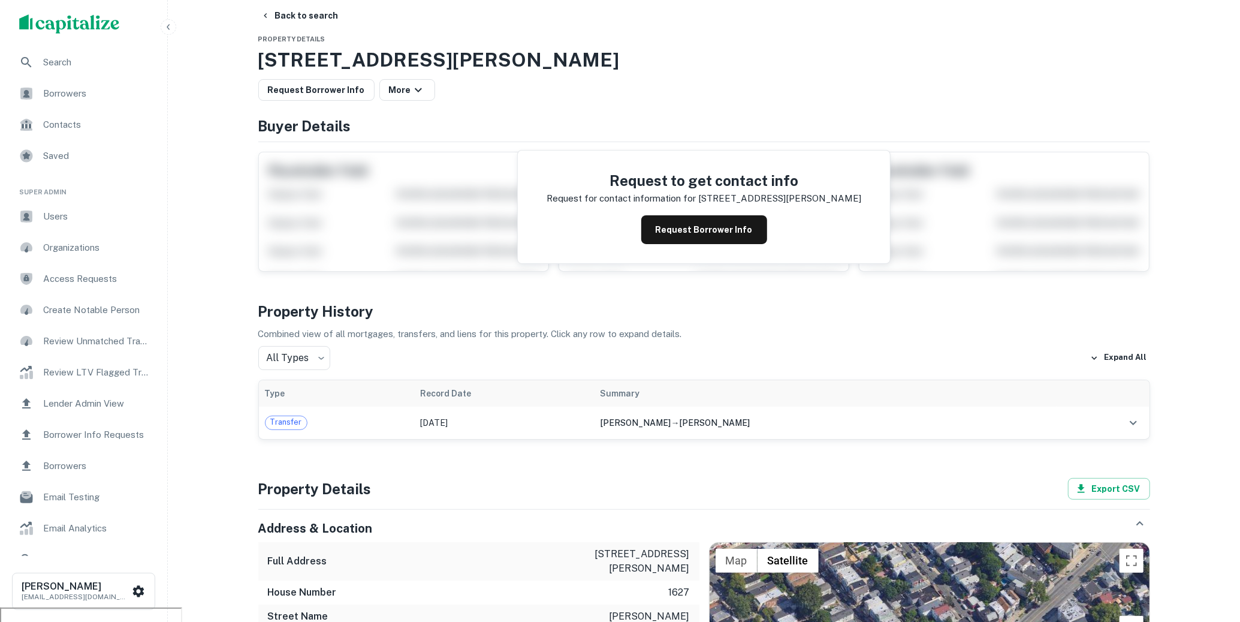
scroll to position [2, 0]
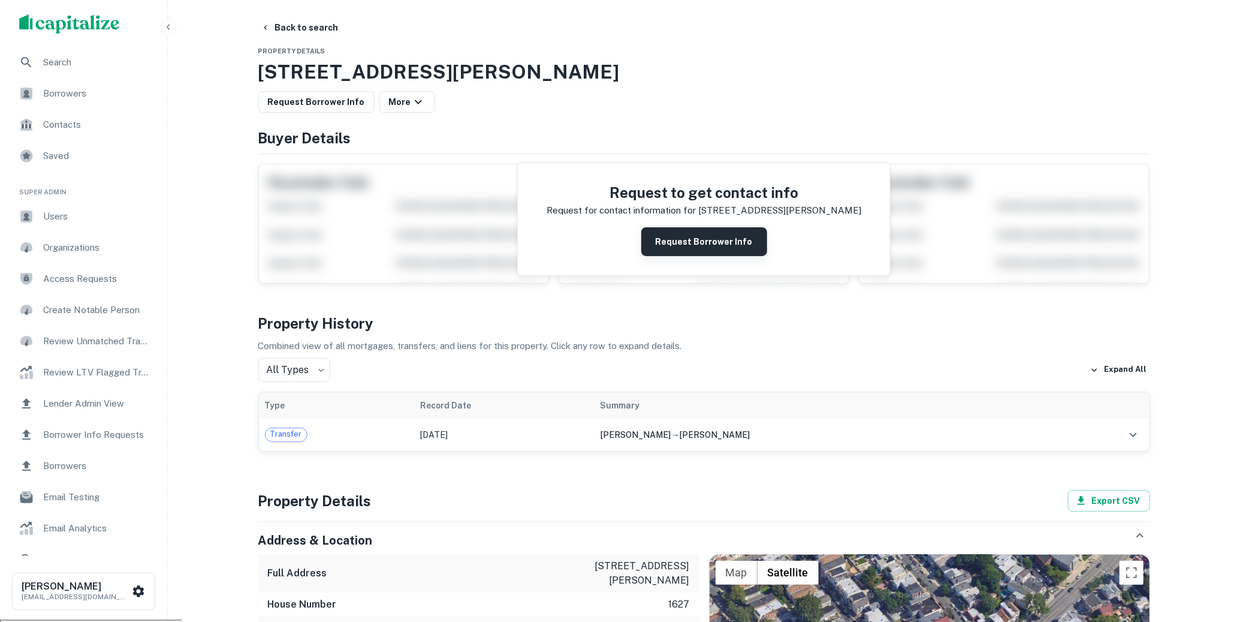
click at [683, 236] on button "Request Borrower Info" at bounding box center [704, 241] width 126 height 29
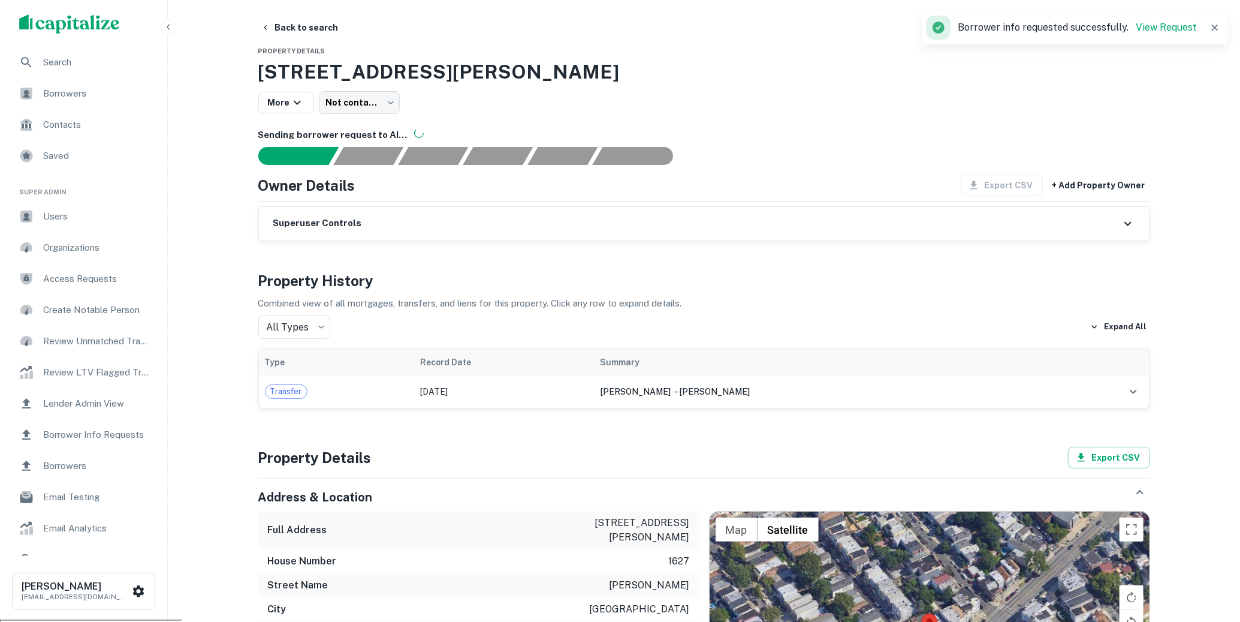
scroll to position [0, 0]
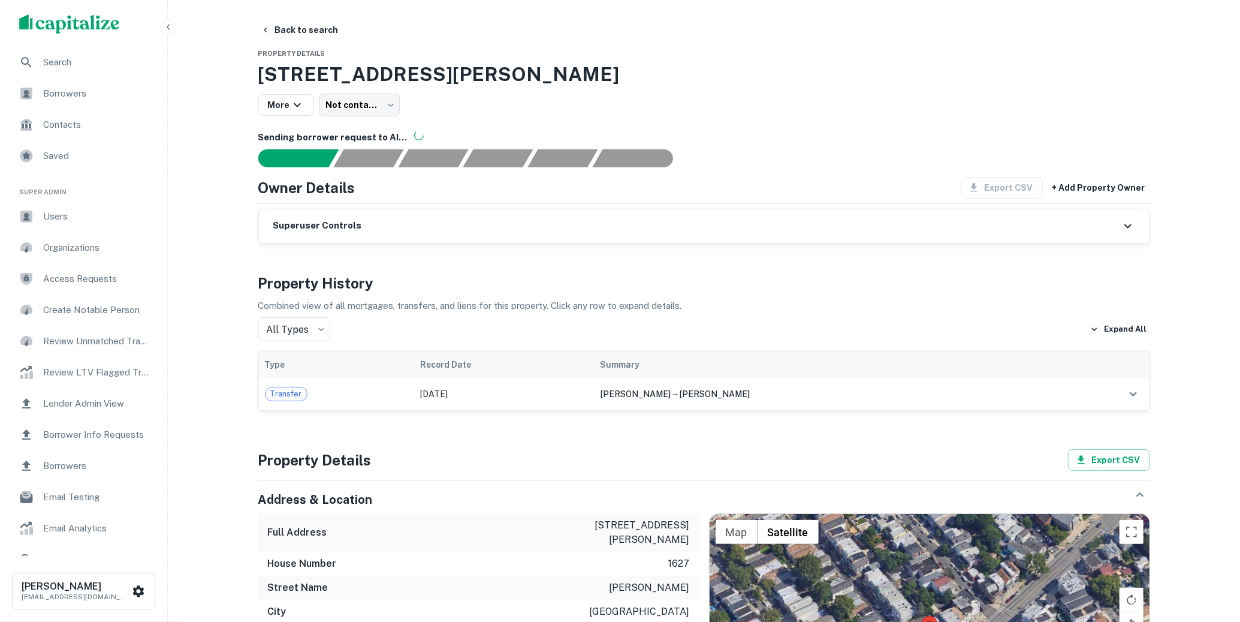
click at [71, 62] on span "Search" at bounding box center [96, 62] width 107 height 14
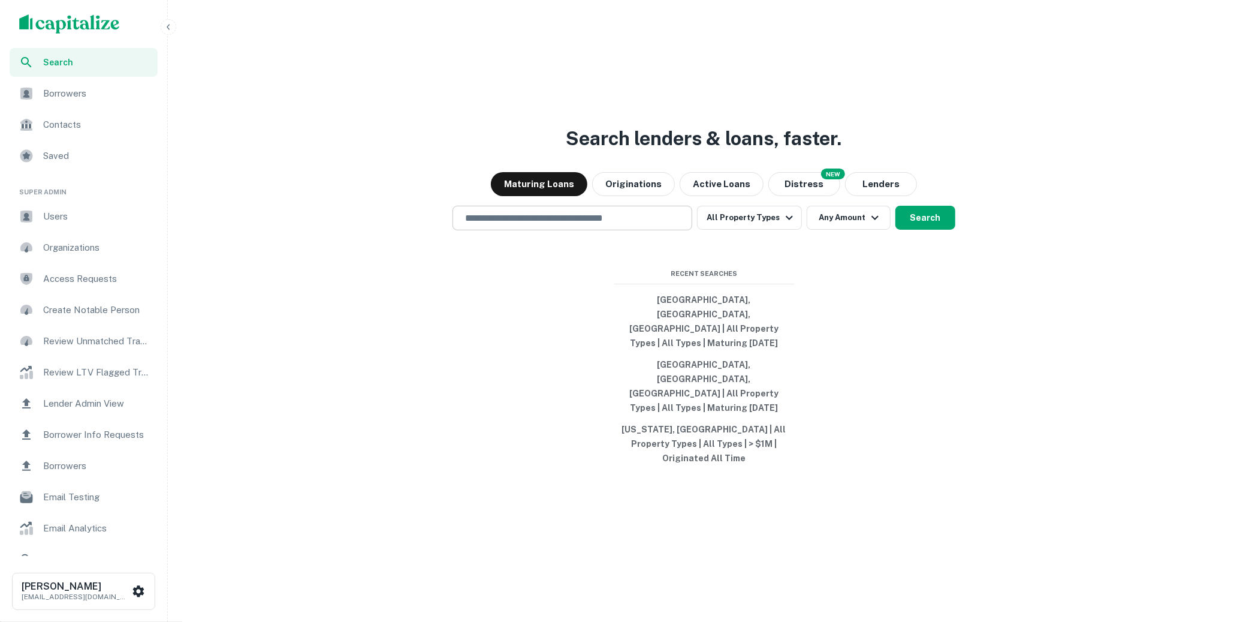
click at [555, 225] on input "text" at bounding box center [572, 218] width 229 height 14
type input "*"
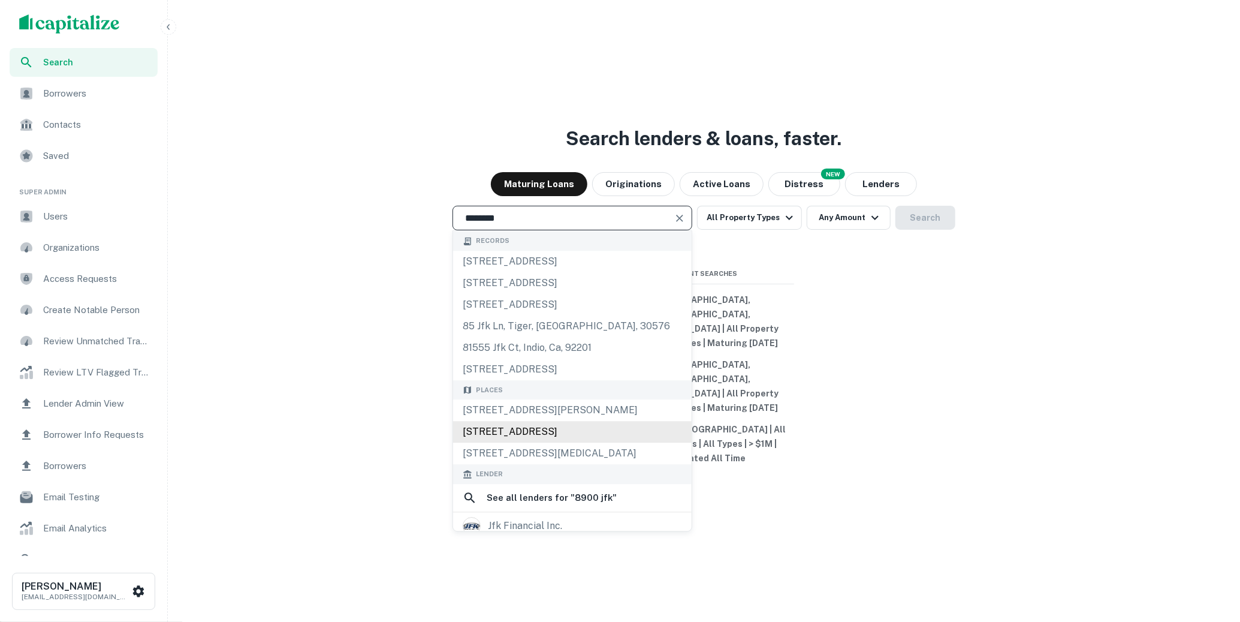
click at [619, 443] on div "[STREET_ADDRESS]" at bounding box center [572, 432] width 239 height 22
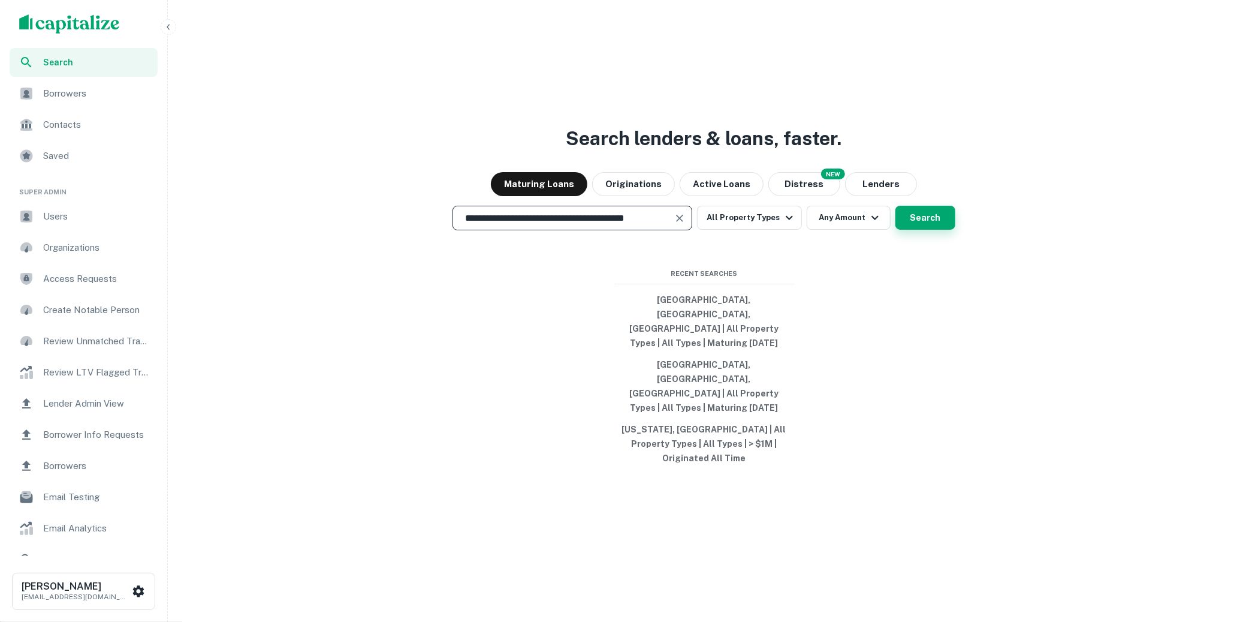
type input "**********"
click at [940, 230] on button "Search" at bounding box center [926, 218] width 60 height 24
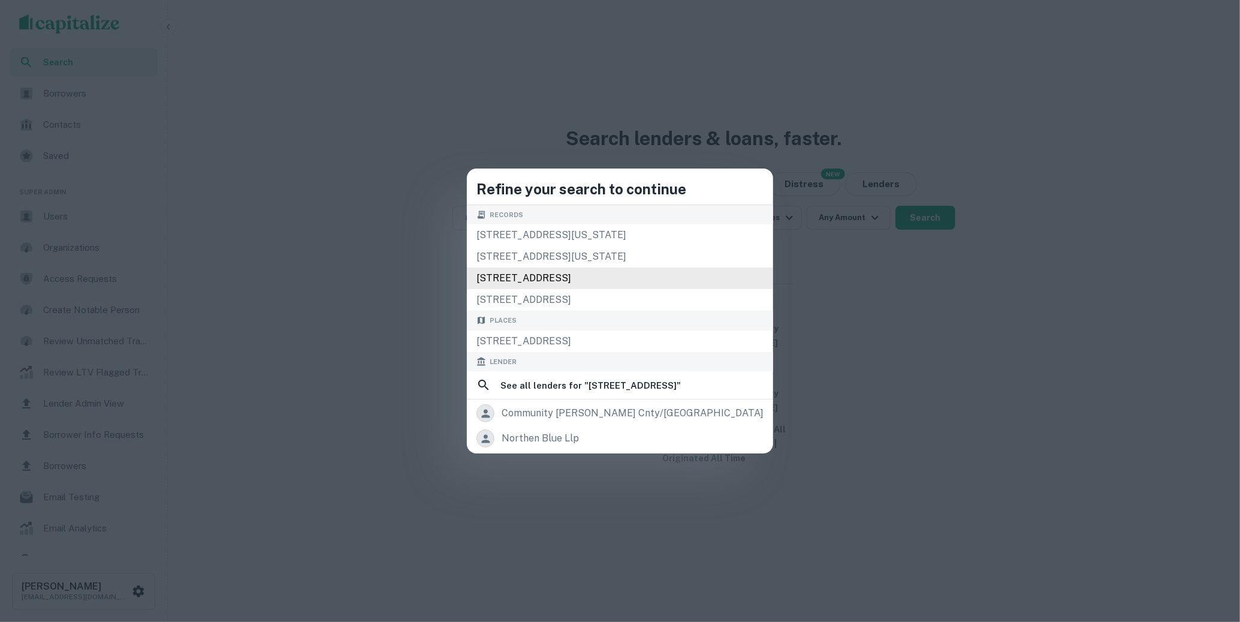
click at [673, 282] on div "8900 boulevard e, north bergen, nj, 07047" at bounding box center [620, 278] width 306 height 22
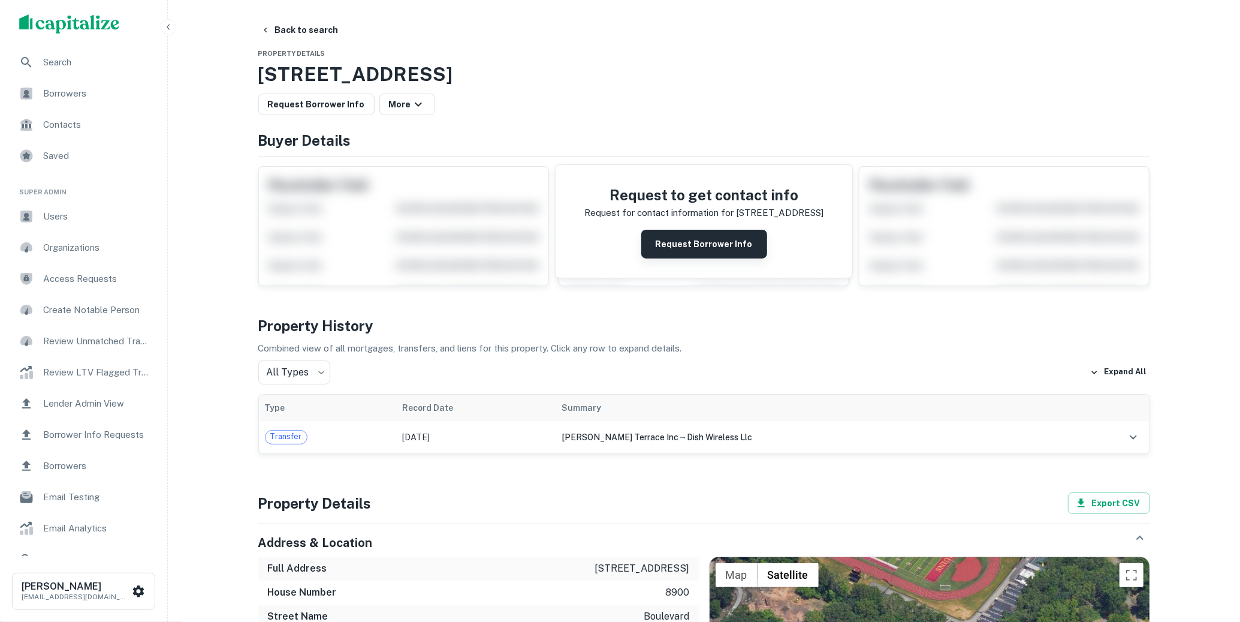
click at [677, 256] on button "Request Borrower Info" at bounding box center [704, 244] width 126 height 29
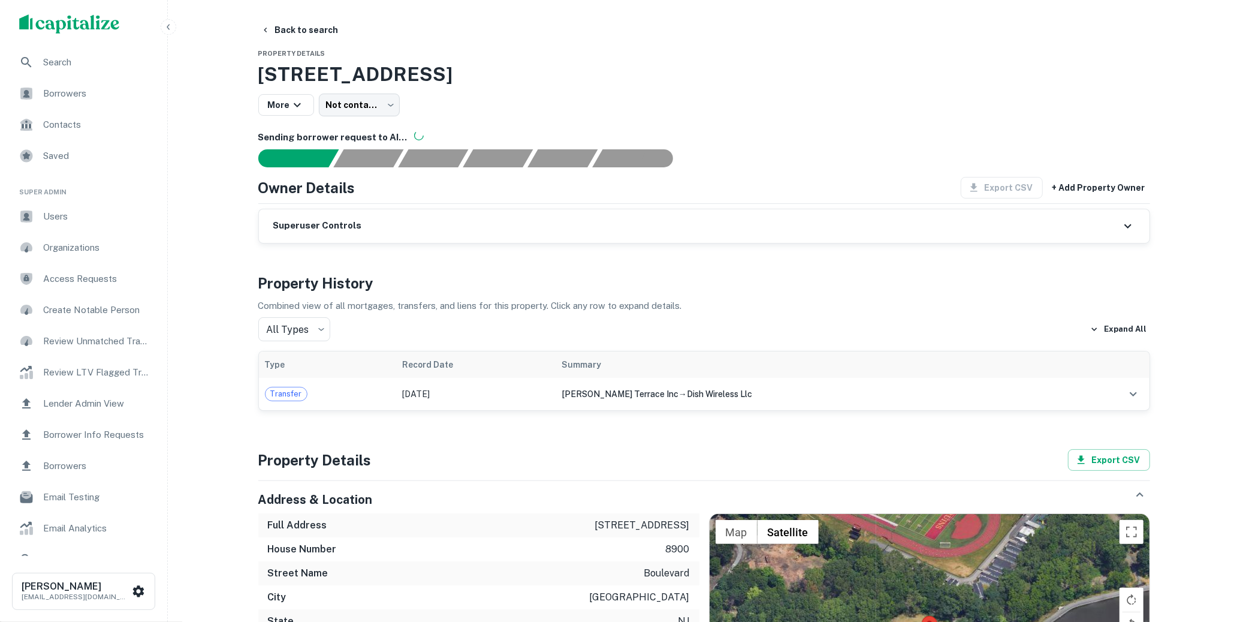
drag, startPoint x: 664, startPoint y: 70, endPoint x: 242, endPoint y: 77, distance: 422.7
click at [242, 77] on div "Search Borrowers Contacts Saved Super Admin Users Organizations Access Requests…" at bounding box center [620, 624] width 1240 height 1248
copy h3 "8900 Boulevard E, North Bergen, NJ, 07047"
click at [129, 581] on div "Luke Tremblay ltremblay1995@gmail.com" at bounding box center [77, 591] width 110 height 22
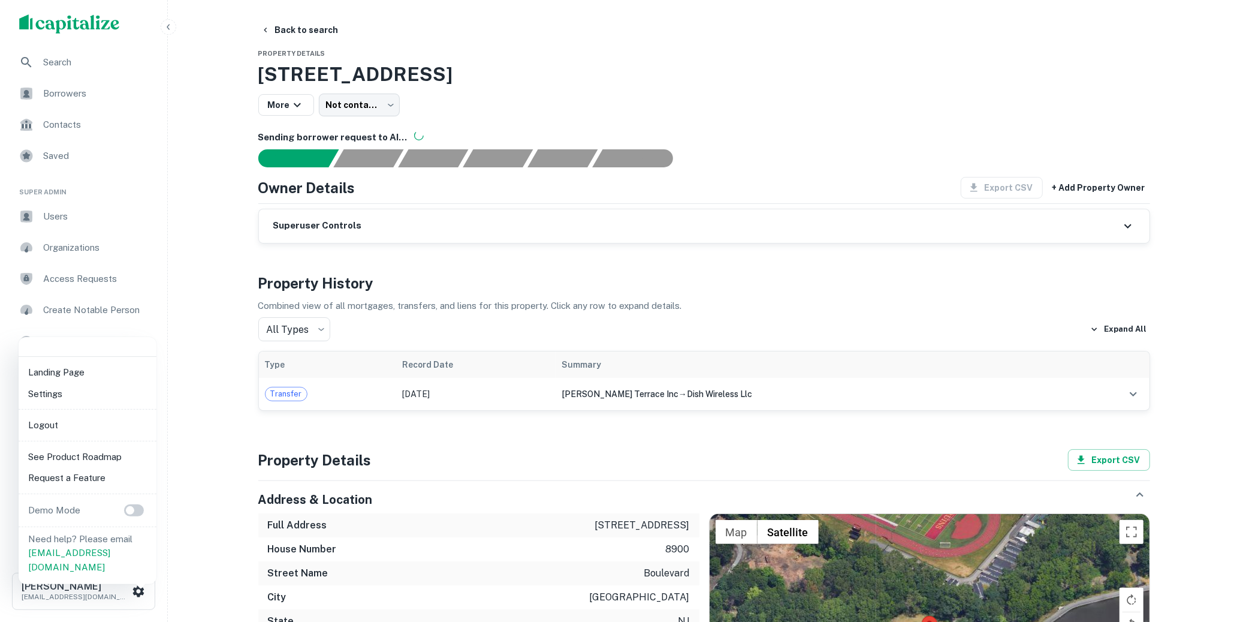
click at [81, 422] on li "Logout" at bounding box center [87, 425] width 128 height 22
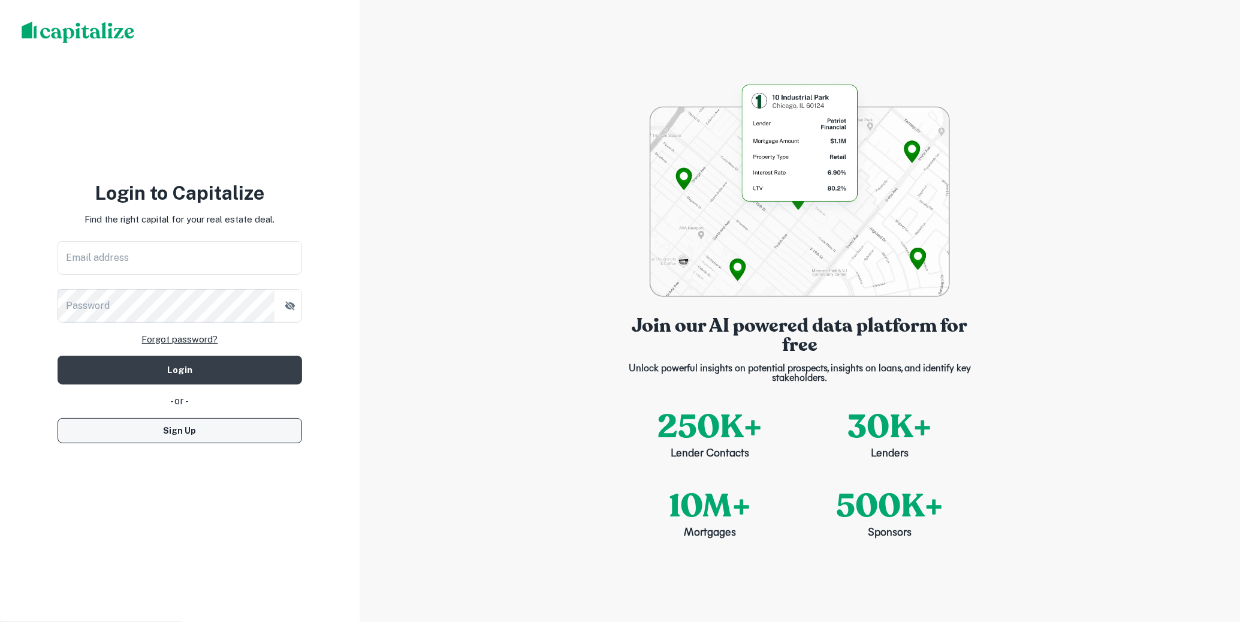
click at [192, 433] on button "Sign Up" at bounding box center [180, 430] width 245 height 25
select select "**"
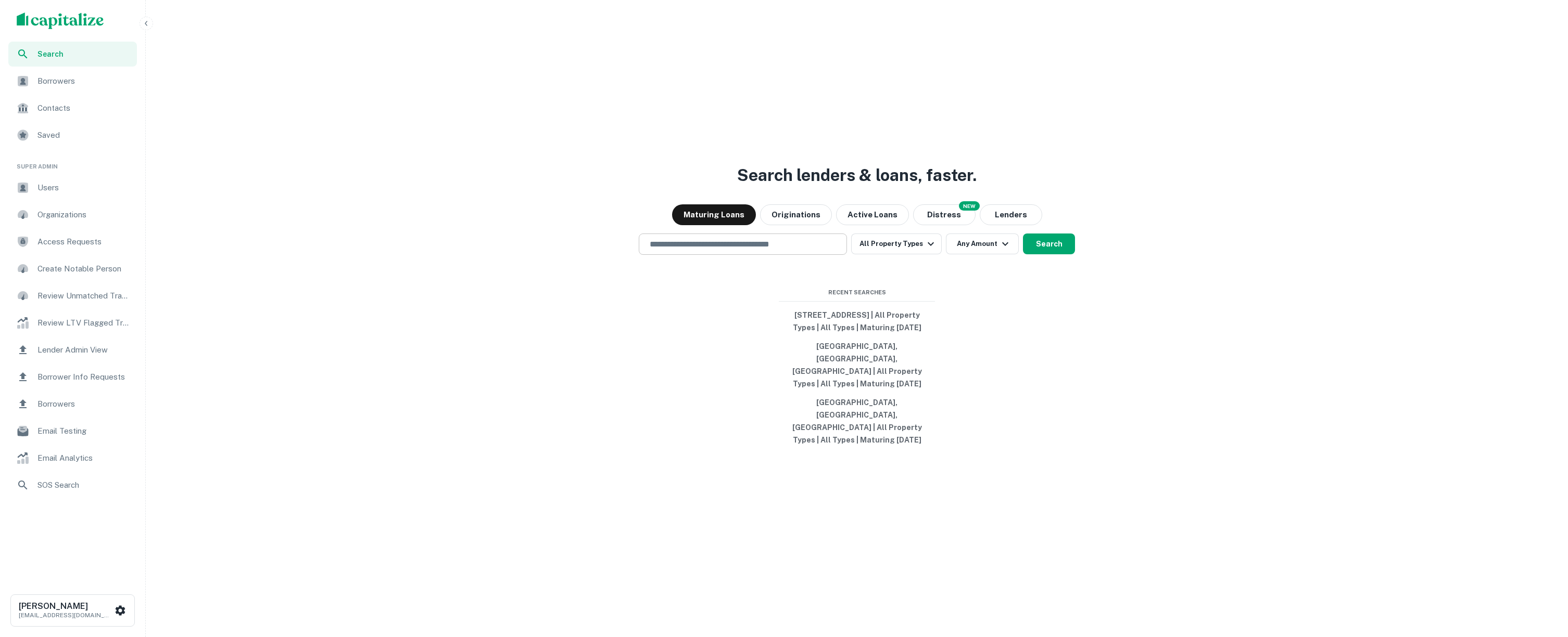
click at [682, 250] on input "text" at bounding box center [742, 245] width 199 height 12
type input "*"
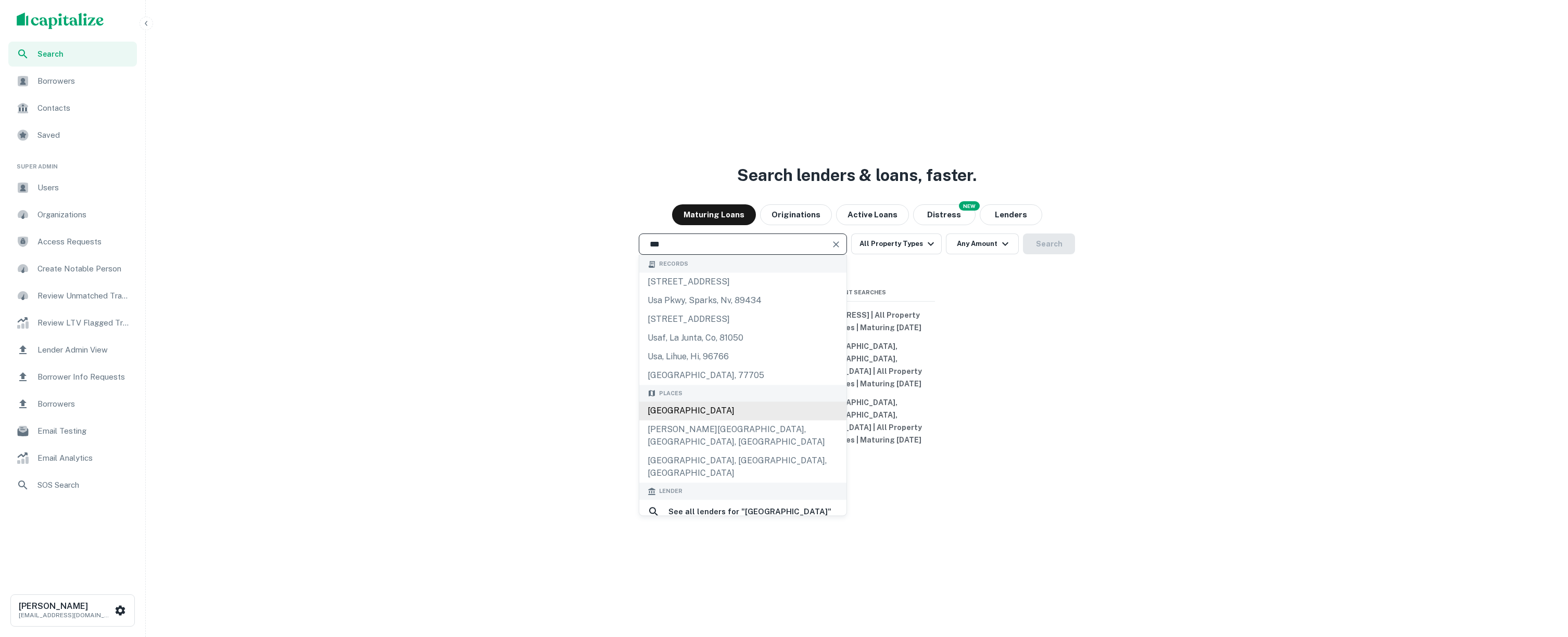
click at [766, 421] on div "[GEOGRAPHIC_DATA]" at bounding box center [742, 411] width 208 height 19
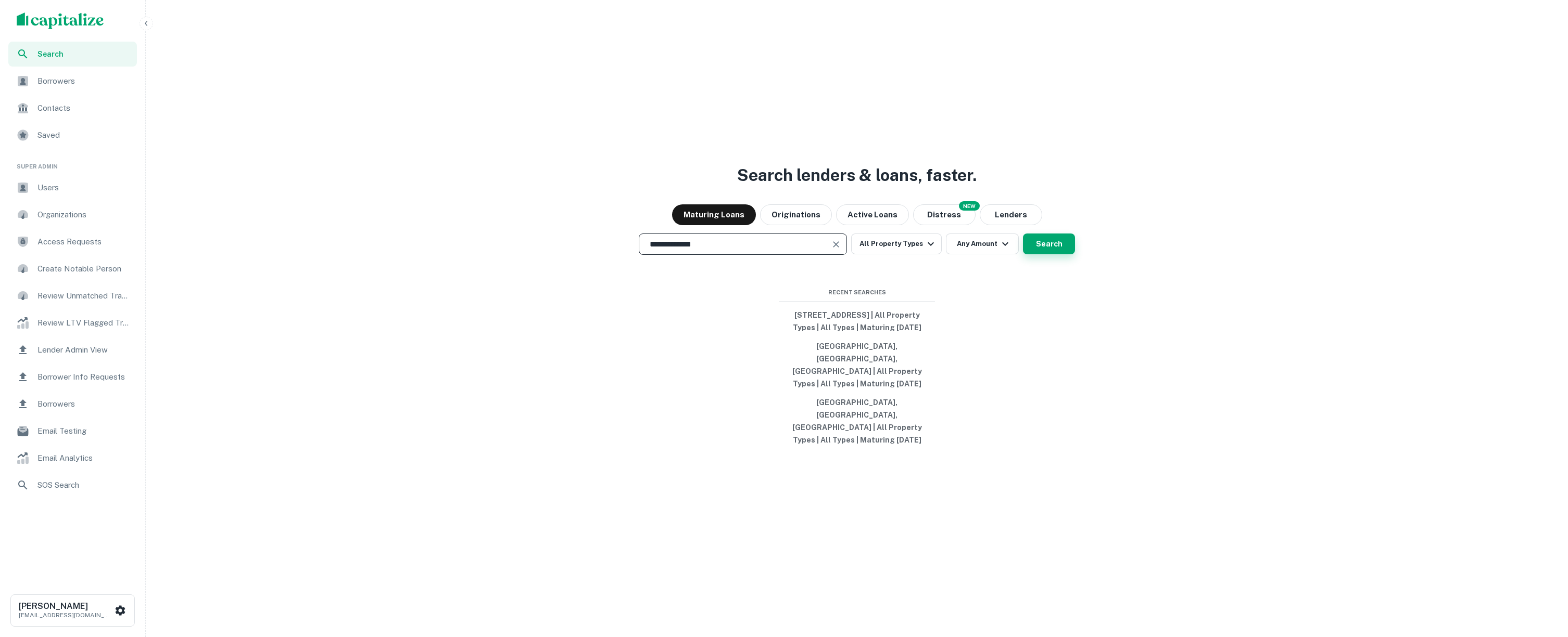
type input "**********"
click at [1036, 254] on button "Search" at bounding box center [1049, 244] width 52 height 21
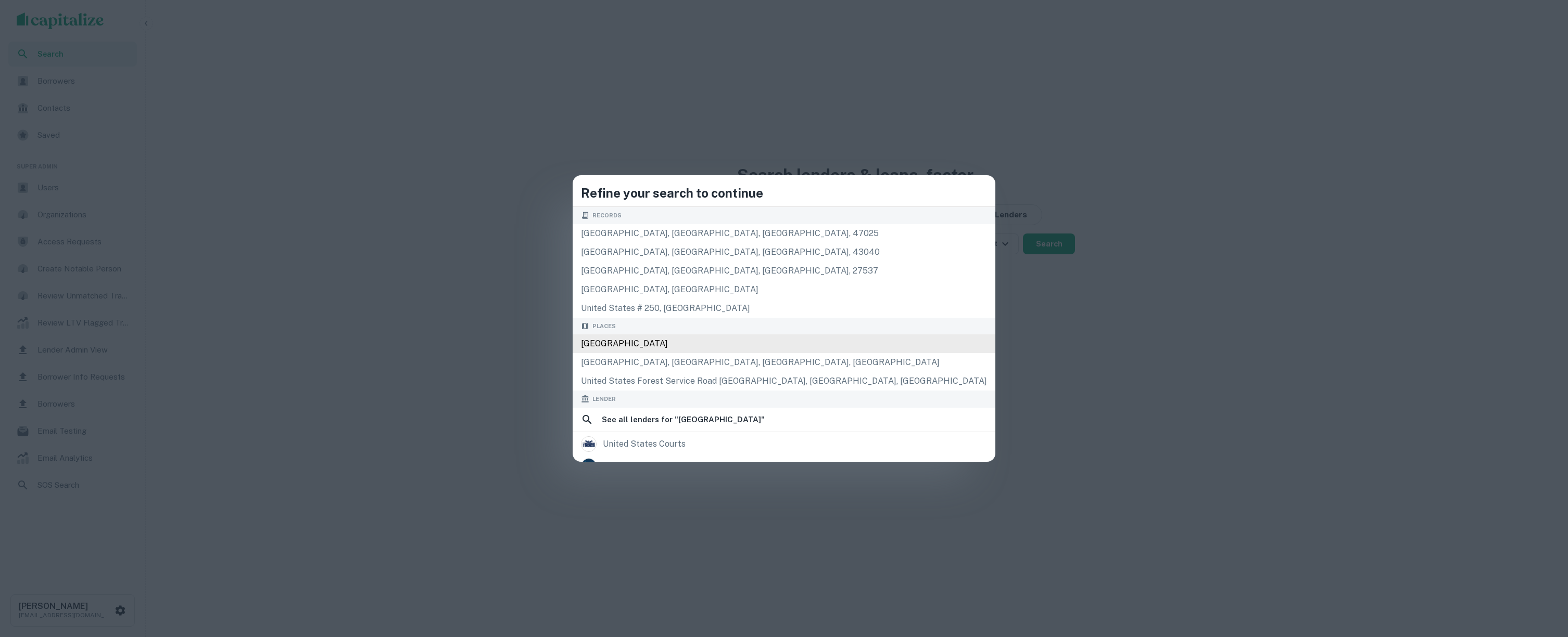
click at [801, 337] on div "[GEOGRAPHIC_DATA]" at bounding box center [783, 344] width 423 height 19
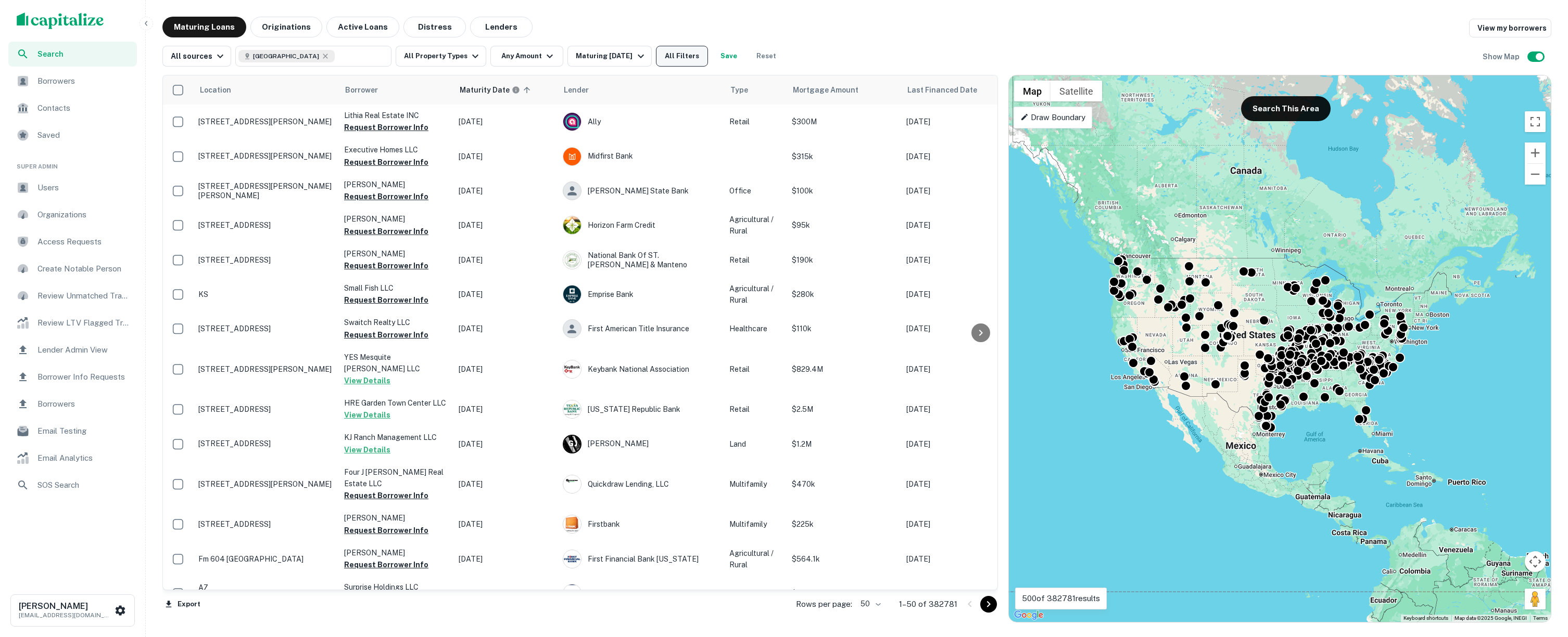
click at [691, 61] on button "All Filters" at bounding box center [682, 56] width 52 height 21
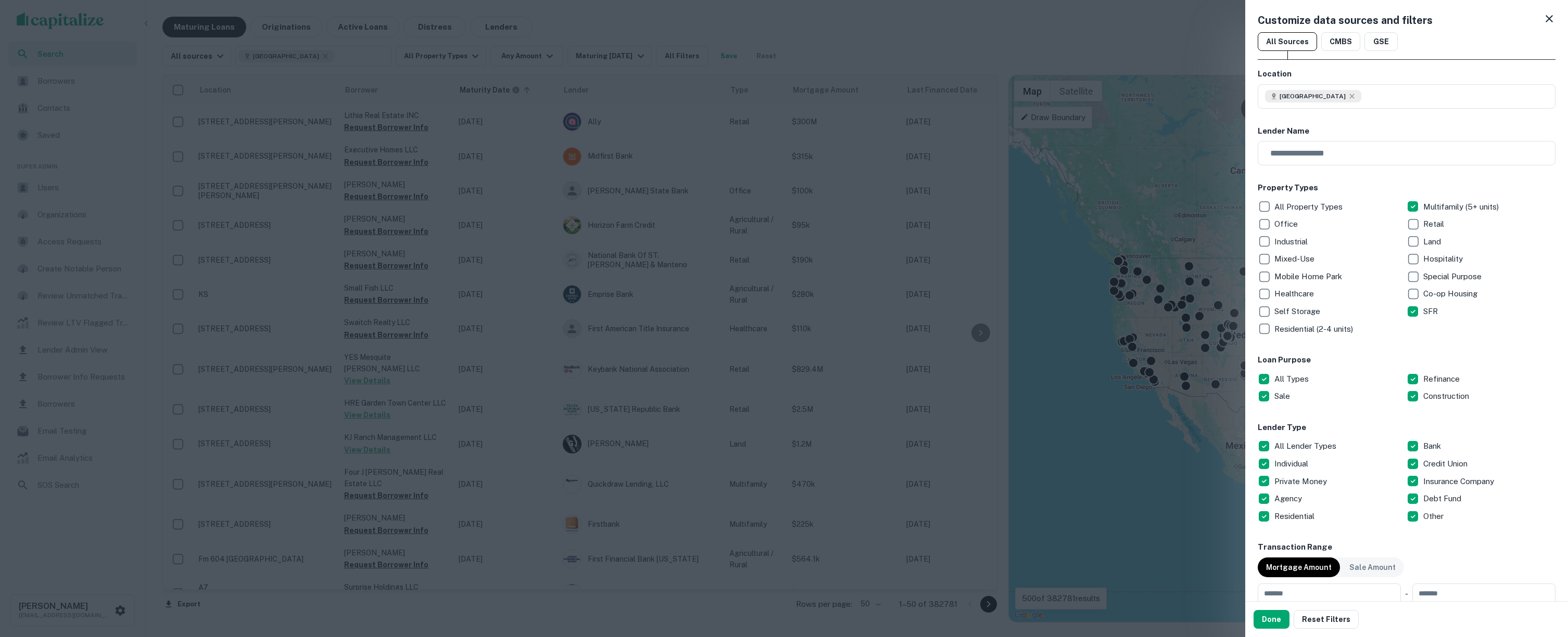
click at [1288, 326] on p "Residential (2-4 units)" at bounding box center [1314, 329] width 81 height 12
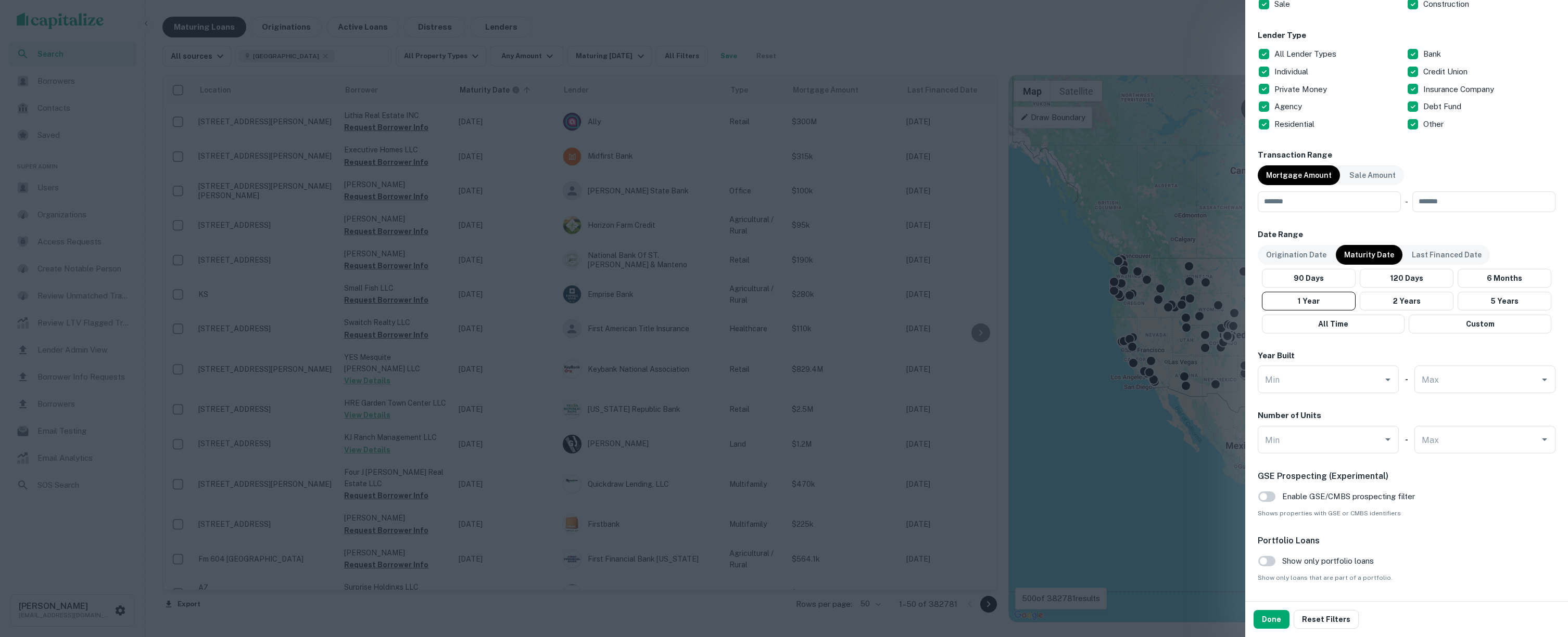
scroll to position [391, 0]
click at [1438, 447] on div "Max Max" at bounding box center [1485, 441] width 141 height 28
type input "*"
click at [1440, 483] on h6 "GSE Prospecting (Experimental)" at bounding box center [1406, 477] width 298 height 12
click at [1444, 450] on input "Max" at bounding box center [1477, 440] width 116 height 18
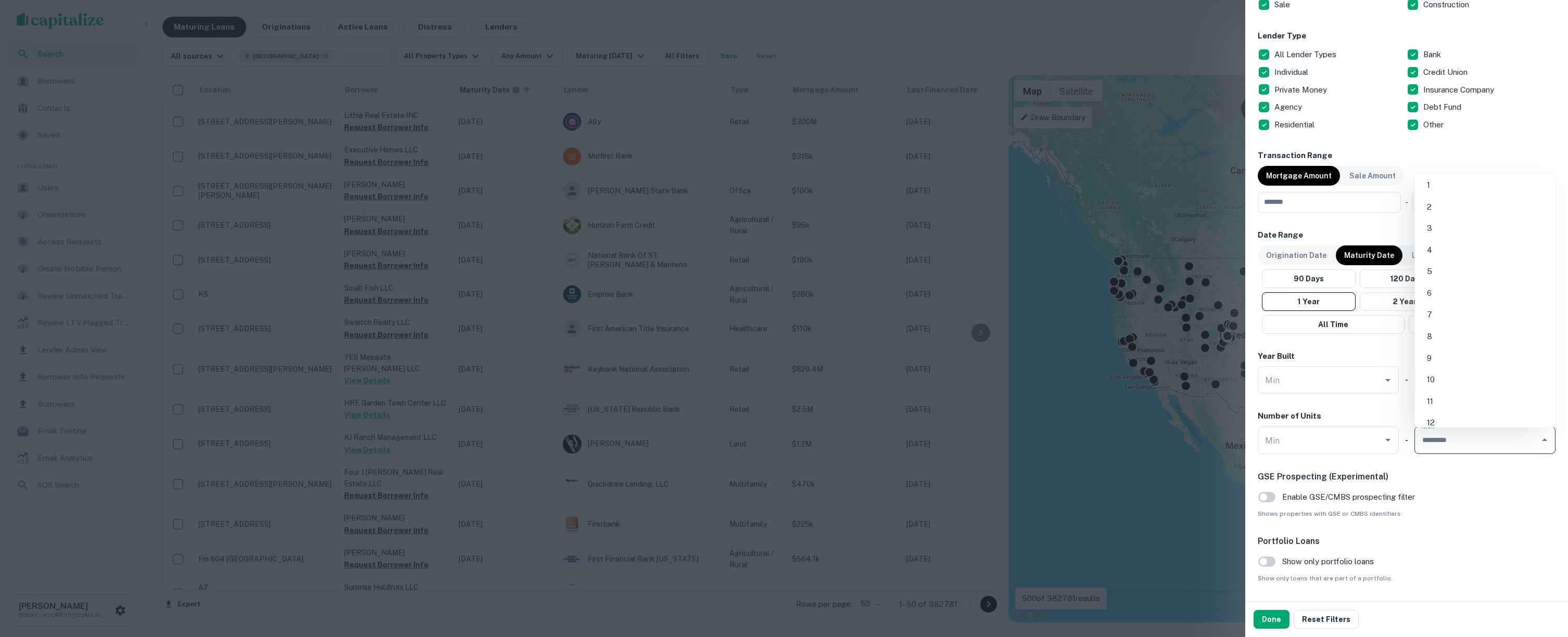
click at [1442, 249] on li "4" at bounding box center [1485, 251] width 133 height 19
type input "*"
click at [1274, 620] on button "Done" at bounding box center [1271, 620] width 36 height 19
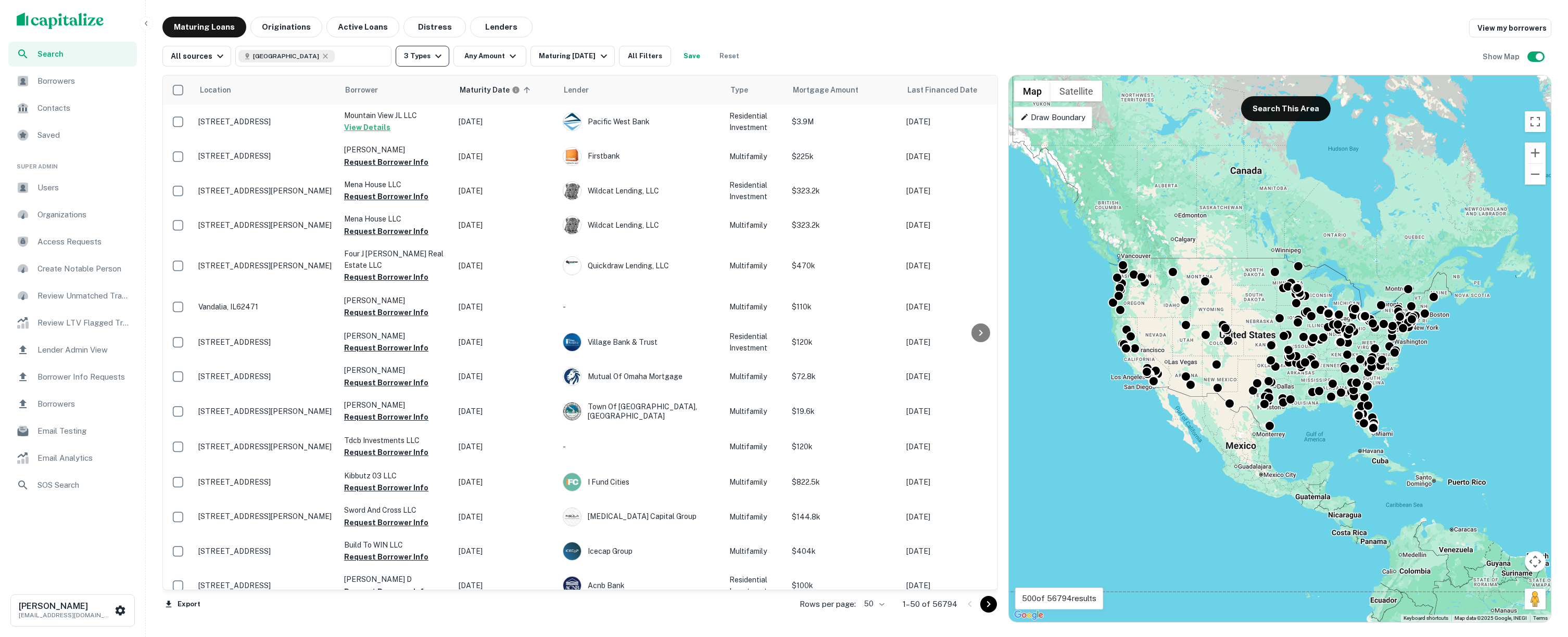
click at [432, 57] on icon "button" at bounding box center [438, 56] width 12 height 12
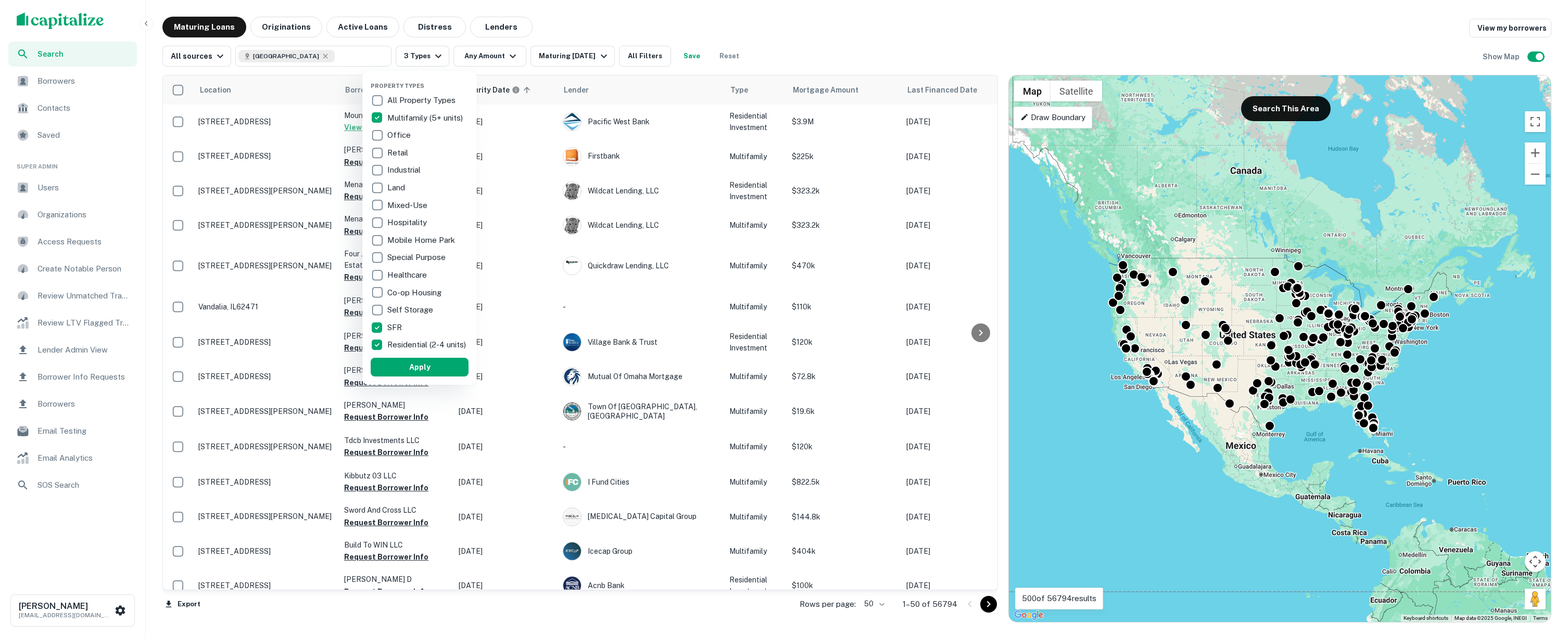
click at [404, 345] on p "Residential (2-4 units)" at bounding box center [427, 345] width 81 height 12
click at [407, 370] on button "Apply" at bounding box center [419, 367] width 98 height 19
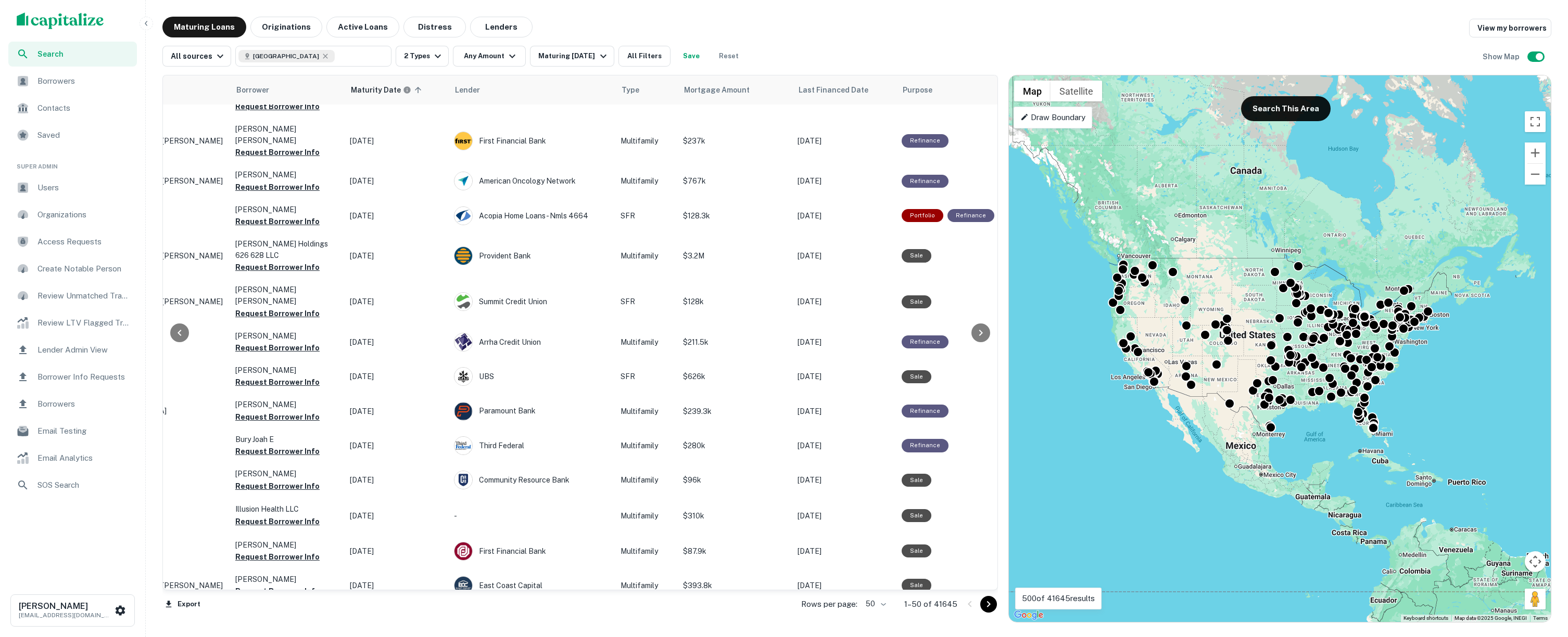
scroll to position [1298, 109]
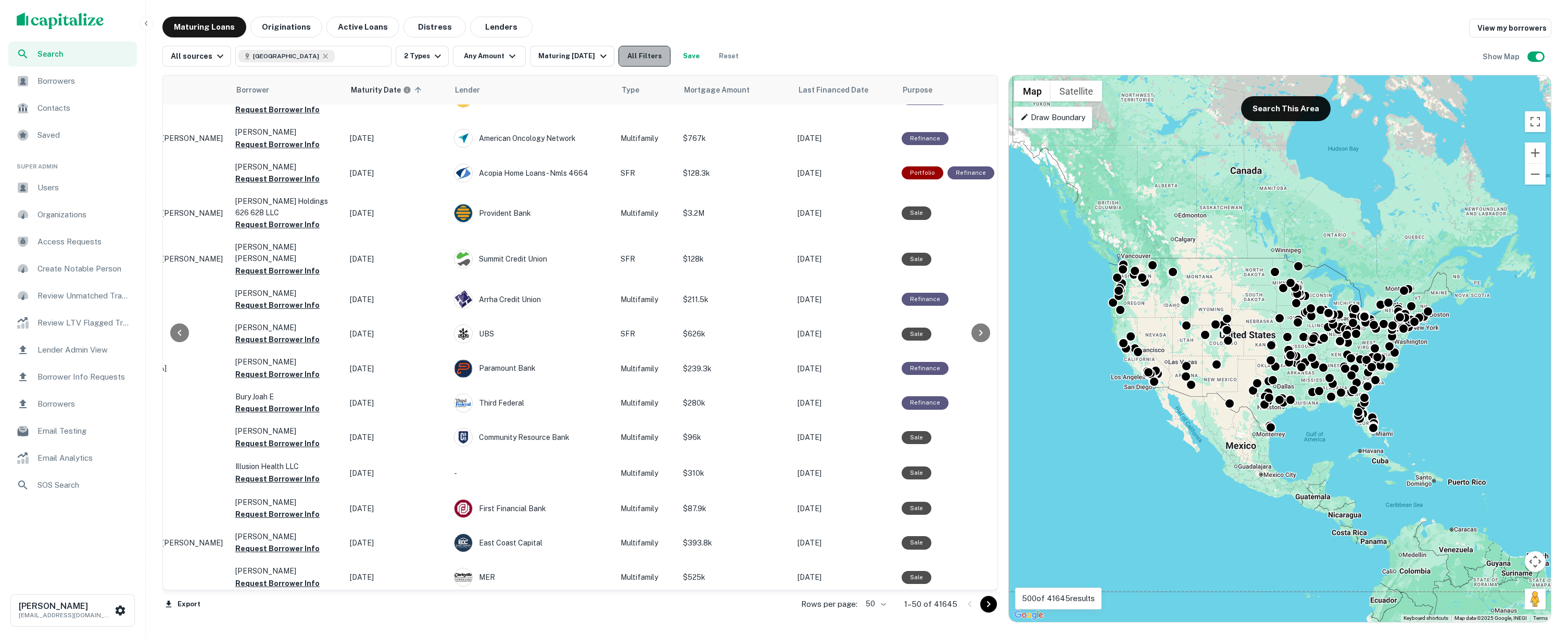
click at [658, 57] on button "All Filters" at bounding box center [644, 56] width 52 height 21
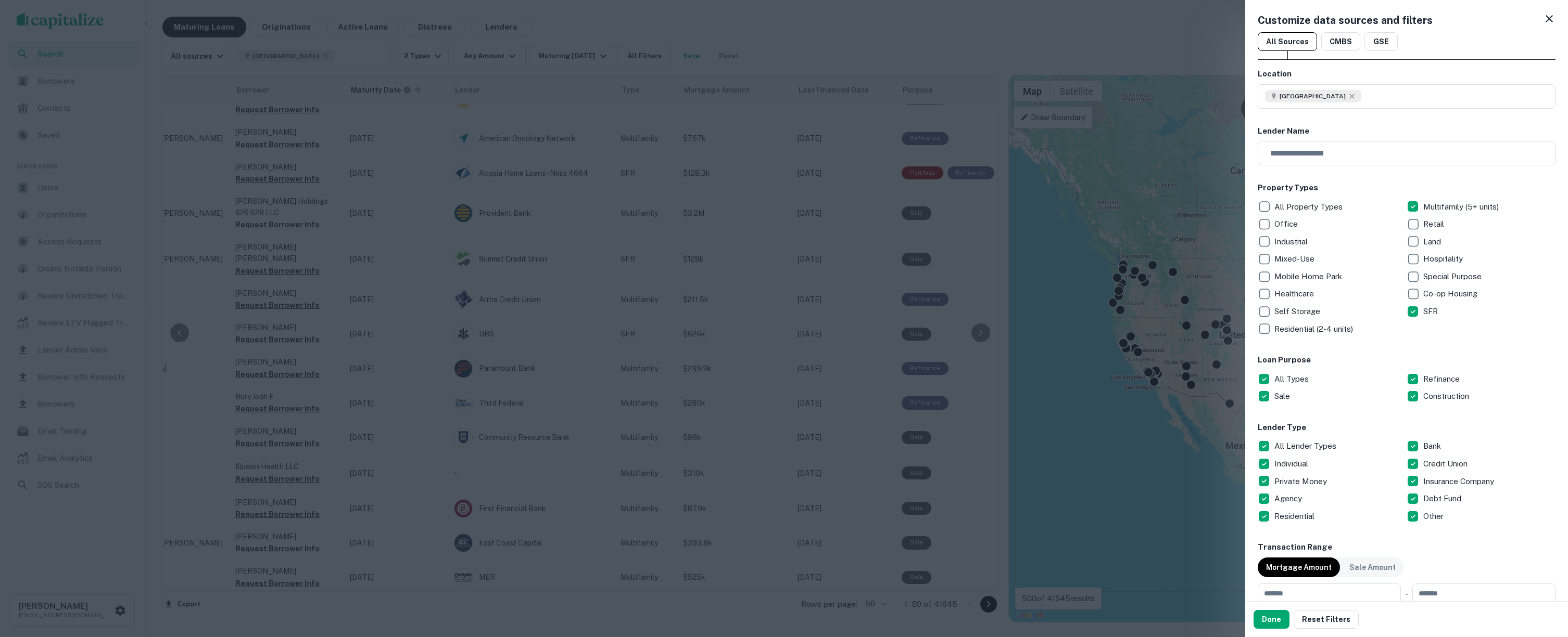
scroll to position [489, 0]
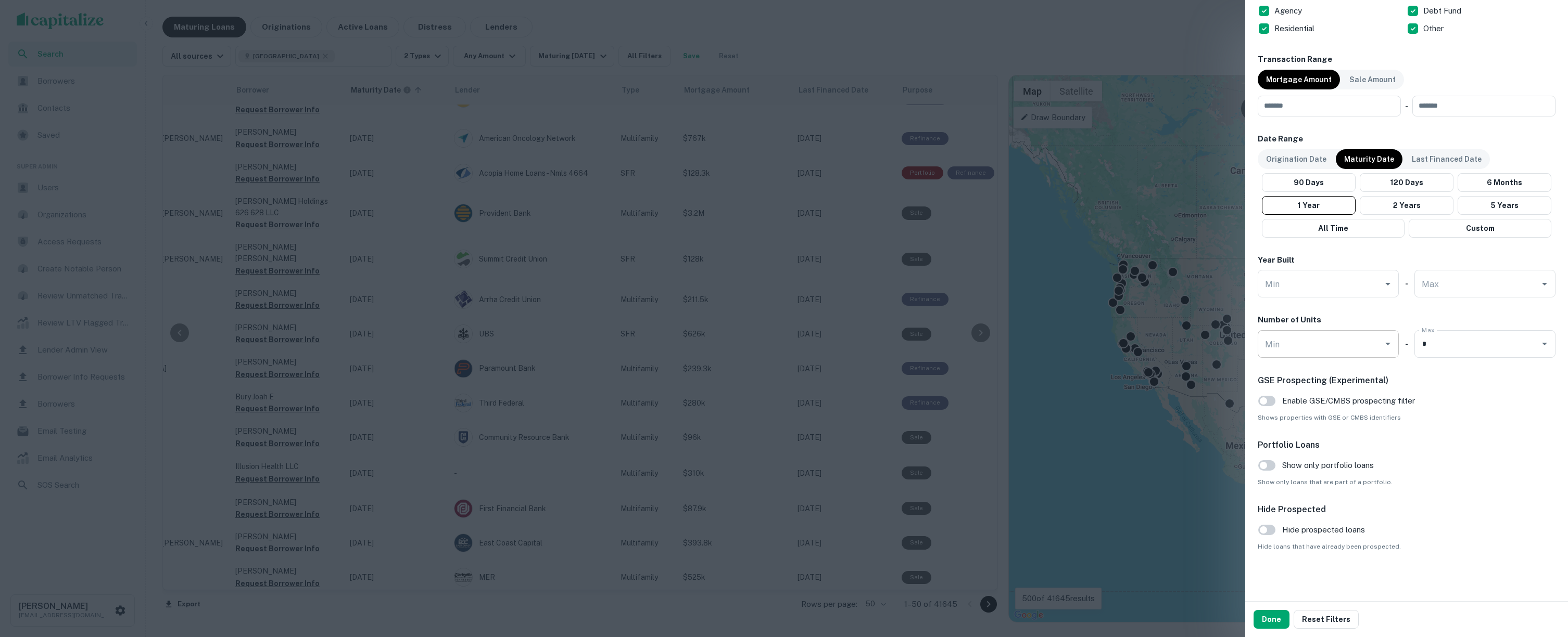
click at [1350, 351] on input "Min" at bounding box center [1321, 344] width 116 height 18
type input "*"
click at [1273, 617] on button "Done" at bounding box center [1271, 620] width 36 height 19
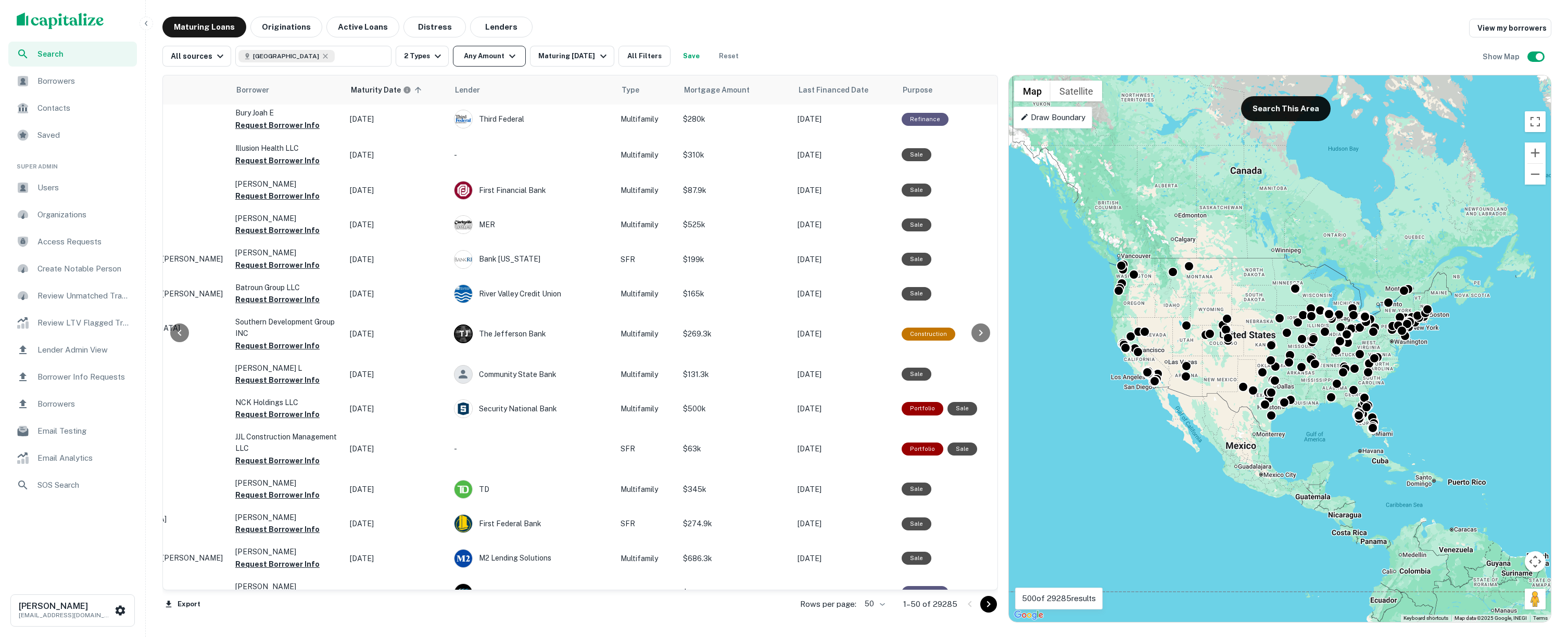
click at [511, 62] on icon "button" at bounding box center [512, 56] width 12 height 12
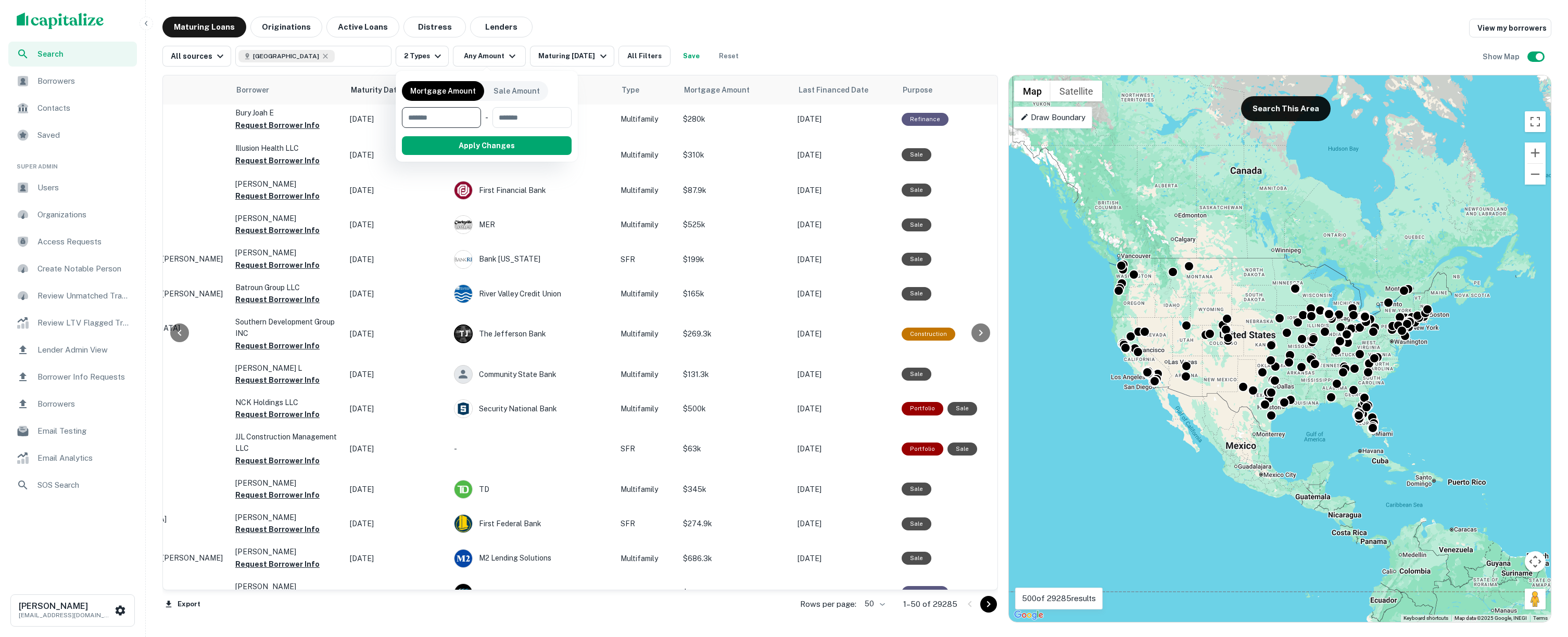
click at [1020, 58] on div at bounding box center [784, 318] width 1568 height 637
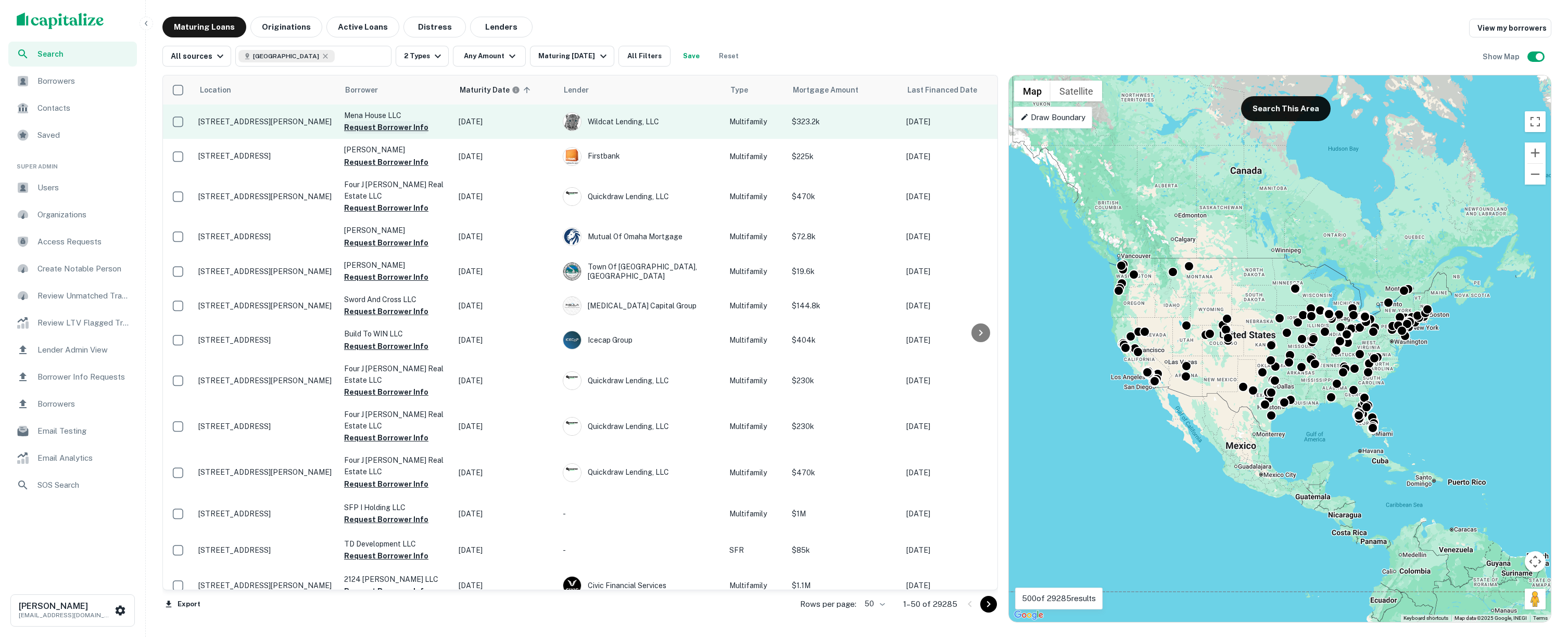
click at [406, 130] on button "Request Borrower Info" at bounding box center [385, 128] width 84 height 12
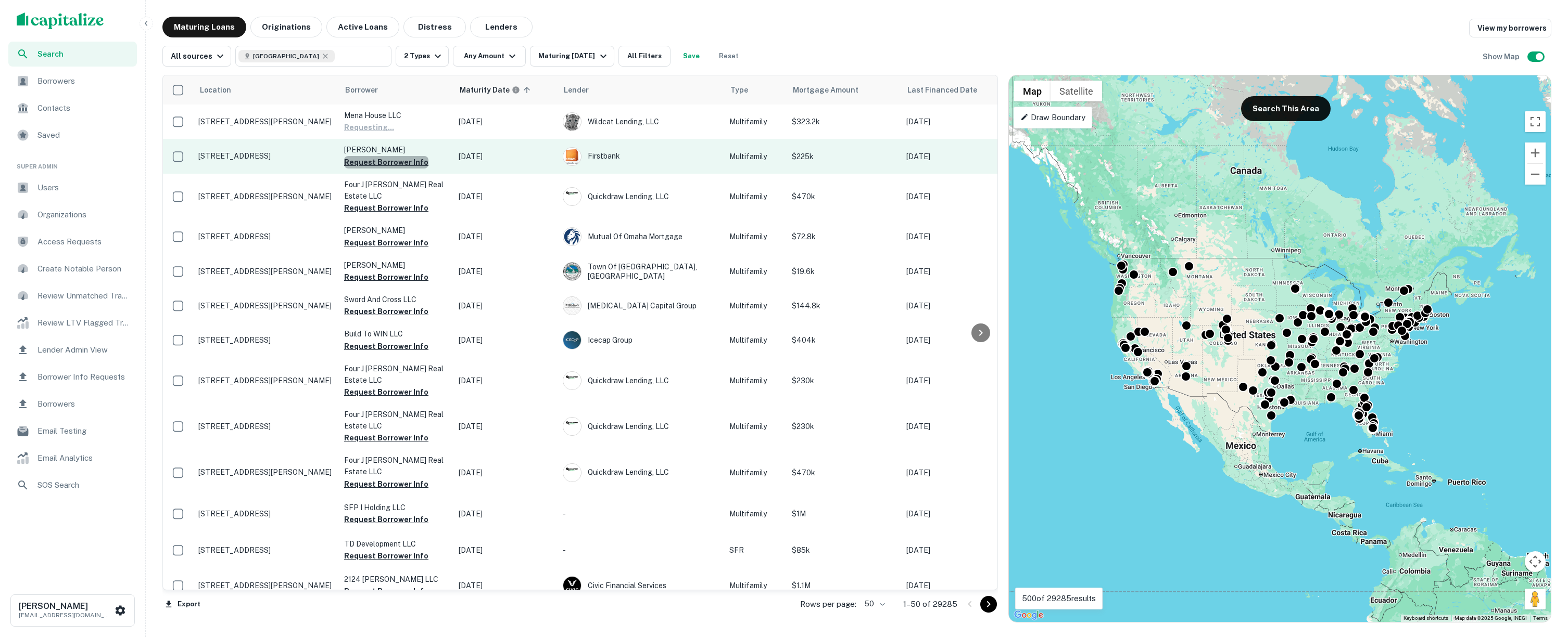
click at [401, 161] on button "Request Borrower Info" at bounding box center [385, 162] width 84 height 12
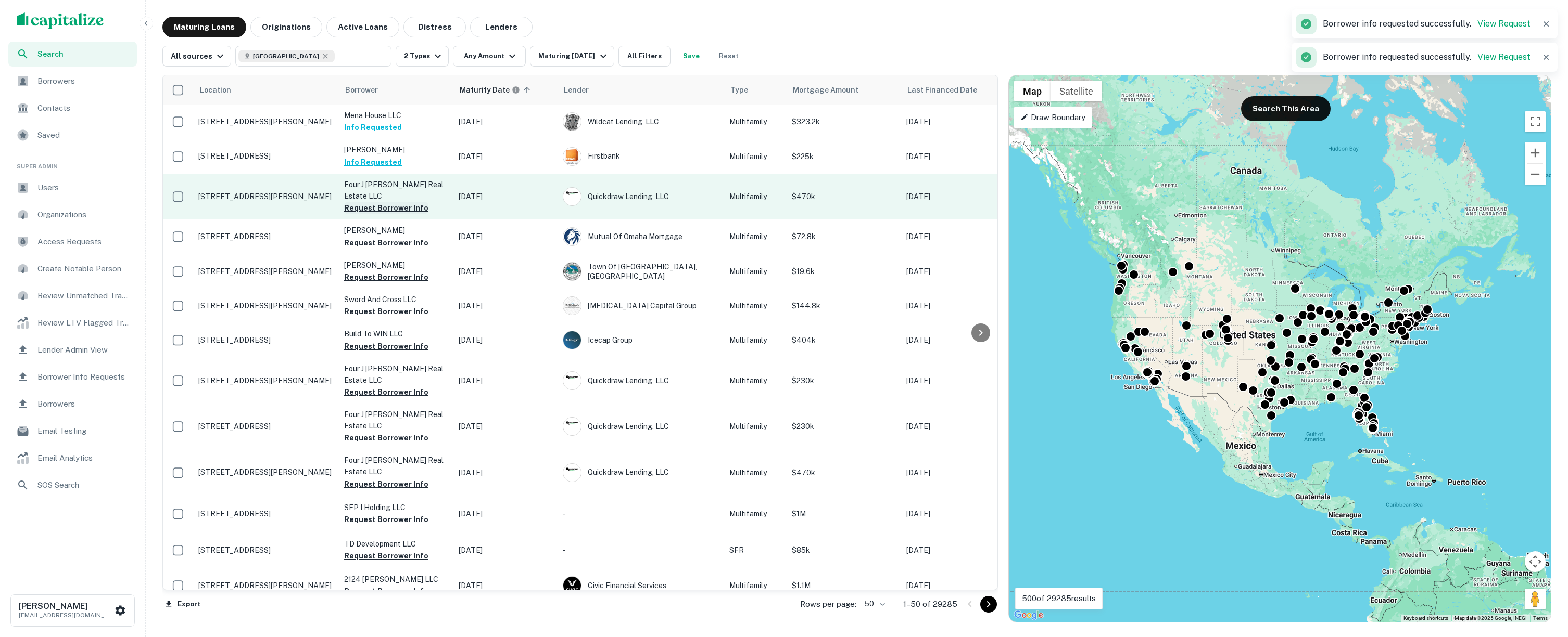
click at [399, 202] on button "Request Borrower Info" at bounding box center [385, 208] width 84 height 12
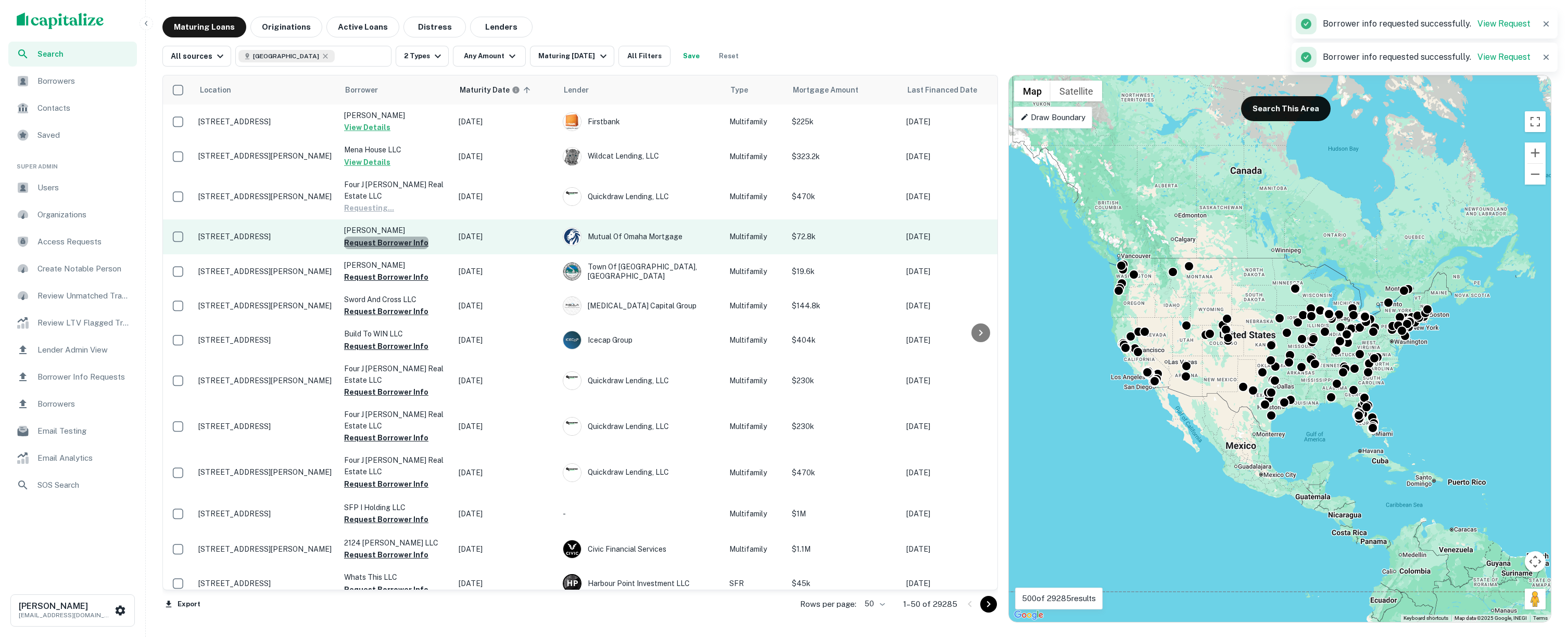
click at [399, 237] on button "Request Borrower Info" at bounding box center [385, 243] width 84 height 12
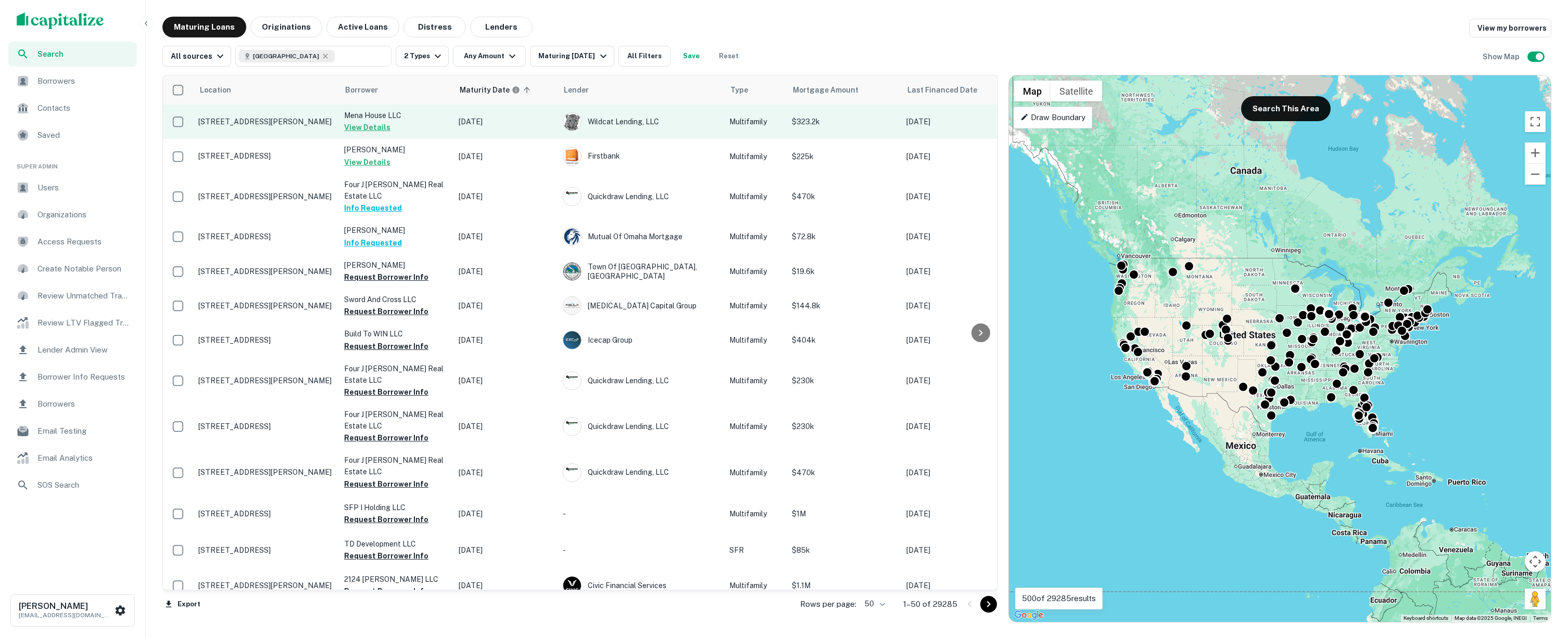
click at [424, 120] on p "Mena House LLC" at bounding box center [396, 115] width 104 height 11
click at [371, 129] on button "View Details" at bounding box center [366, 128] width 46 height 12
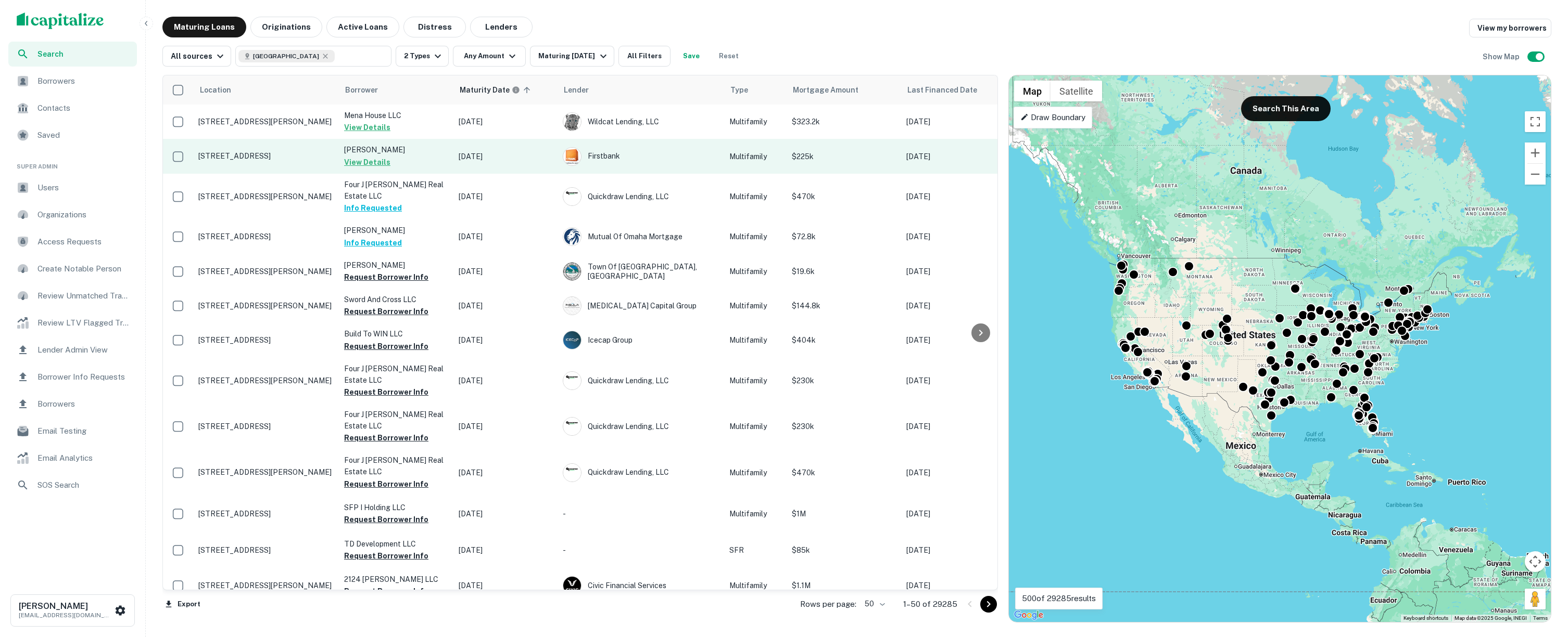
click at [367, 161] on button "View Details" at bounding box center [366, 162] width 46 height 12
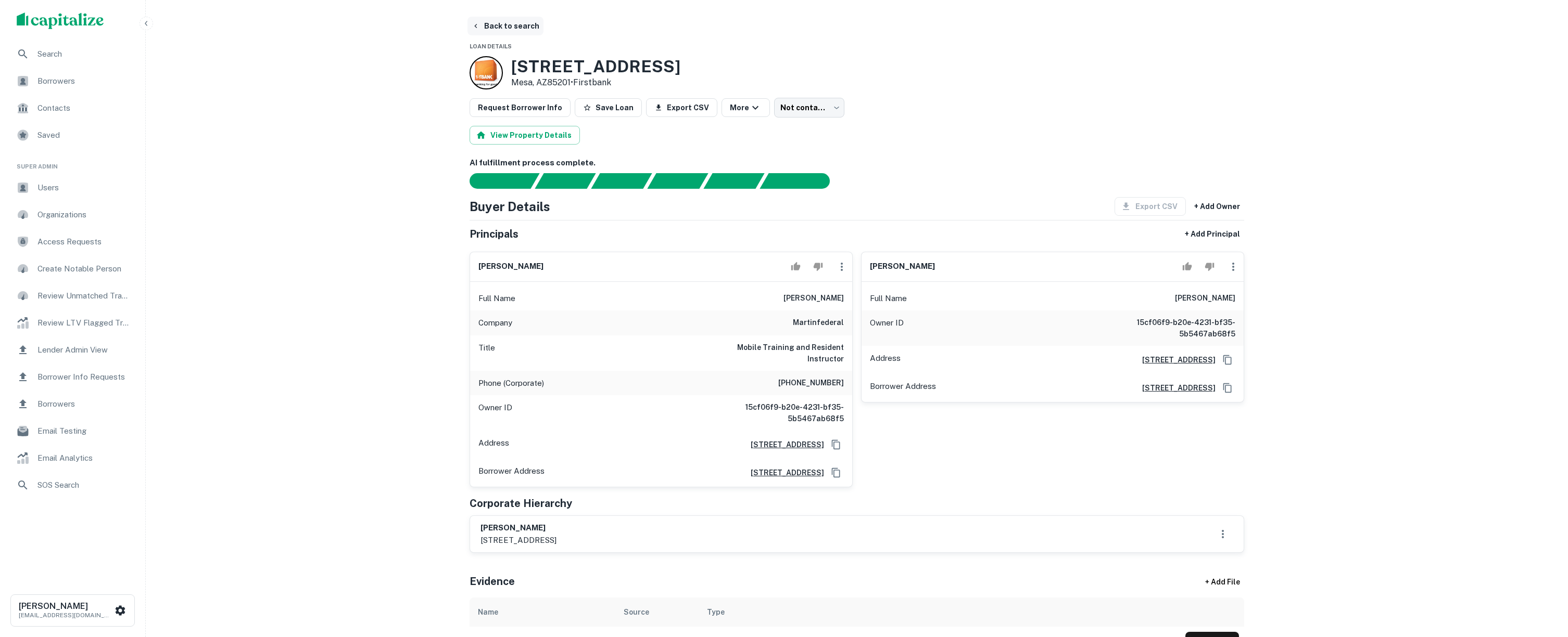
click at [488, 19] on button "Back to search" at bounding box center [505, 26] width 76 height 19
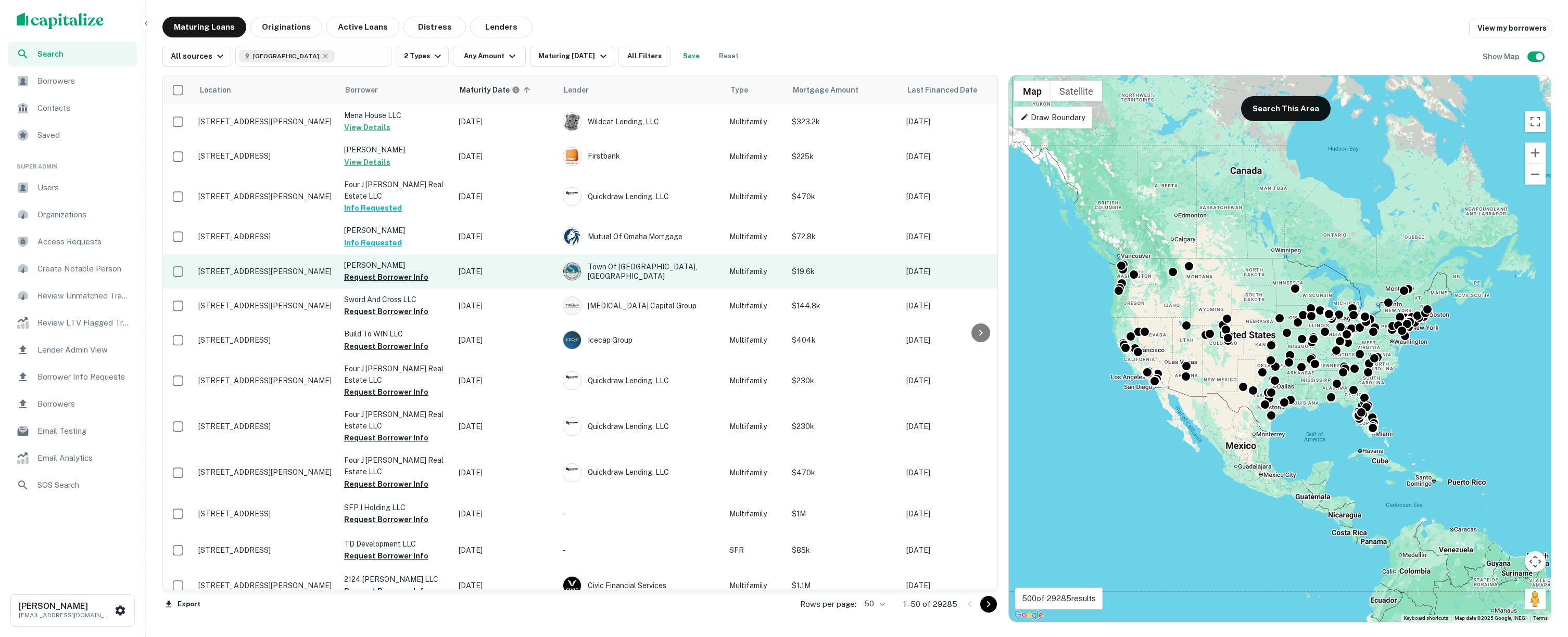
click at [392, 271] on button "Request Borrower Info" at bounding box center [385, 277] width 84 height 12
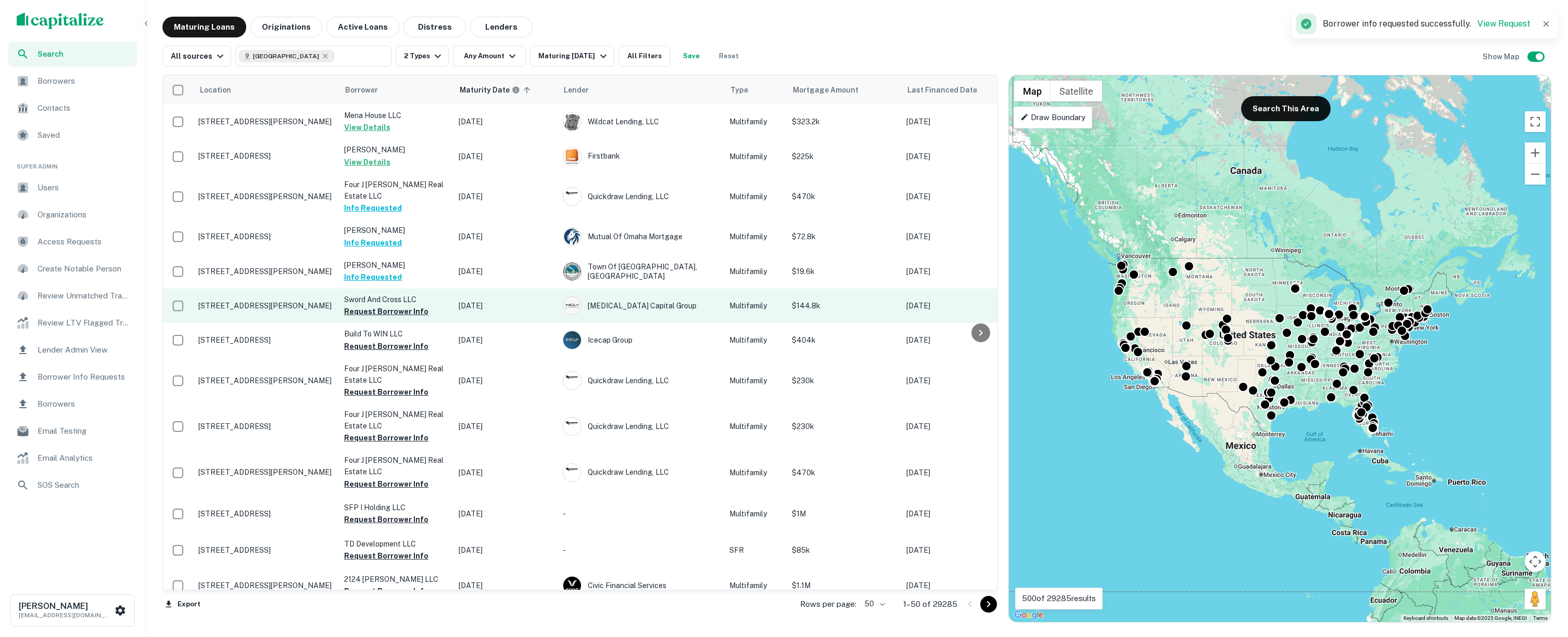
click at [387, 305] on button "Request Borrower Info" at bounding box center [385, 312] width 84 height 12
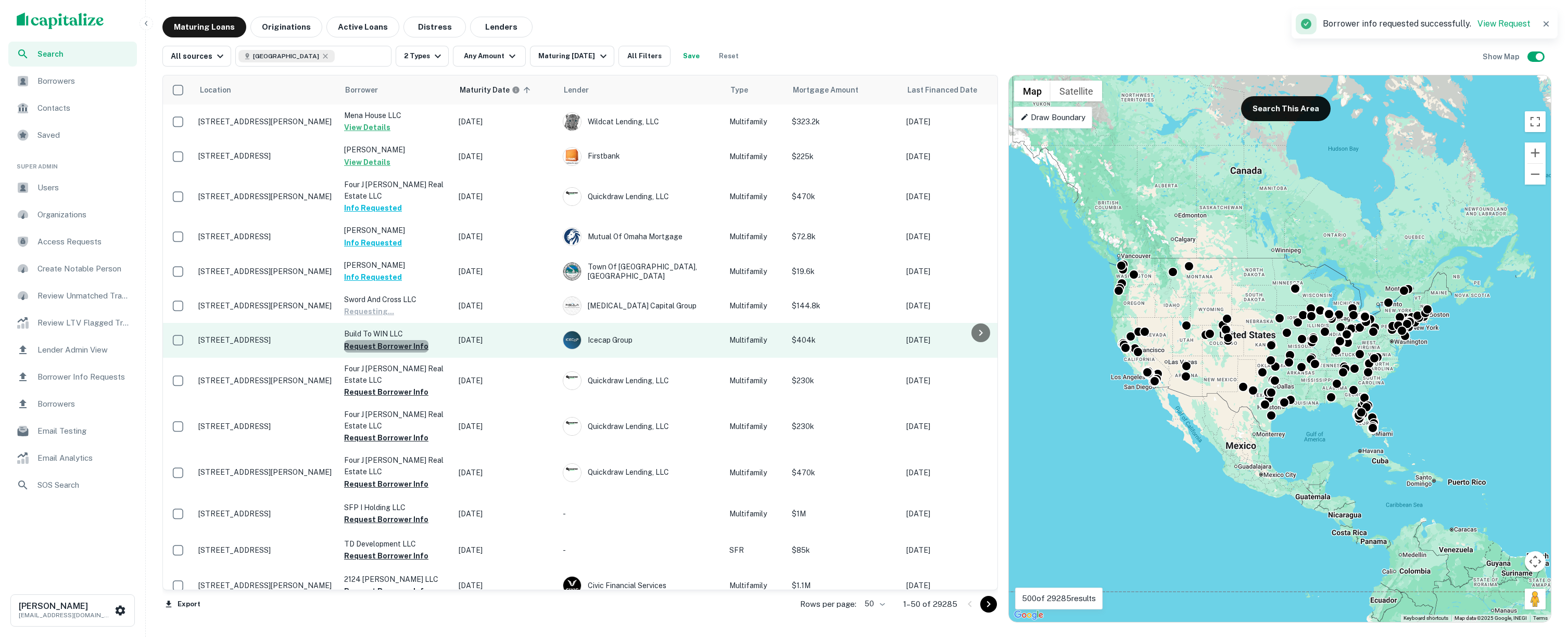
click at [392, 340] on button "Request Borrower Info" at bounding box center [385, 346] width 84 height 12
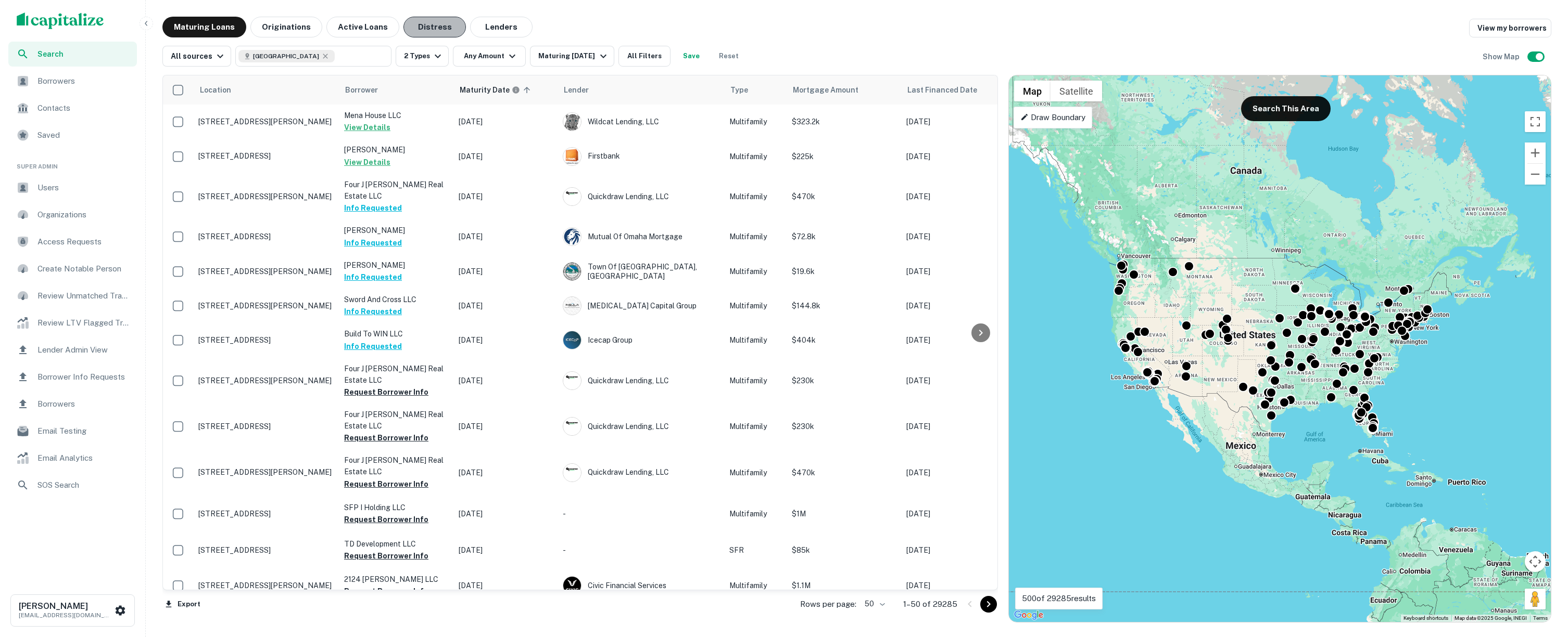
click at [444, 30] on button "Distress" at bounding box center [435, 27] width 63 height 21
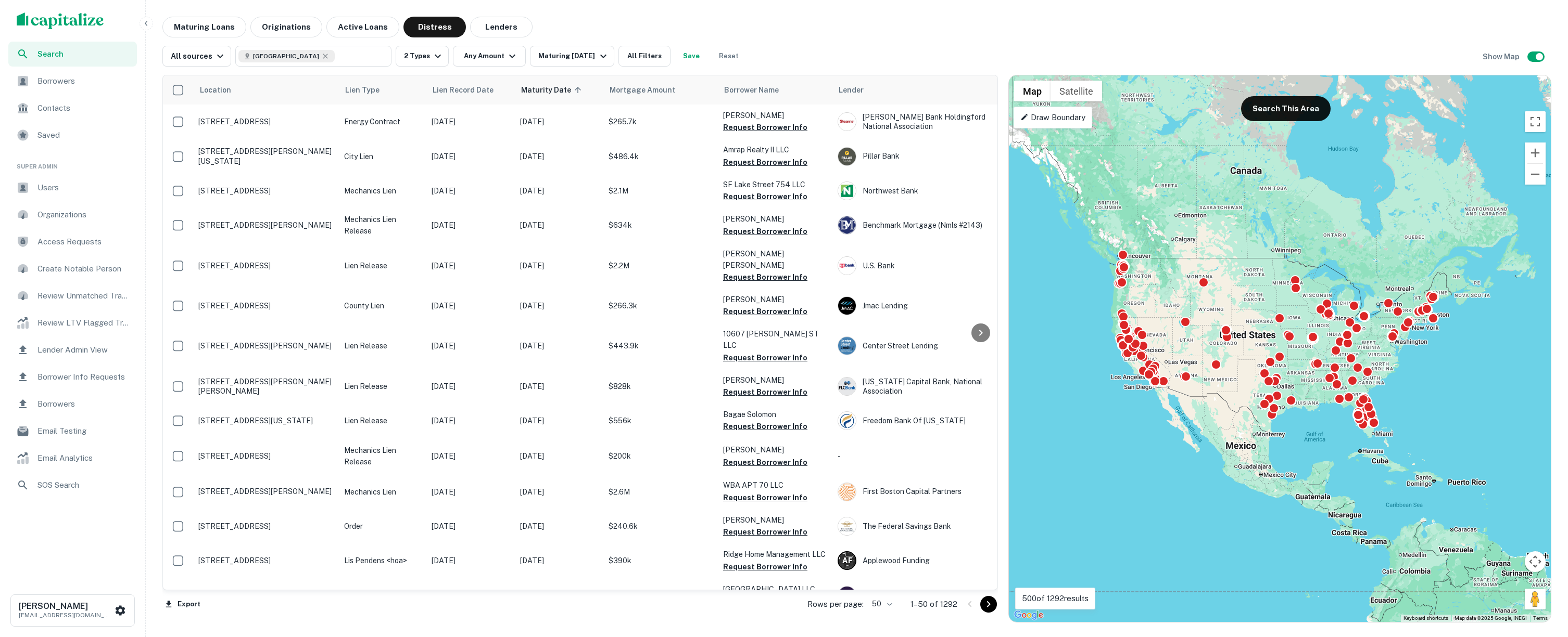
click at [77, 20] on img "scrollable content" at bounding box center [60, 20] width 88 height 16
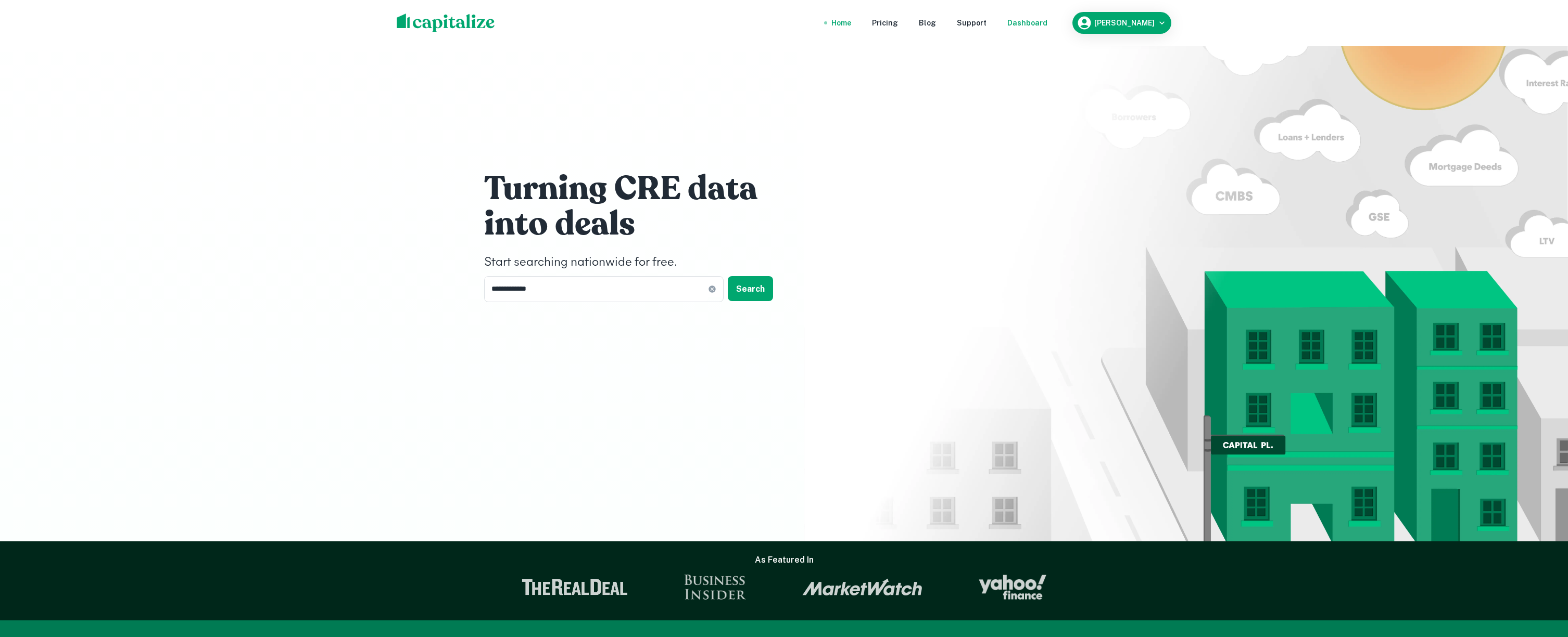
click at [1030, 28] on div "Dashboard" at bounding box center [1027, 23] width 40 height 11
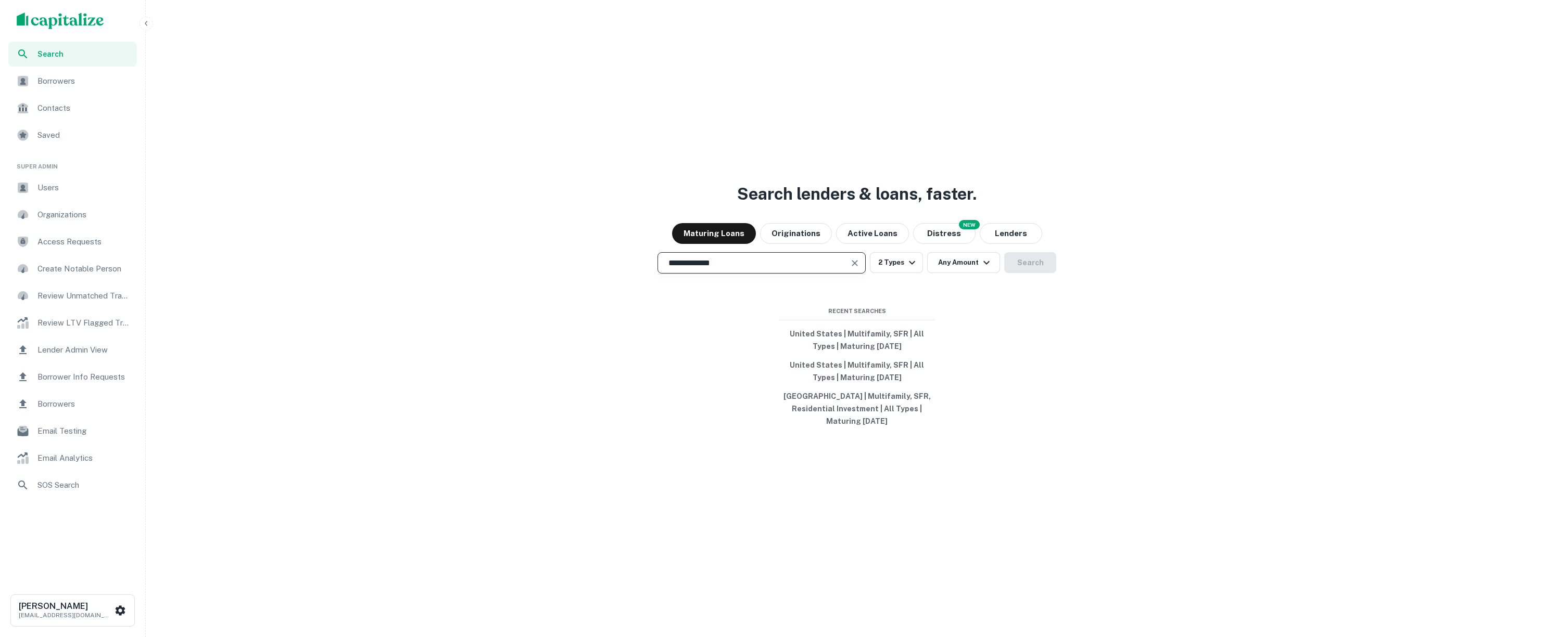
click at [776, 259] on input "**********" at bounding box center [754, 263] width 183 height 12
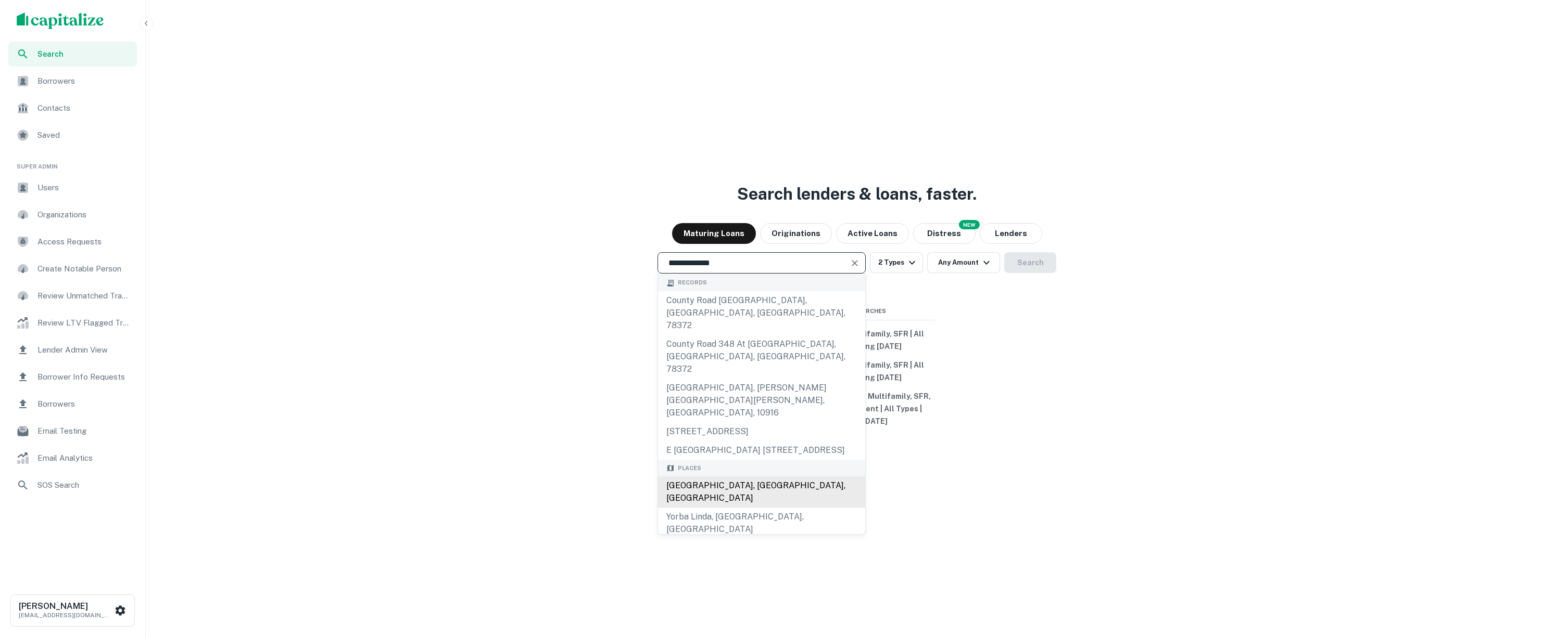
click at [755, 477] on div "Orange County, CA, USA" at bounding box center [761, 493] width 208 height 31
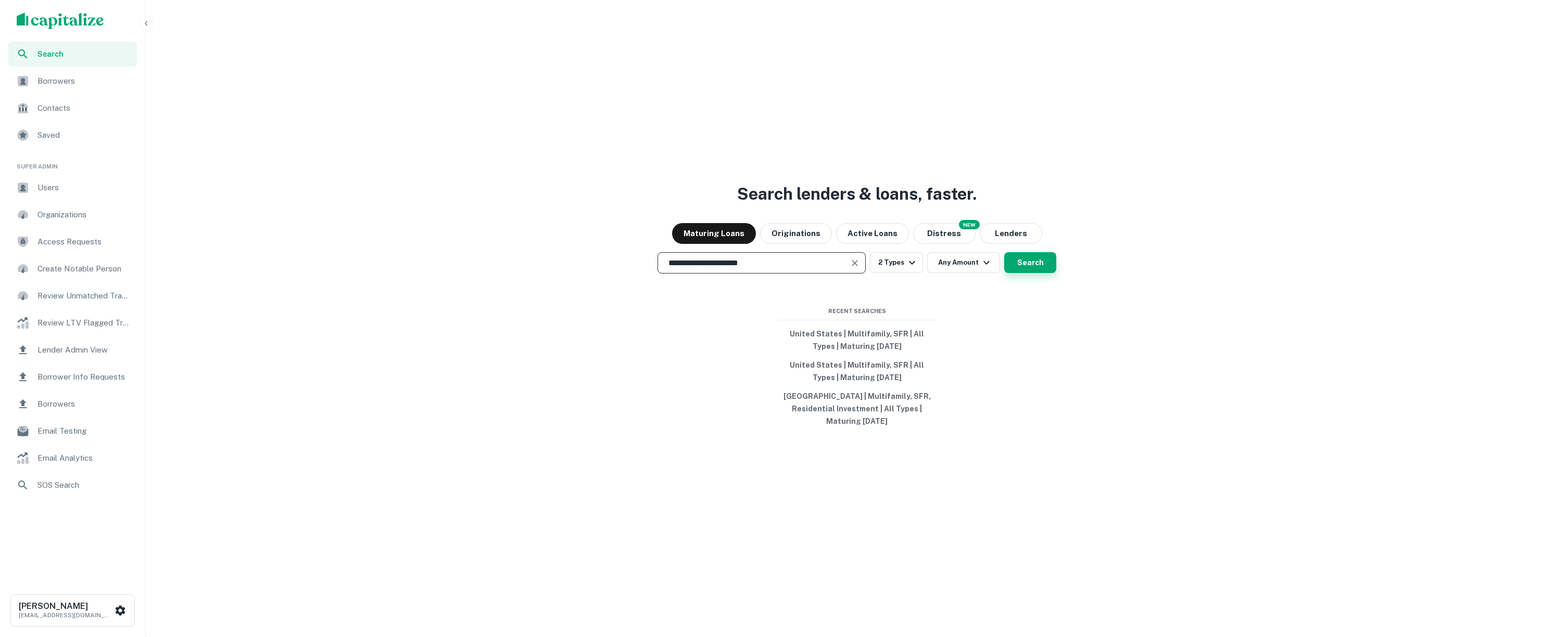
type input "**********"
click at [1024, 270] on button "Search" at bounding box center [1030, 263] width 52 height 21
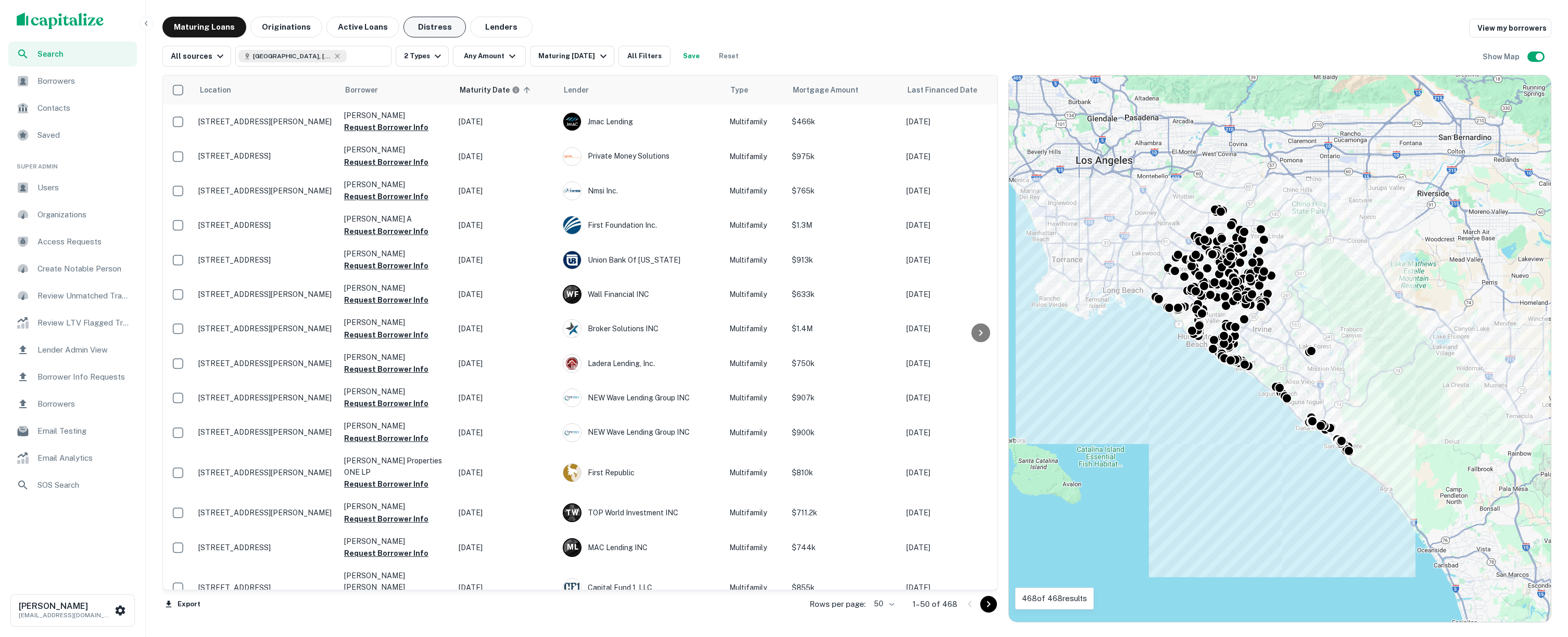
click at [434, 29] on button "Distress" at bounding box center [435, 27] width 63 height 21
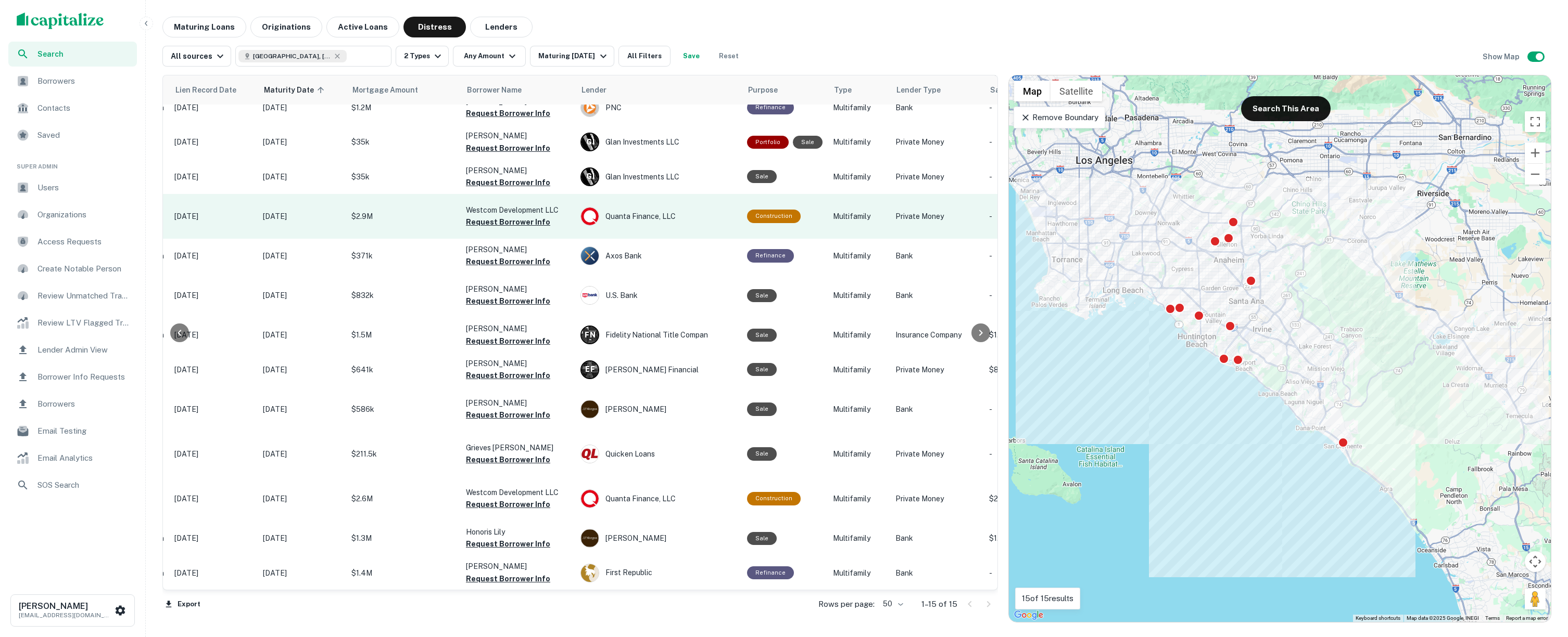
scroll to position [0, 232]
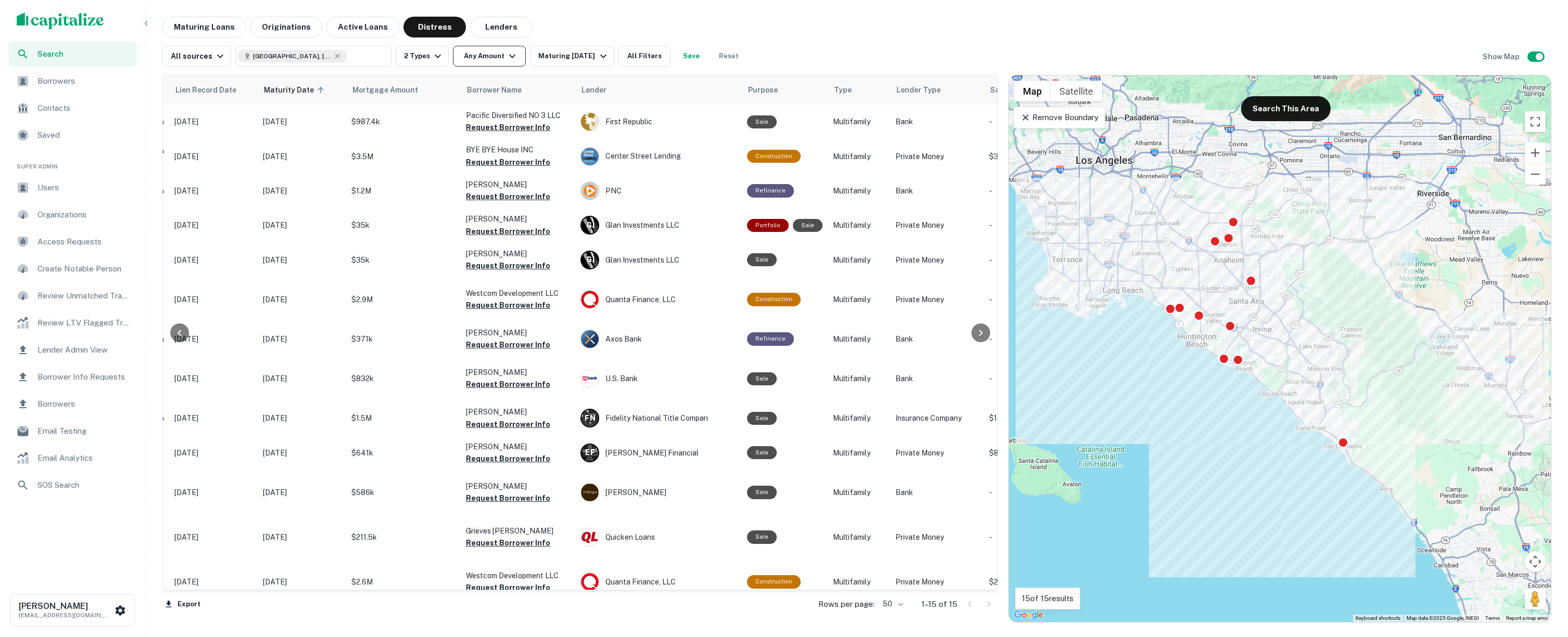
click at [498, 51] on button "Any Amount" at bounding box center [490, 56] width 73 height 21
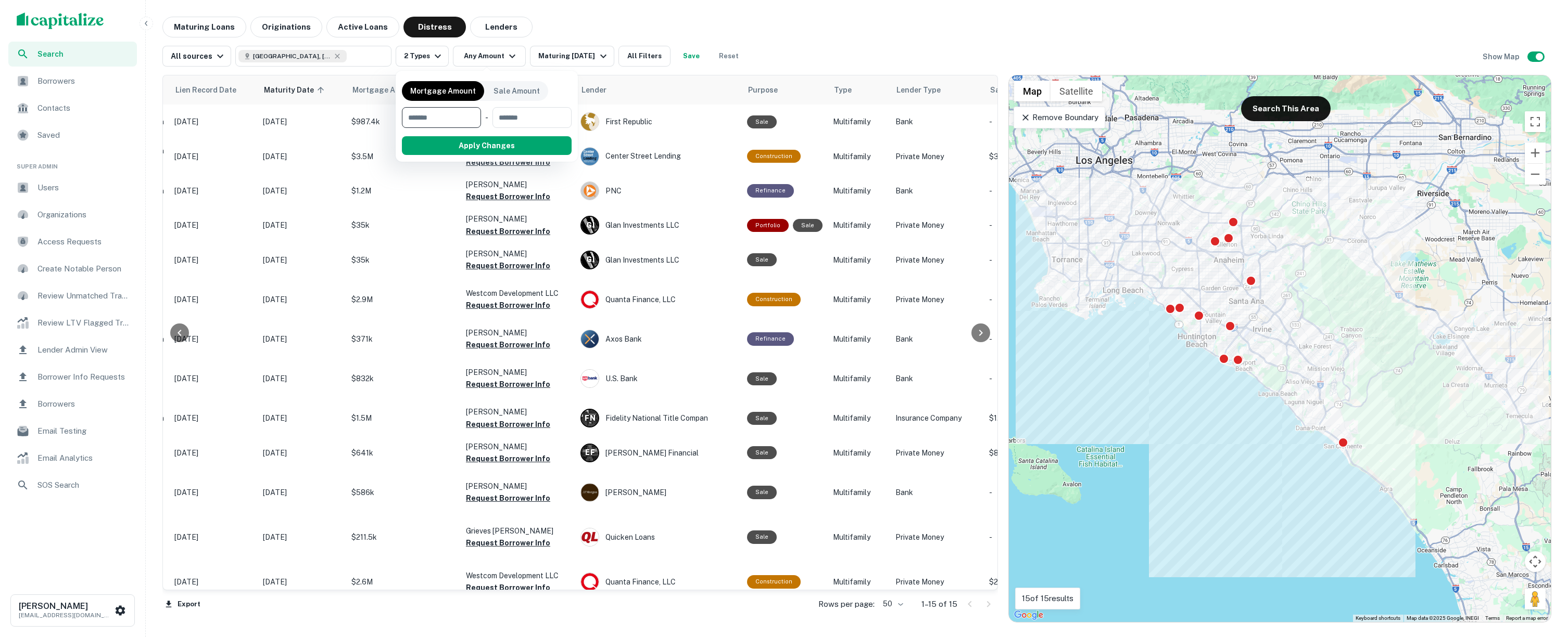
click at [425, 56] on div at bounding box center [784, 318] width 1568 height 637
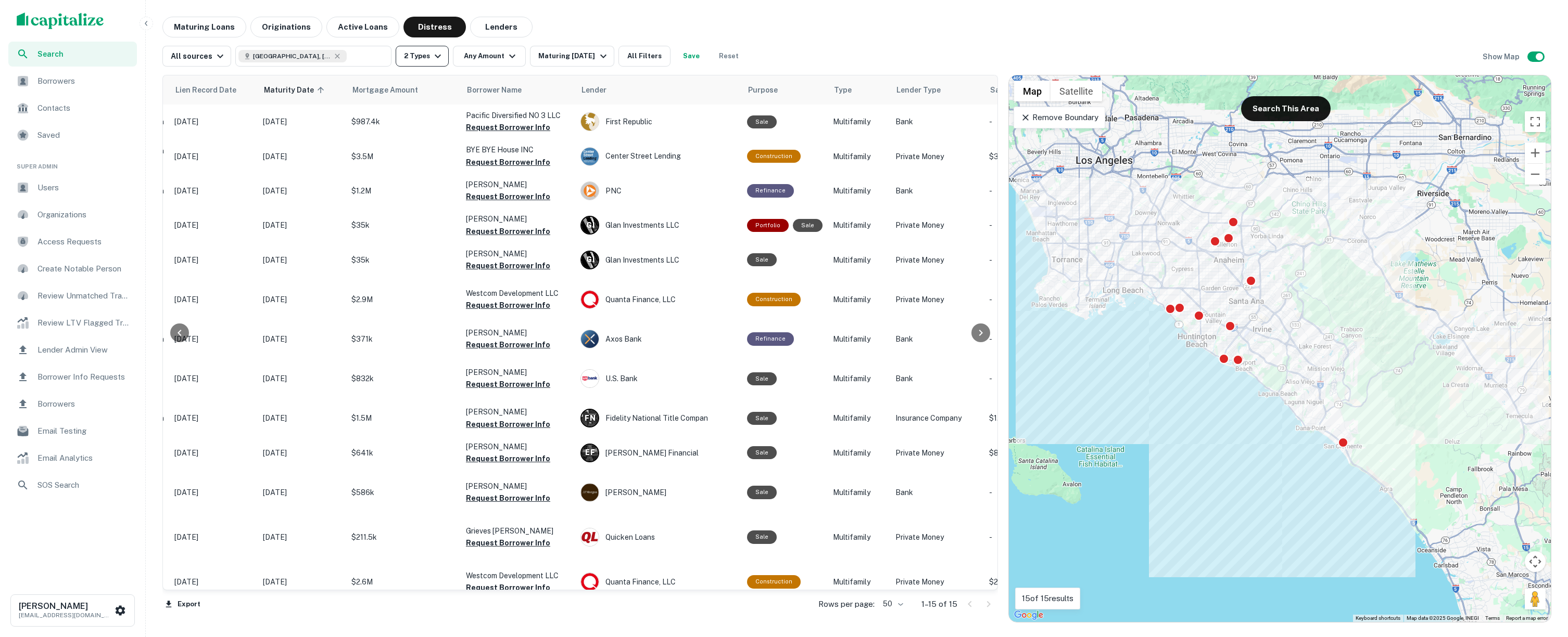
click at [435, 56] on icon "button" at bounding box center [438, 56] width 6 height 3
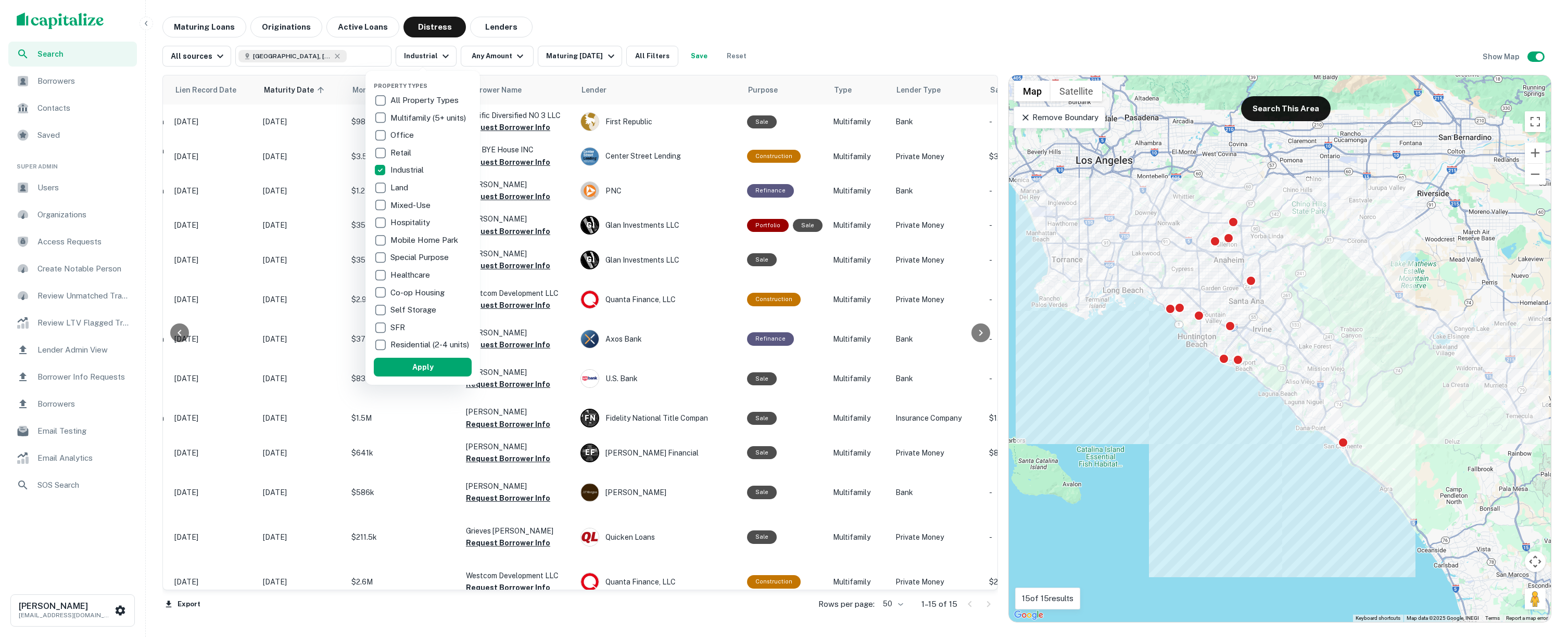
click at [410, 377] on button "Apply" at bounding box center [422, 367] width 98 height 19
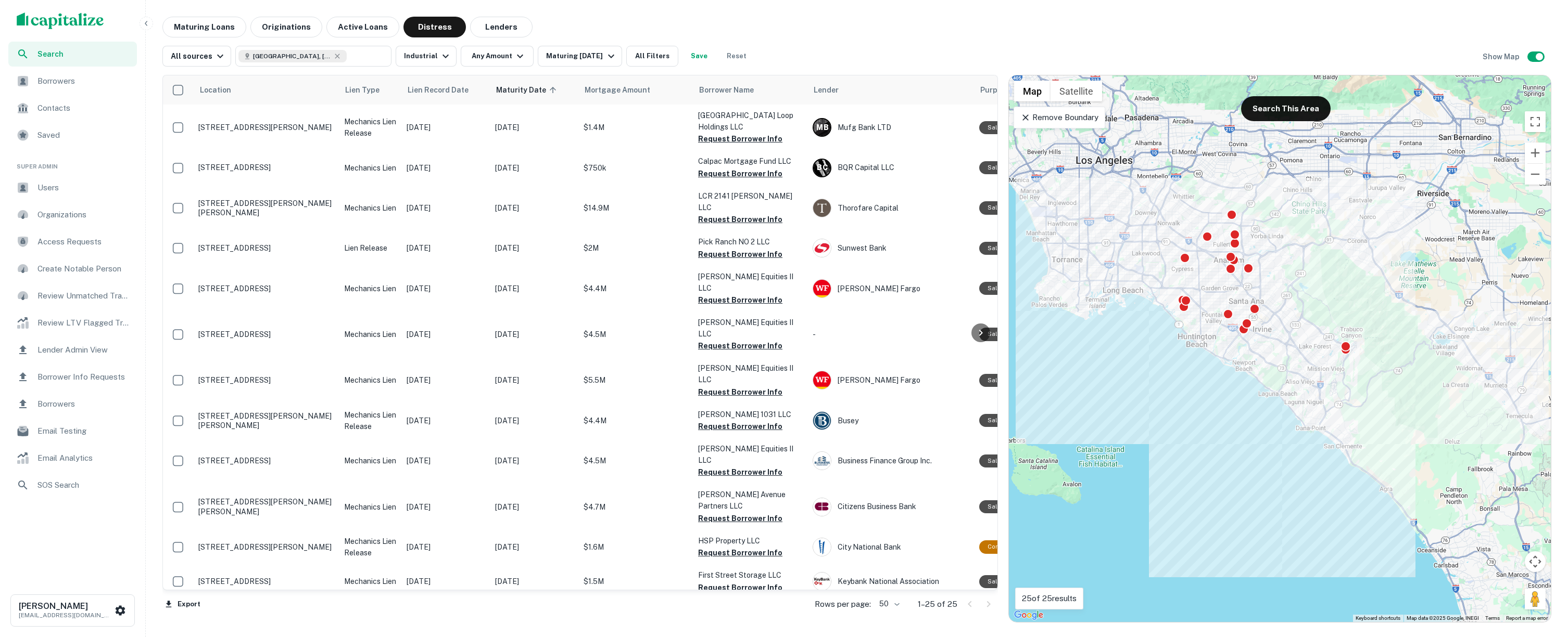
click at [1026, 115] on icon at bounding box center [1025, 117] width 10 height 10
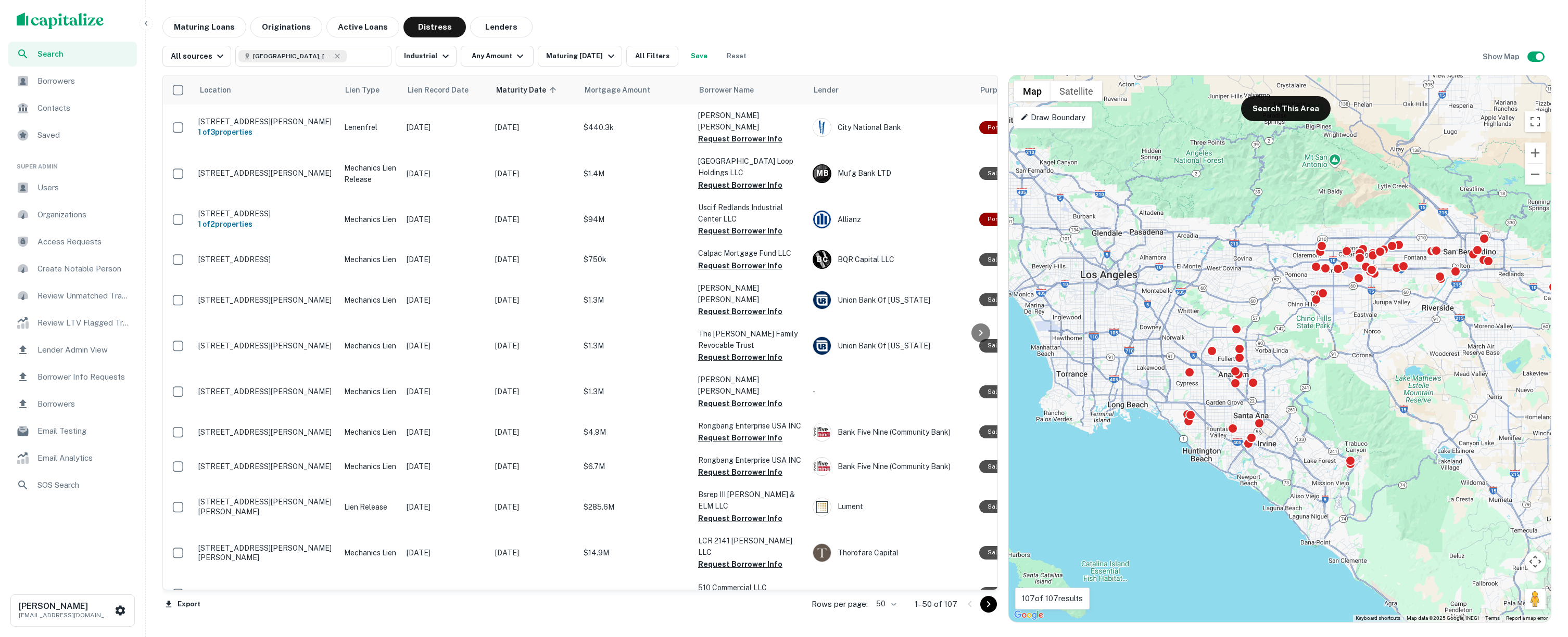
drag, startPoint x: 1352, startPoint y: 257, endPoint x: 1357, endPoint y: 378, distance: 121.1
click at [1357, 378] on div "To activate drag with keyboard, press Alt + Enter. Once in keyboard drag state,…" at bounding box center [1280, 349] width 542 height 547
click at [1297, 103] on button "Search This Area" at bounding box center [1285, 108] width 89 height 25
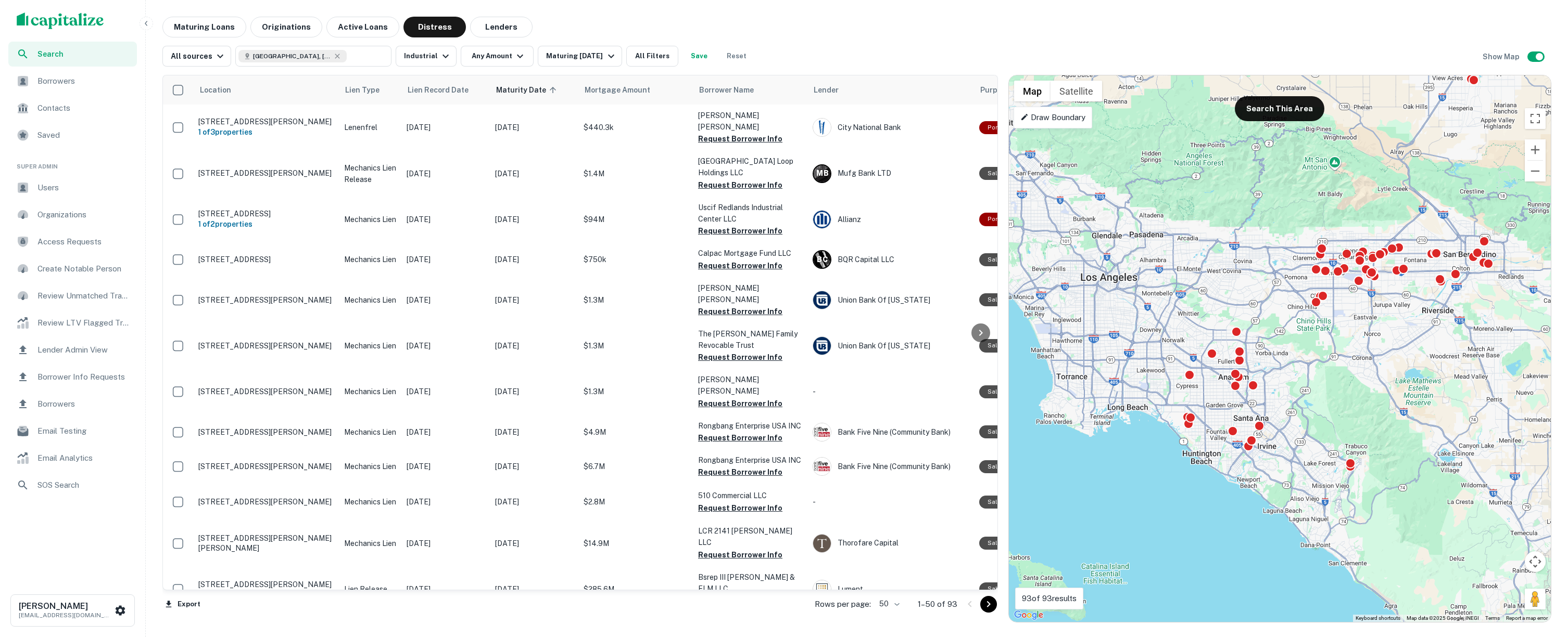
click at [1100, 279] on div "To activate drag with keyboard, press Alt + Enter. Once in keyboard drag state,…" at bounding box center [1280, 349] width 542 height 547
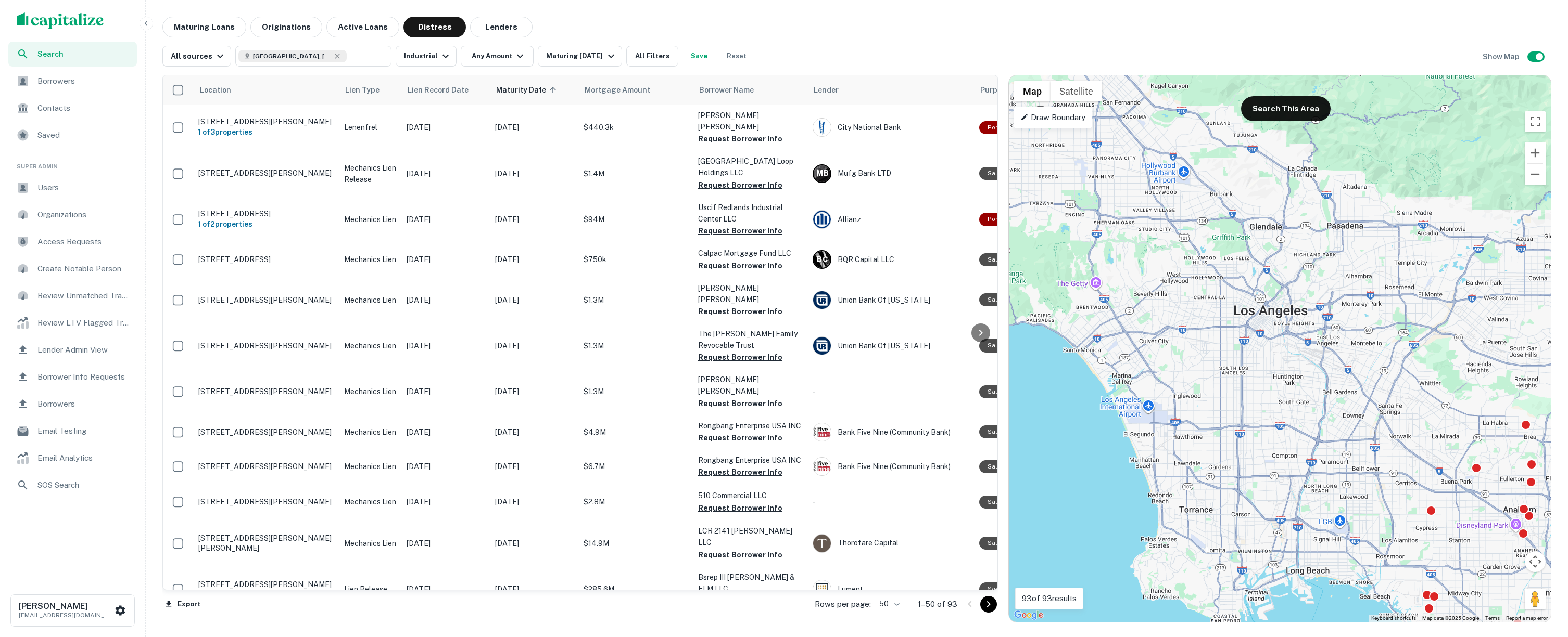
drag, startPoint x: 1107, startPoint y: 279, endPoint x: 1264, endPoint y: 296, distance: 157.9
click at [1264, 296] on div "To activate drag with keyboard, press Alt + Enter. Once in keyboard drag state,…" at bounding box center [1280, 349] width 542 height 547
click at [1276, 119] on button "Search This Area" at bounding box center [1285, 108] width 89 height 25
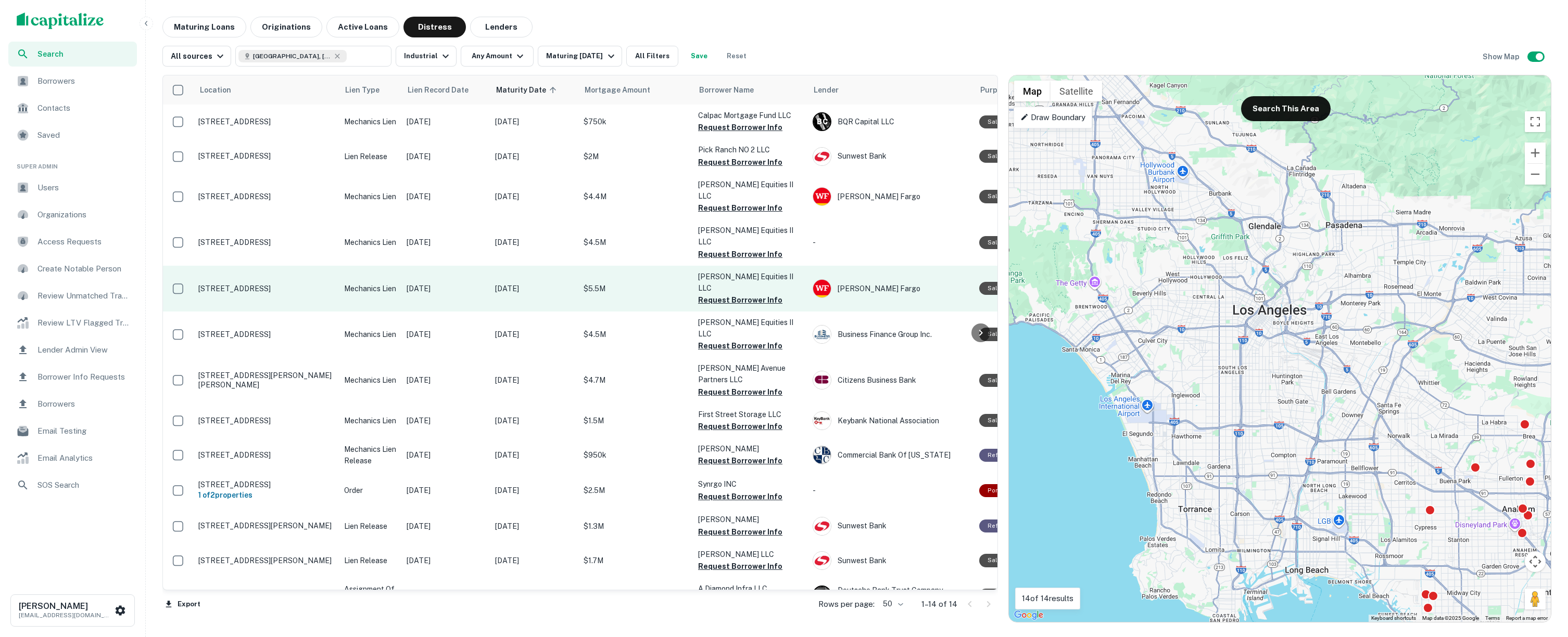
scroll to position [1, 0]
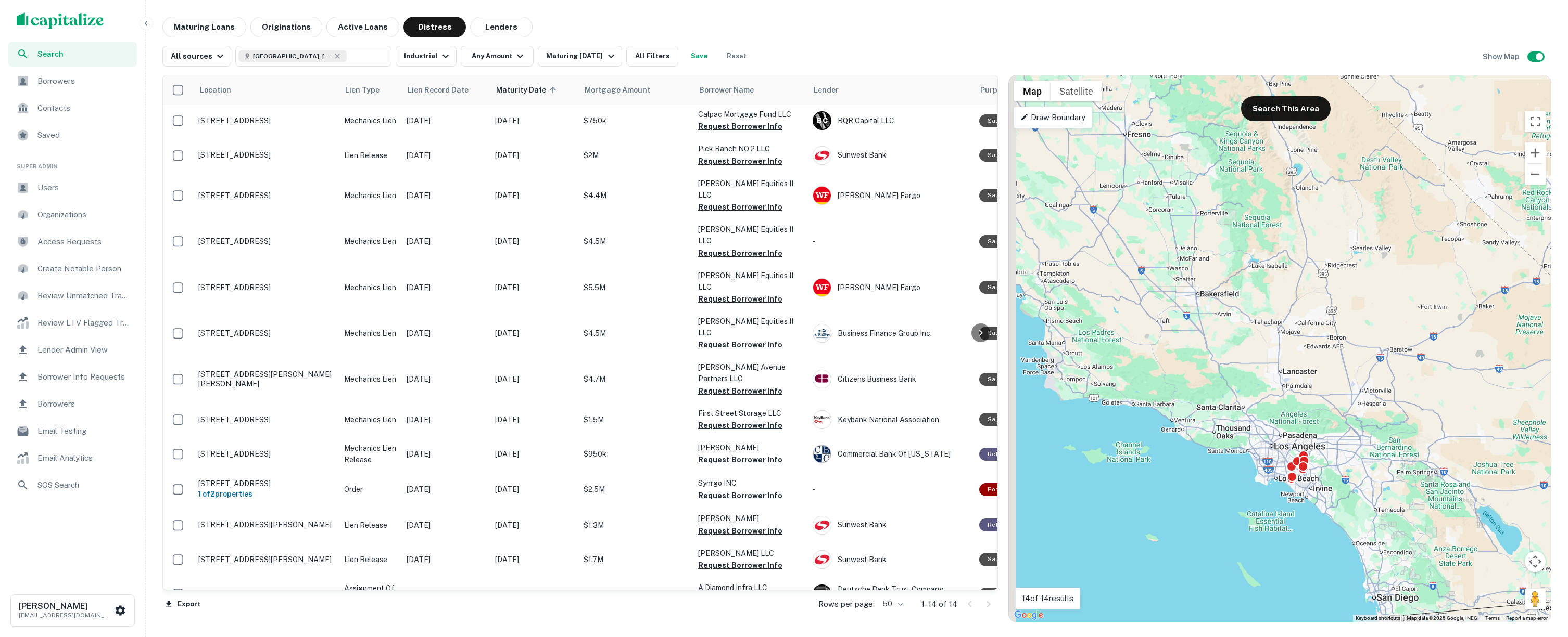
drag, startPoint x: 1212, startPoint y: 326, endPoint x: 1273, endPoint y: 435, distance: 124.9
click at [1273, 435] on div "To activate drag with keyboard, press Alt + Enter. Once in keyboard drag state,…" at bounding box center [1280, 349] width 542 height 547
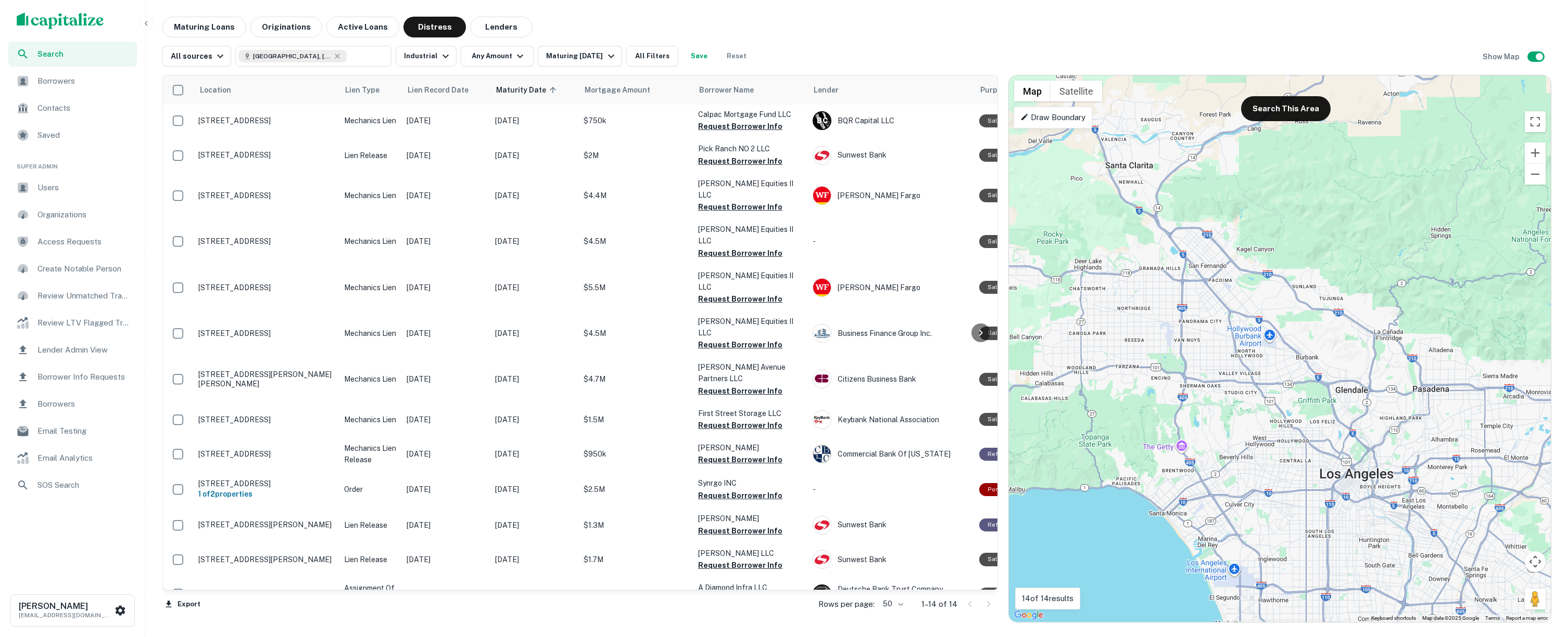
drag, startPoint x: 1230, startPoint y: 428, endPoint x: 1280, endPoint y: 166, distance: 266.7
click at [1280, 166] on div "To activate drag with keyboard, press Alt + Enter. Once in keyboard drag state,…" at bounding box center [1280, 349] width 542 height 547
click at [1272, 117] on button "Search This Area" at bounding box center [1285, 108] width 89 height 25
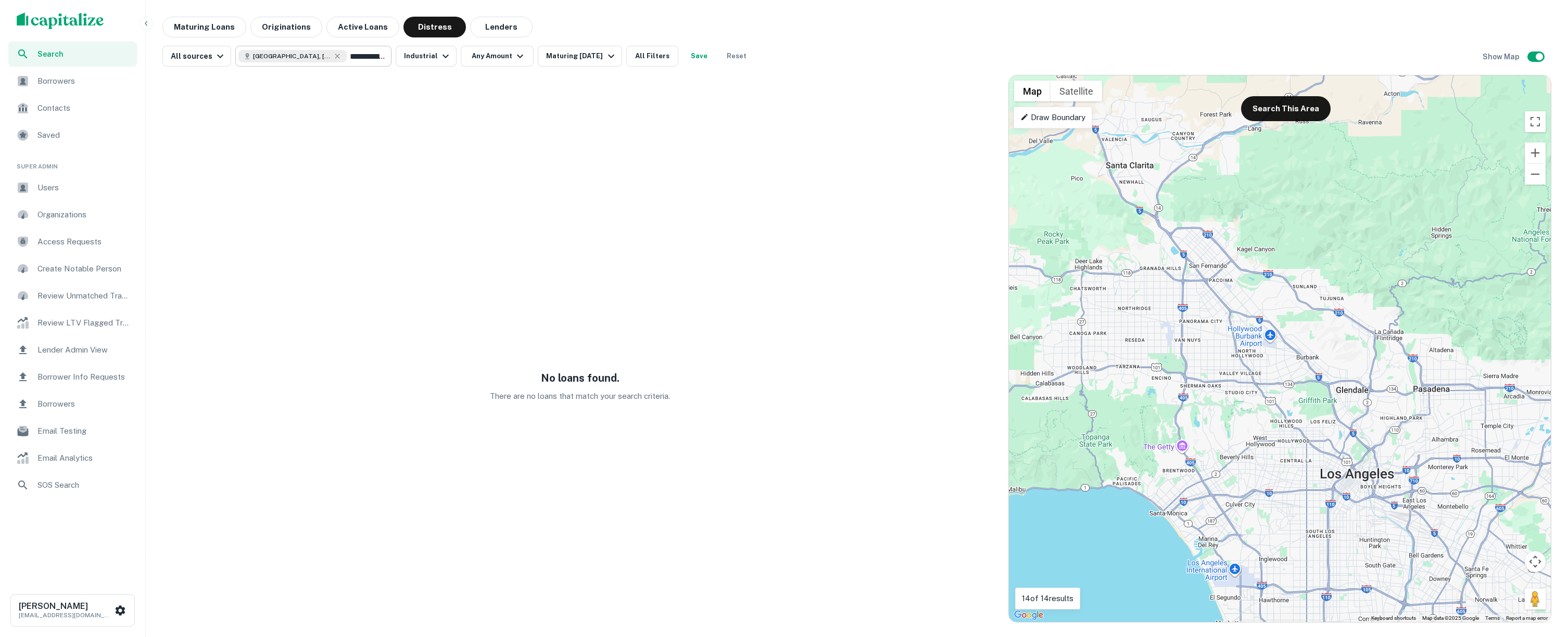
click at [358, 60] on input "**********" at bounding box center [366, 56] width 40 height 15
click at [358, 60] on input "**********" at bounding box center [305, 56] width 133 height 15
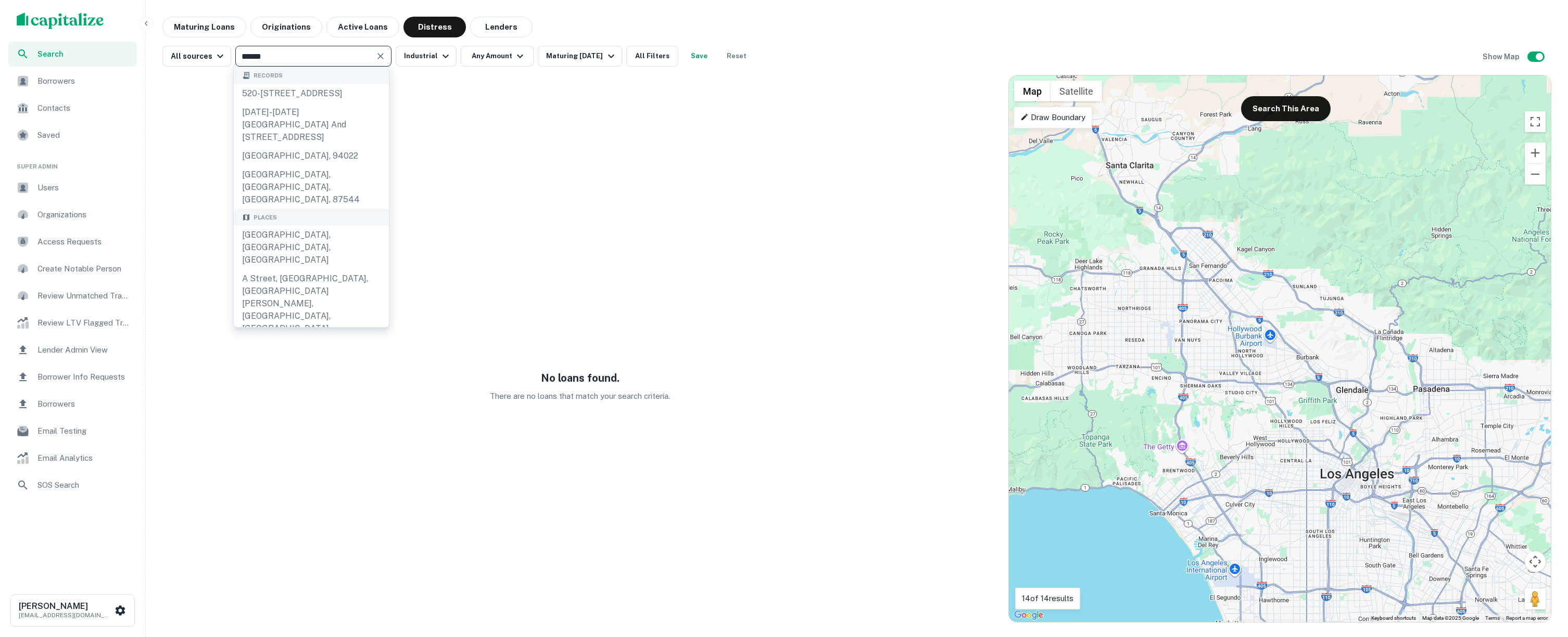
type input "*****"
click at [289, 231] on div "Los Angeles, CA, USA" at bounding box center [311, 247] width 155 height 43
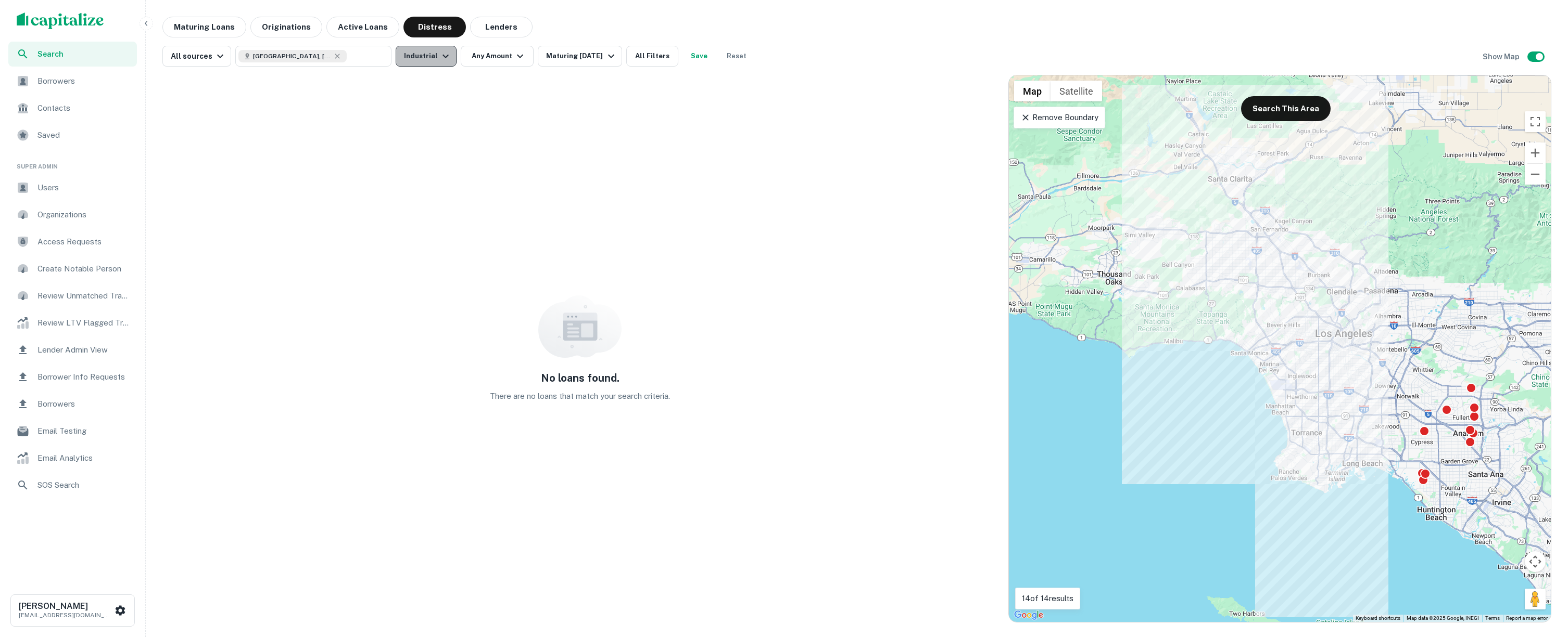
click at [445, 51] on icon "button" at bounding box center [445, 56] width 12 height 12
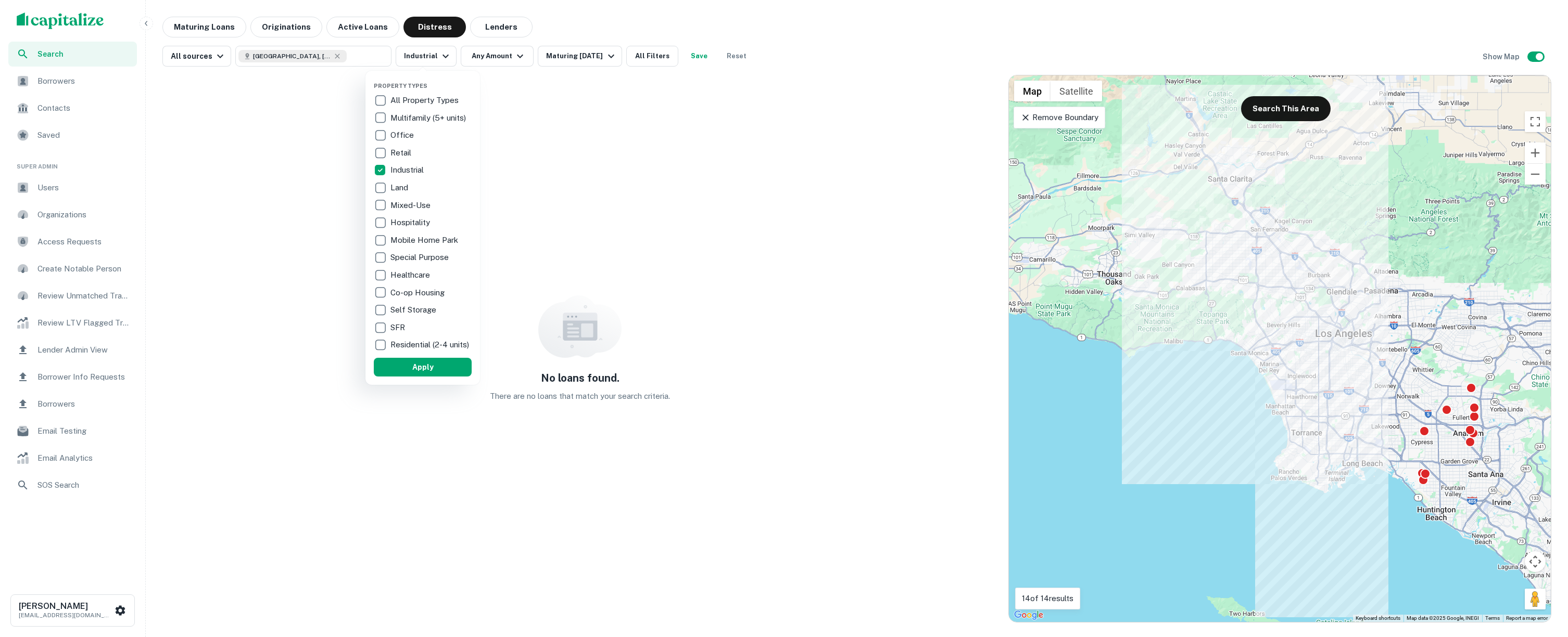
click at [394, 96] on p "All Property Types" at bounding box center [425, 101] width 70 height 12
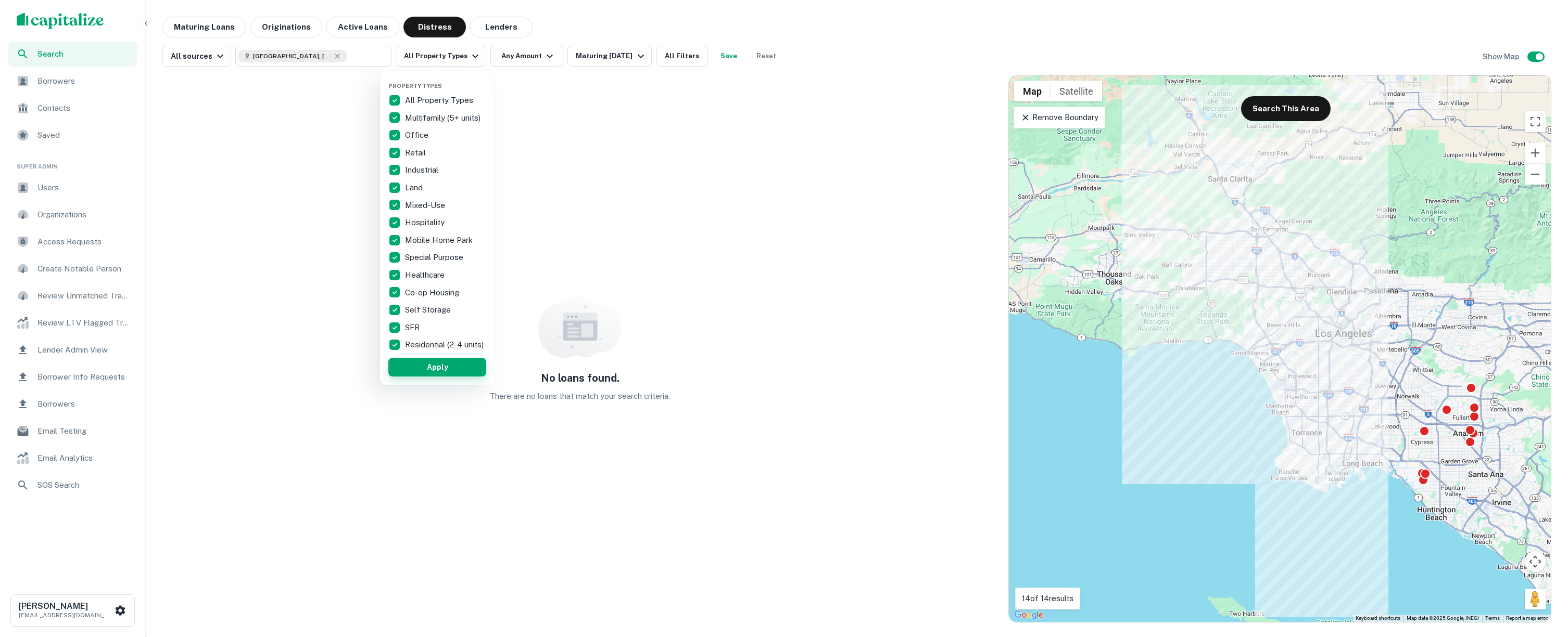
click at [459, 375] on button "Apply" at bounding box center [437, 367] width 98 height 19
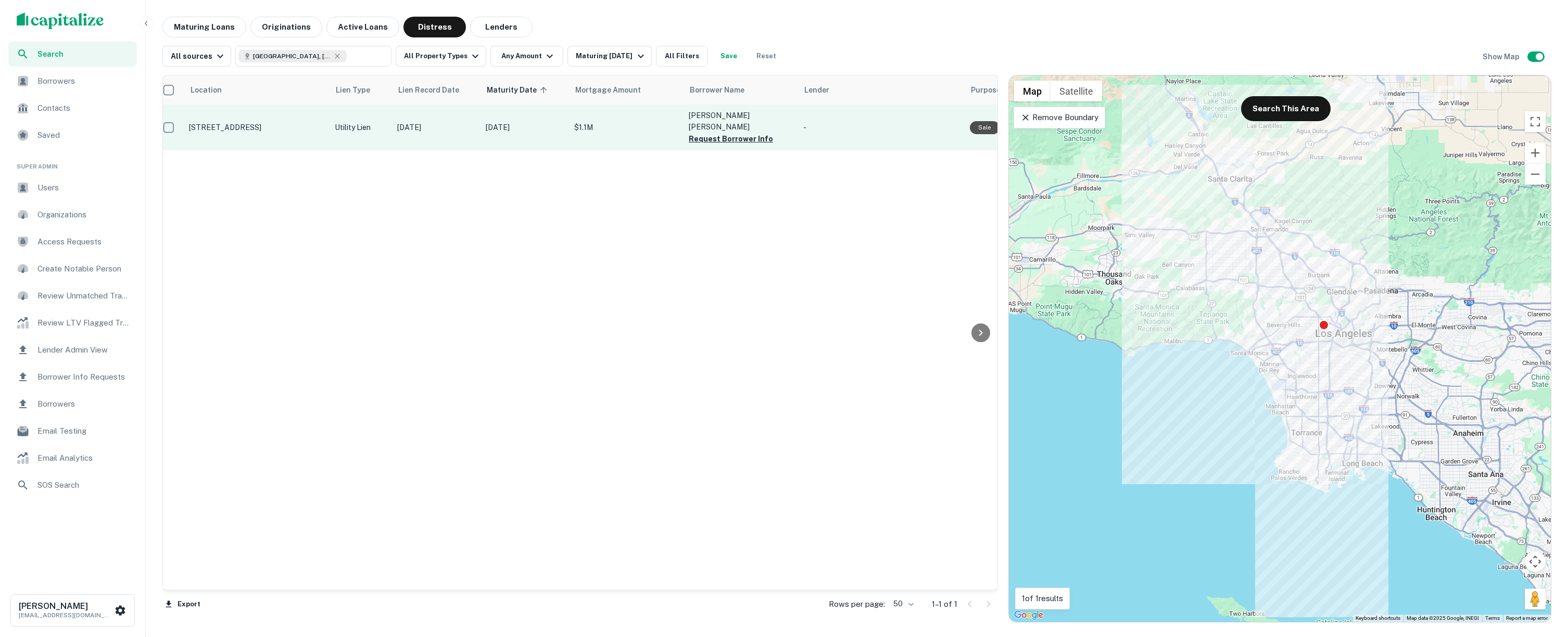
scroll to position [0, 11]
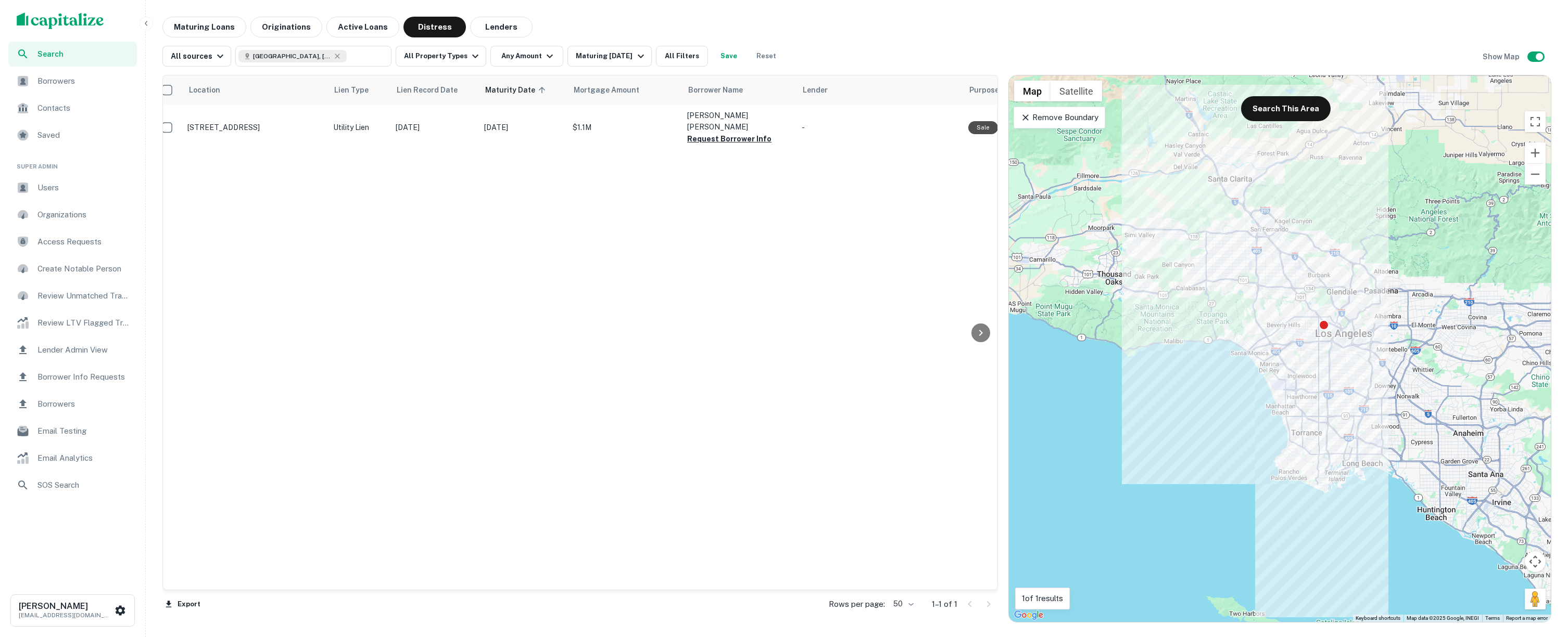
click at [46, 192] on span "Users" at bounding box center [83, 187] width 93 height 12
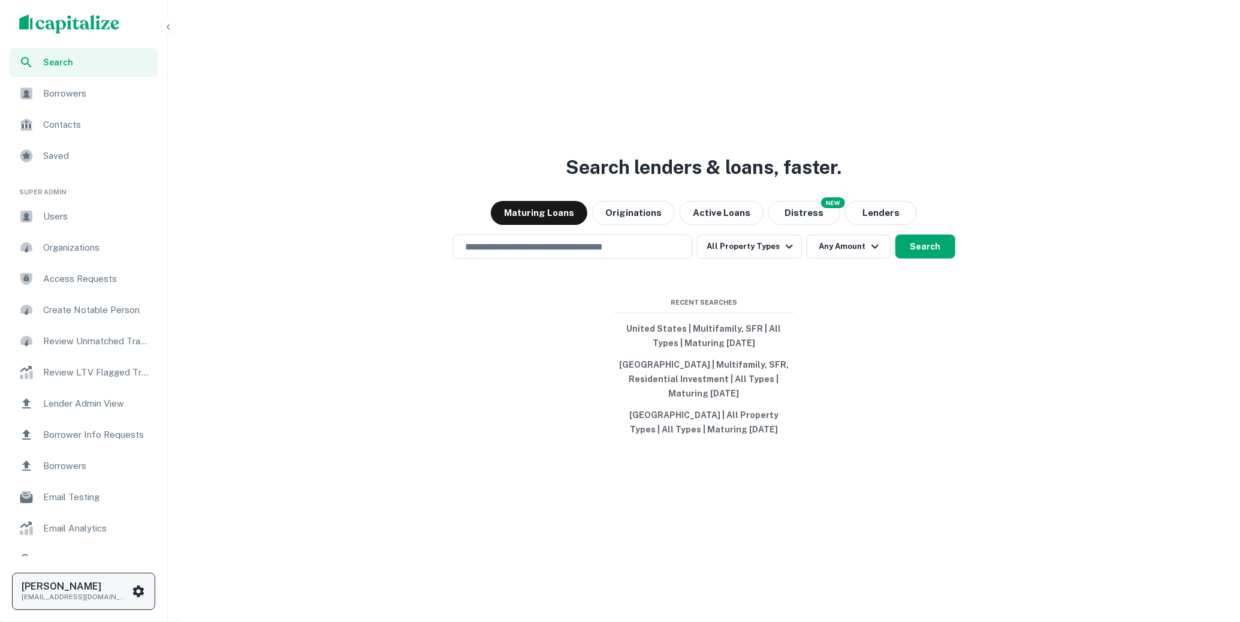
click at [110, 600] on p "[EMAIL_ADDRESS][DOMAIN_NAME]" at bounding box center [76, 596] width 108 height 11
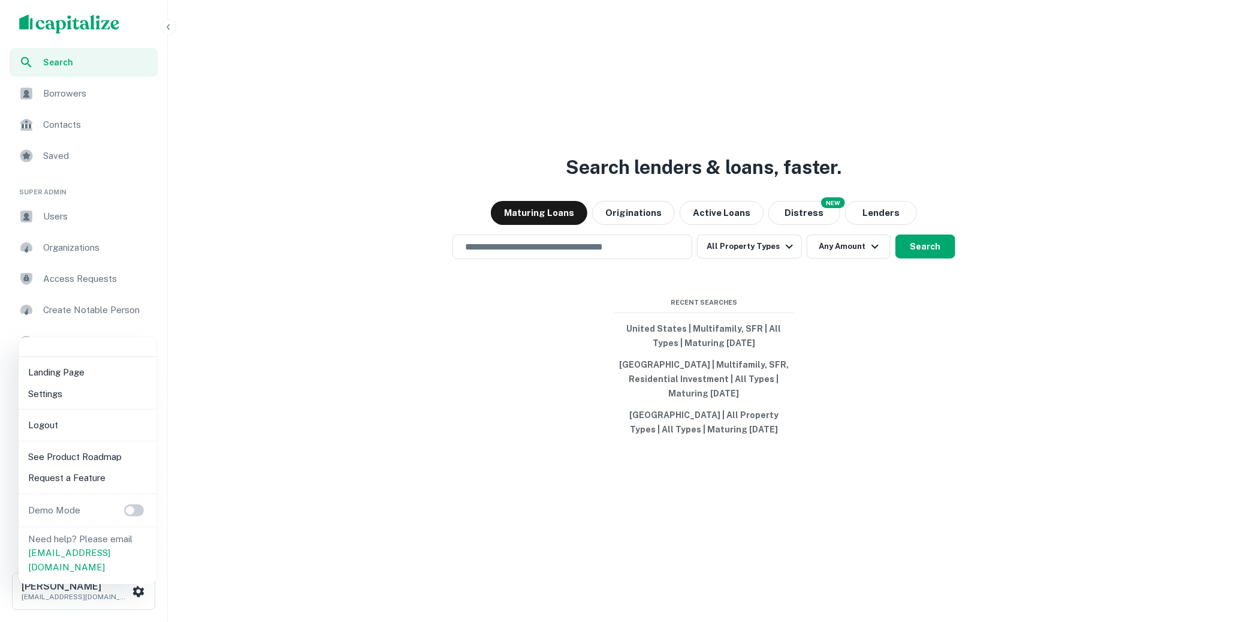
click at [80, 426] on li "Logout" at bounding box center [87, 425] width 128 height 22
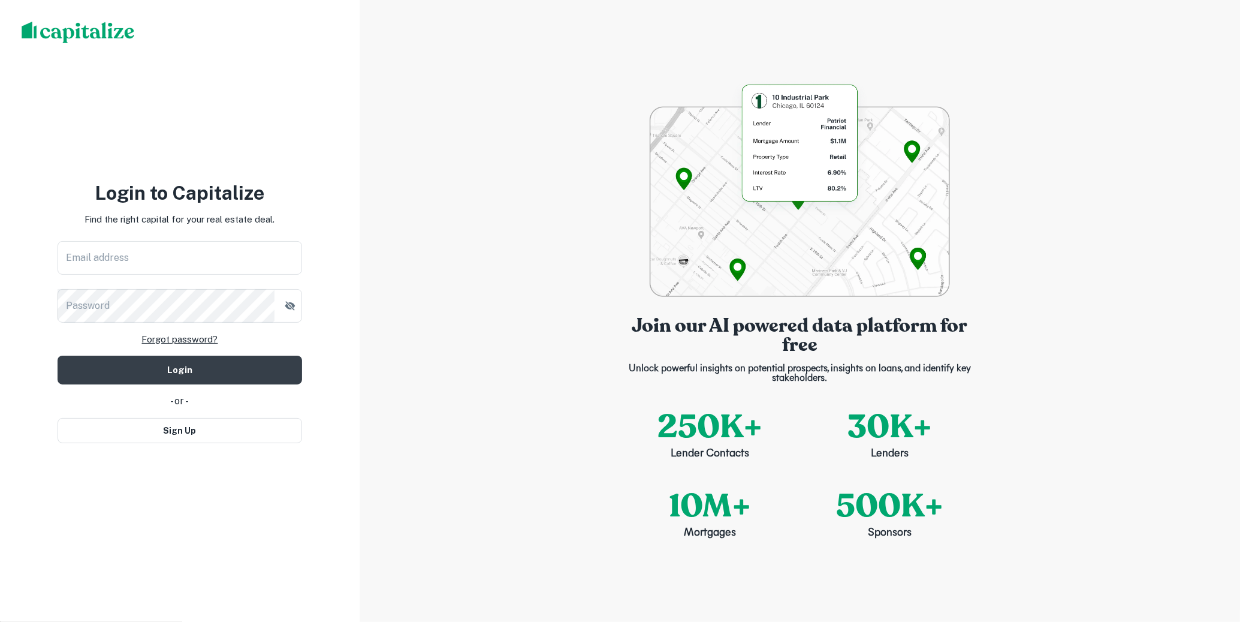
click at [254, 443] on div "Login to [GEOGRAPHIC_DATA] Find the right capital for your real estate deal. Em…" at bounding box center [180, 311] width 360 height 622
click at [254, 436] on button "Sign Up" at bounding box center [180, 430] width 245 height 25
select select "**"
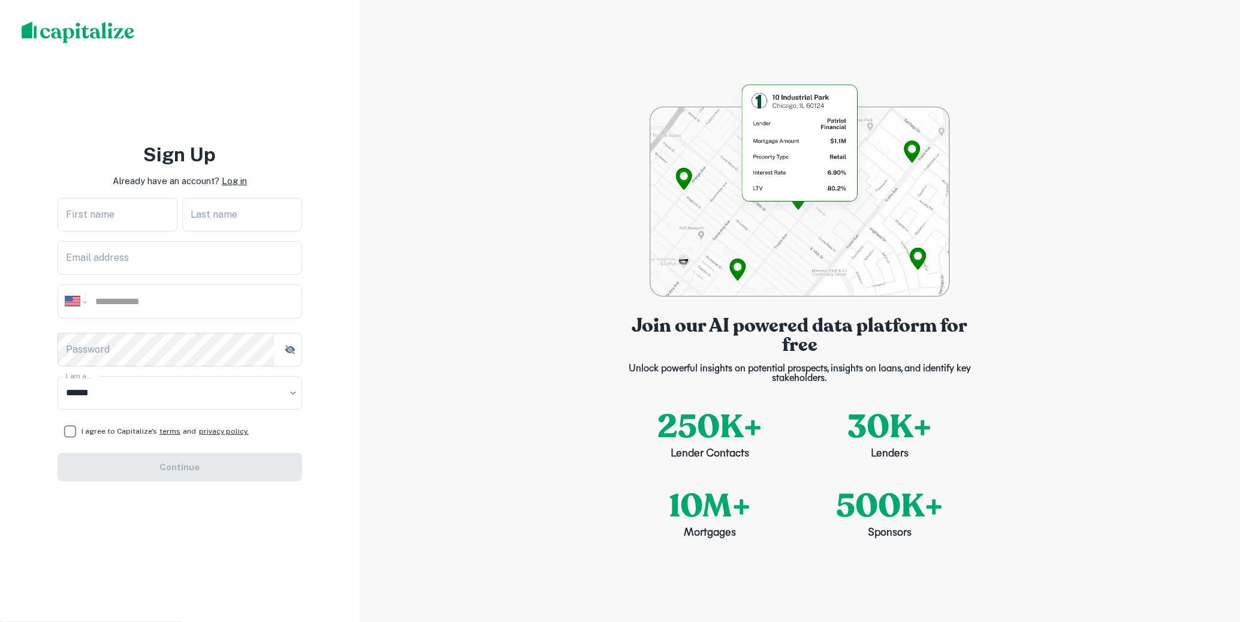
click at [243, 185] on p "Log in" at bounding box center [234, 181] width 25 height 14
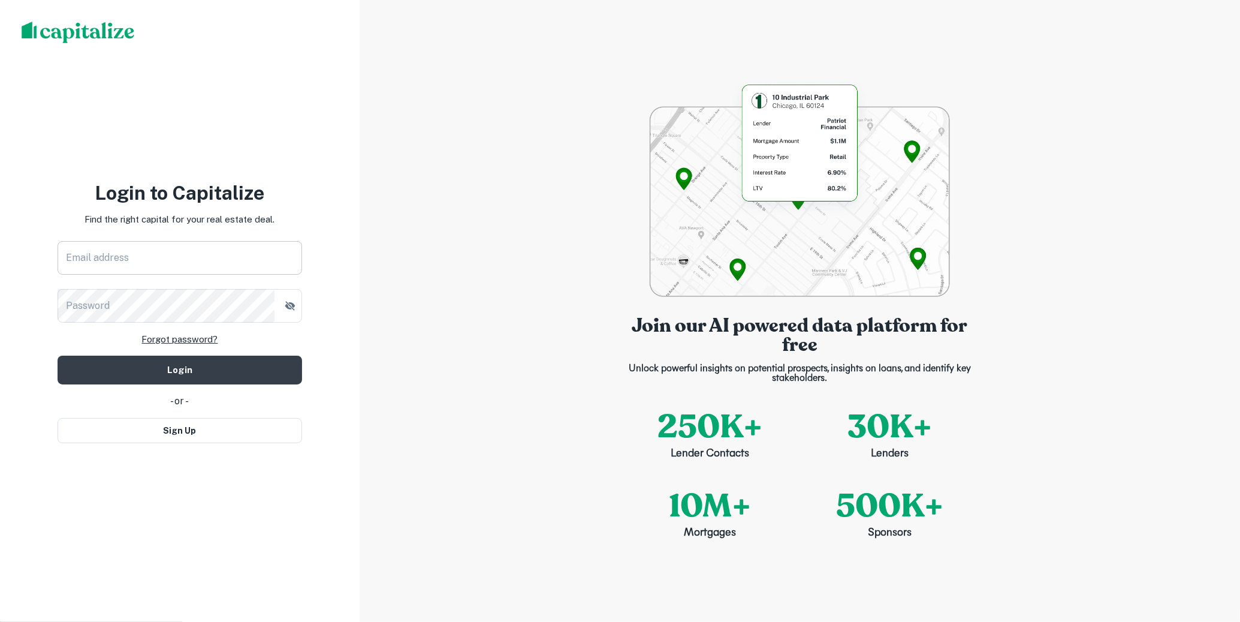
click at [225, 248] on input "Email address" at bounding box center [180, 258] width 245 height 34
click at [224, 250] on input "Email address" at bounding box center [180, 258] width 245 height 34
type input "**********"
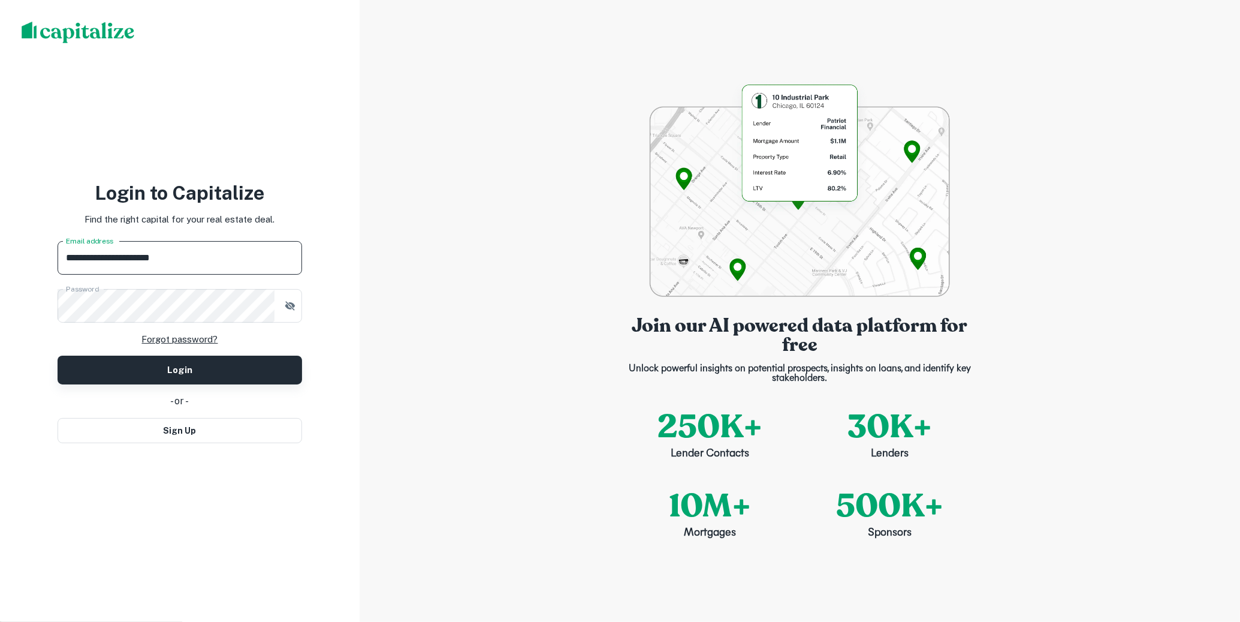
click at [207, 367] on button "Login" at bounding box center [180, 369] width 245 height 29
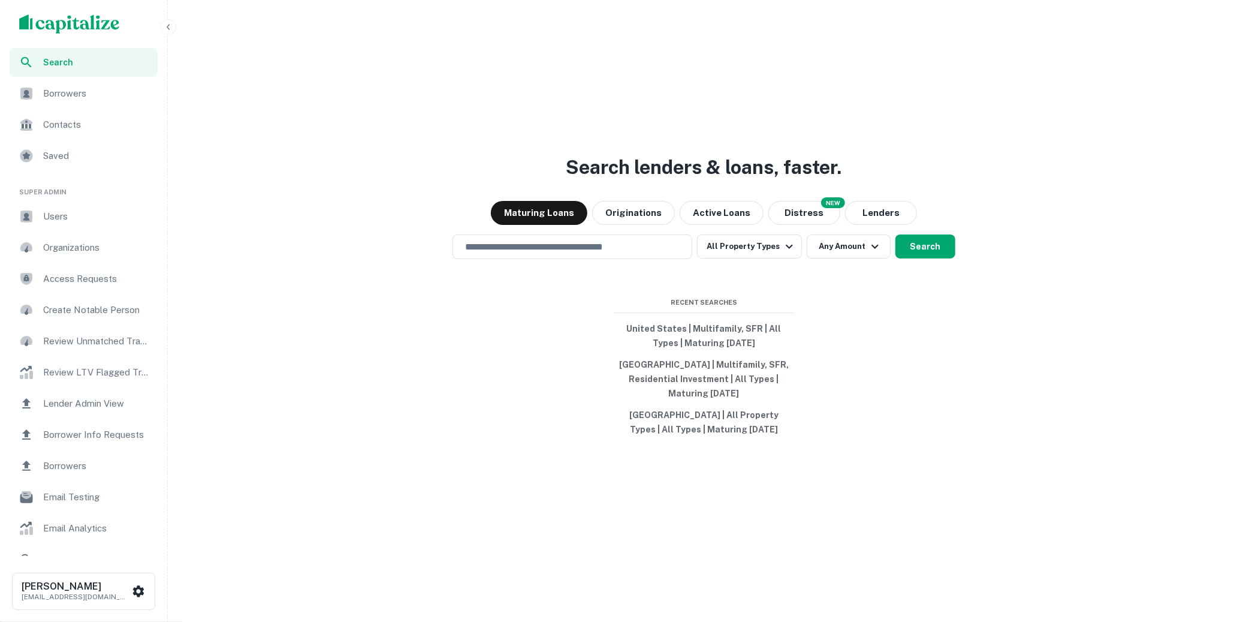
click at [75, 227] on div "Users" at bounding box center [84, 216] width 148 height 29
